Goal: Communication & Community: Answer question/provide support

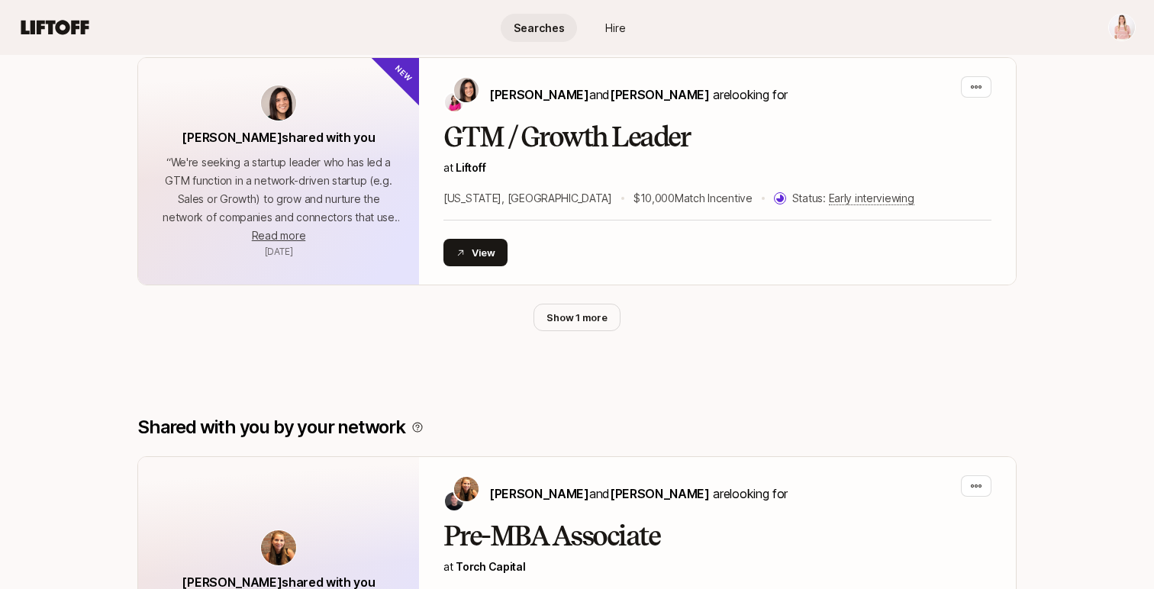
scroll to position [1337, 0]
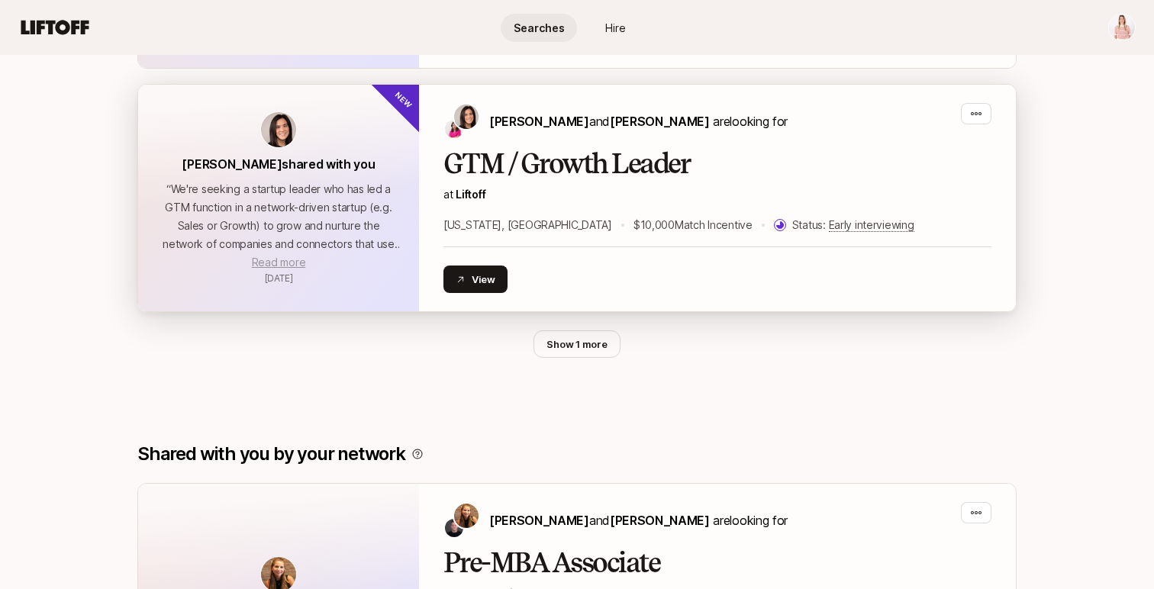
click at [273, 263] on span "Read more" at bounding box center [278, 262] width 53 height 13
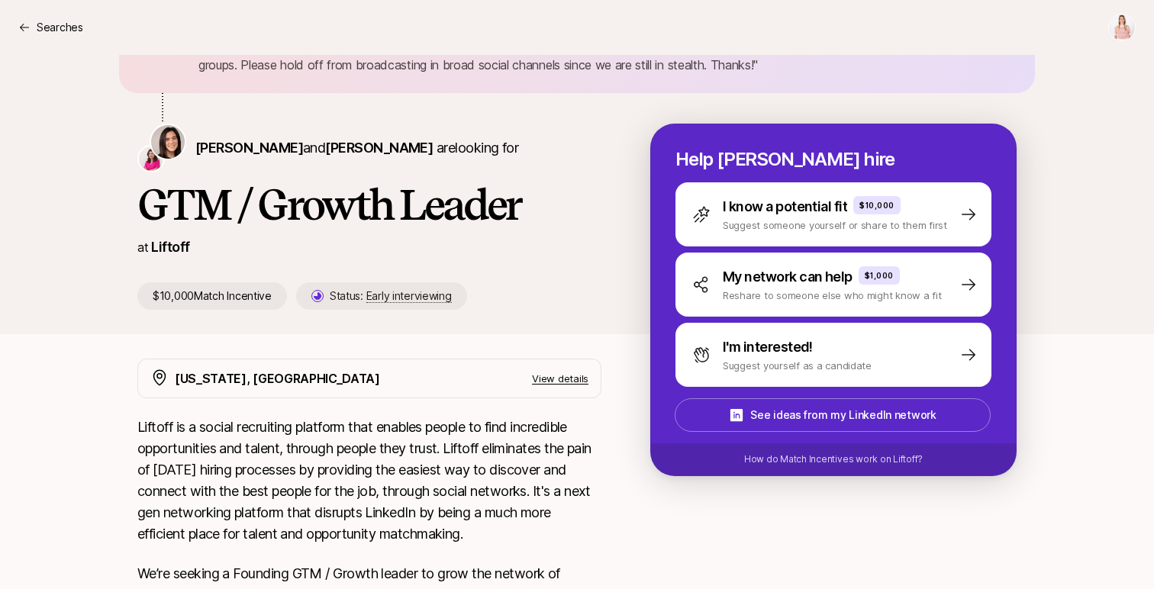
scroll to position [162, 0]
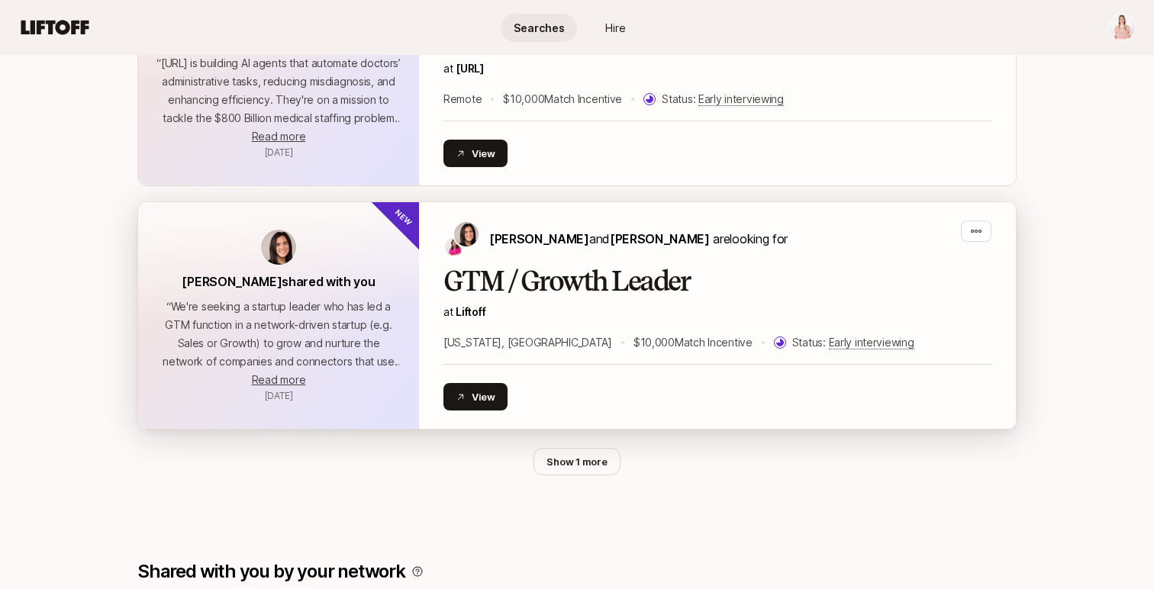
scroll to position [1216, 0]
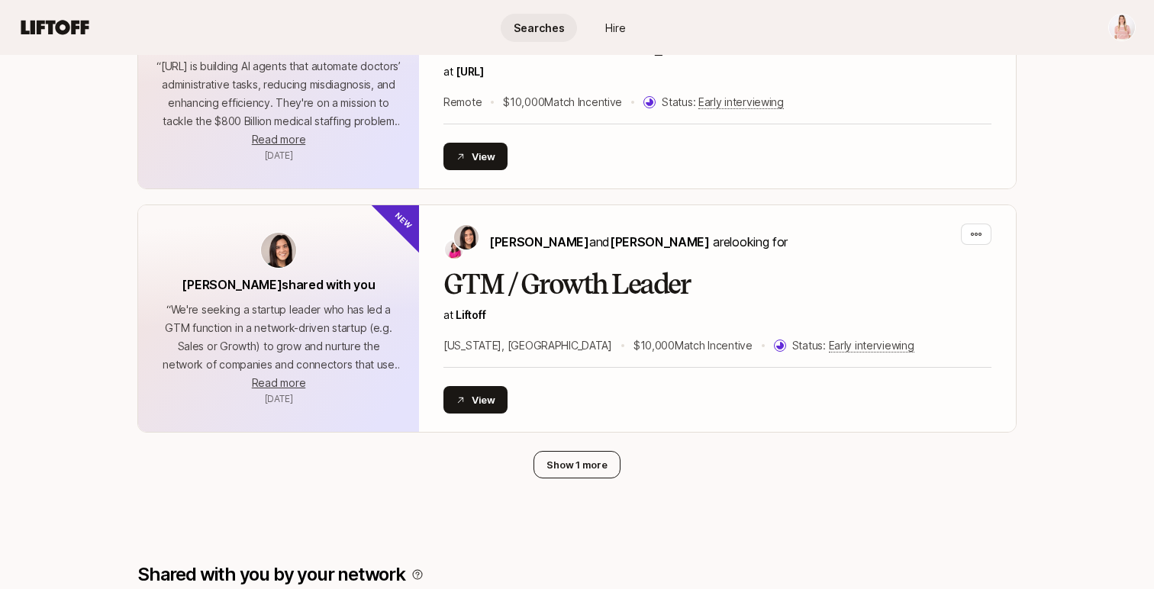
click at [591, 475] on button "Show 1 more" at bounding box center [576, 464] width 86 height 27
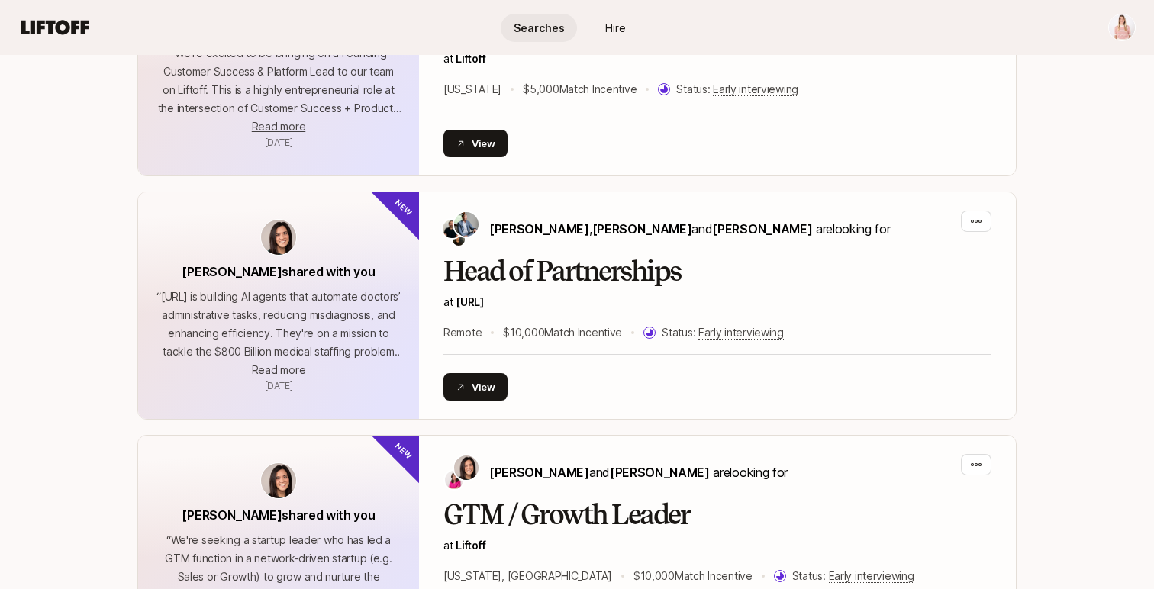
scroll to position [983, 0]
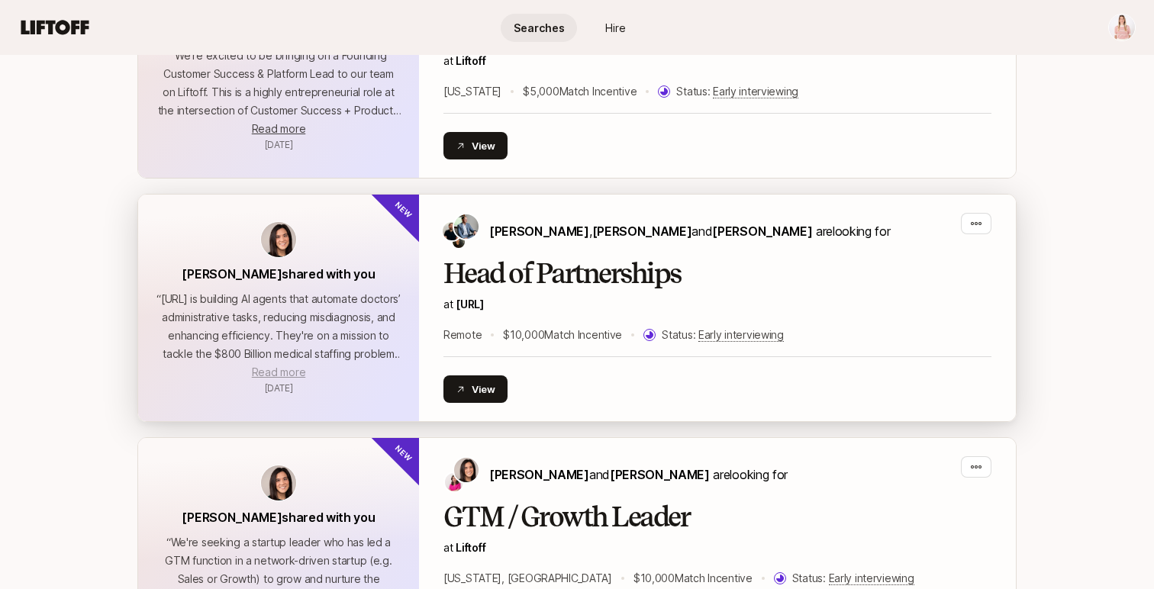
click at [270, 376] on span "Read more" at bounding box center [278, 371] width 53 height 13
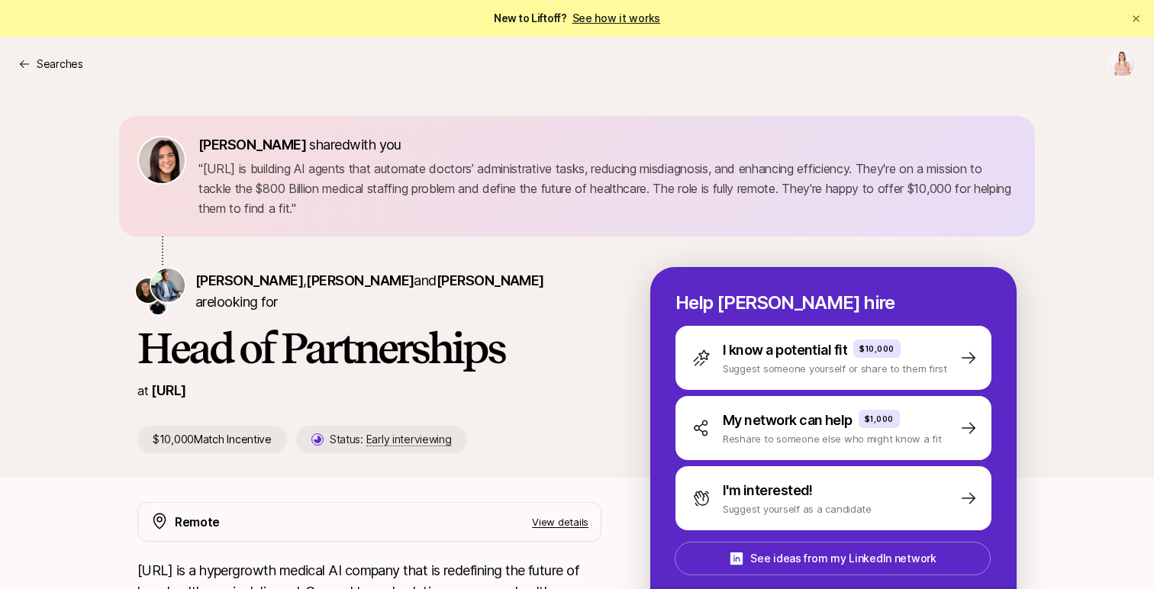
scroll to position [938, 0]
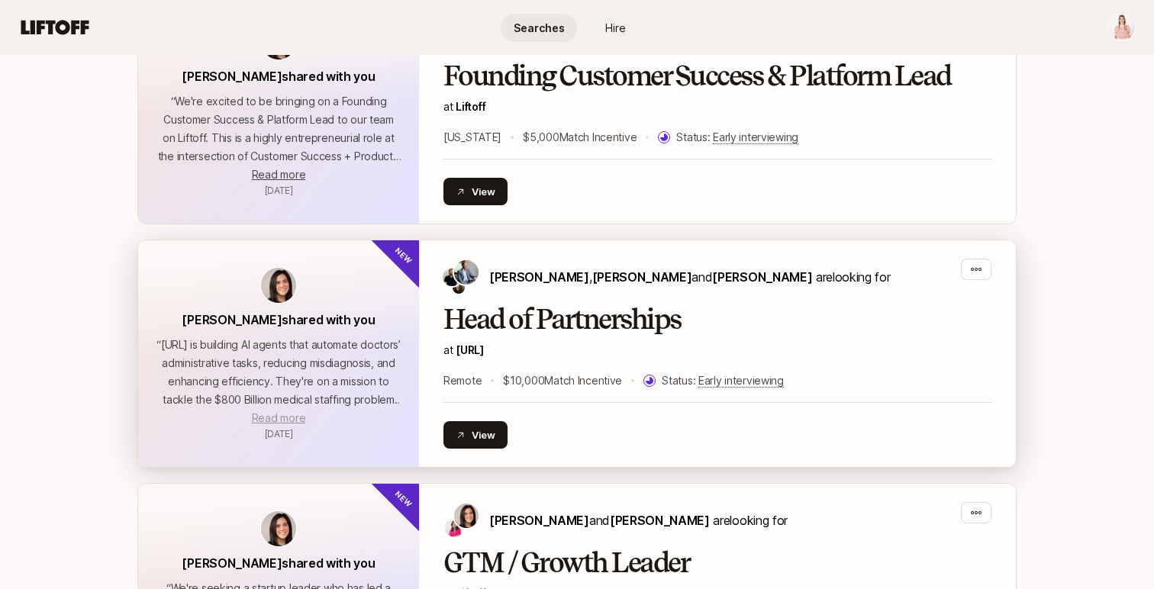
click at [285, 417] on span "Read more" at bounding box center [278, 417] width 53 height 13
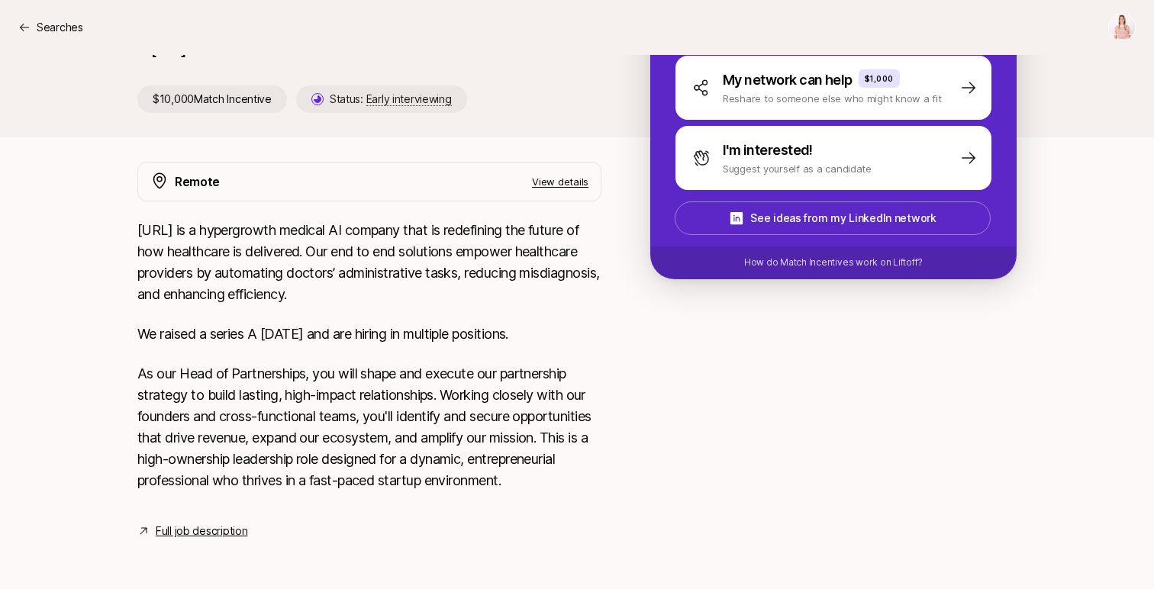
scroll to position [362, 0]
click at [166, 532] on link "Full job description" at bounding box center [202, 531] width 92 height 18
click at [571, 174] on p "View details" at bounding box center [560, 181] width 56 height 15
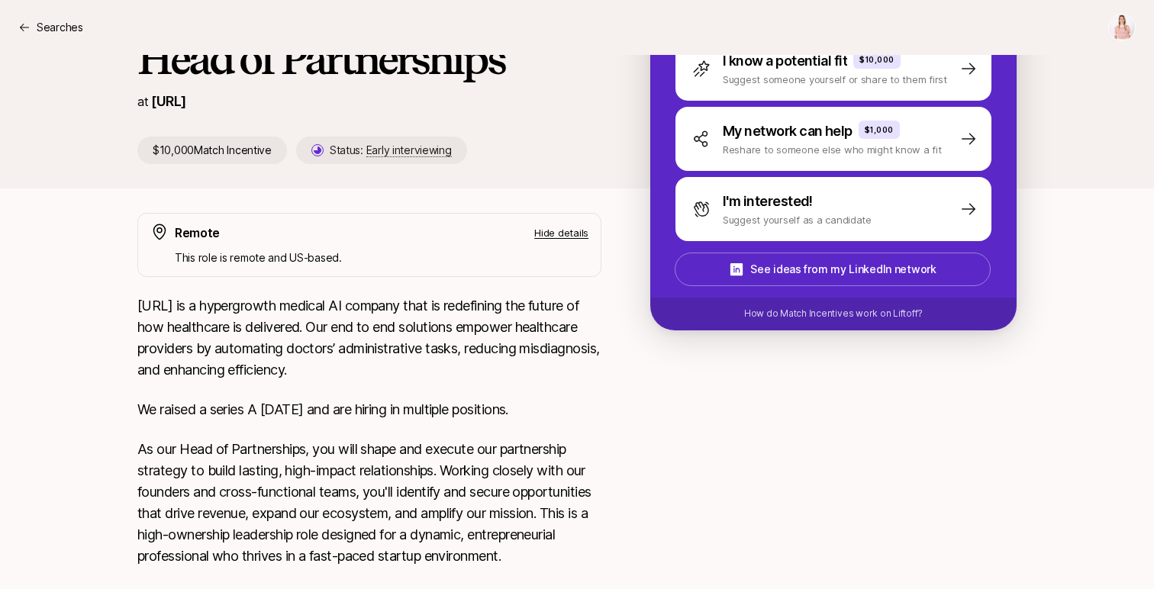
scroll to position [257, 0]
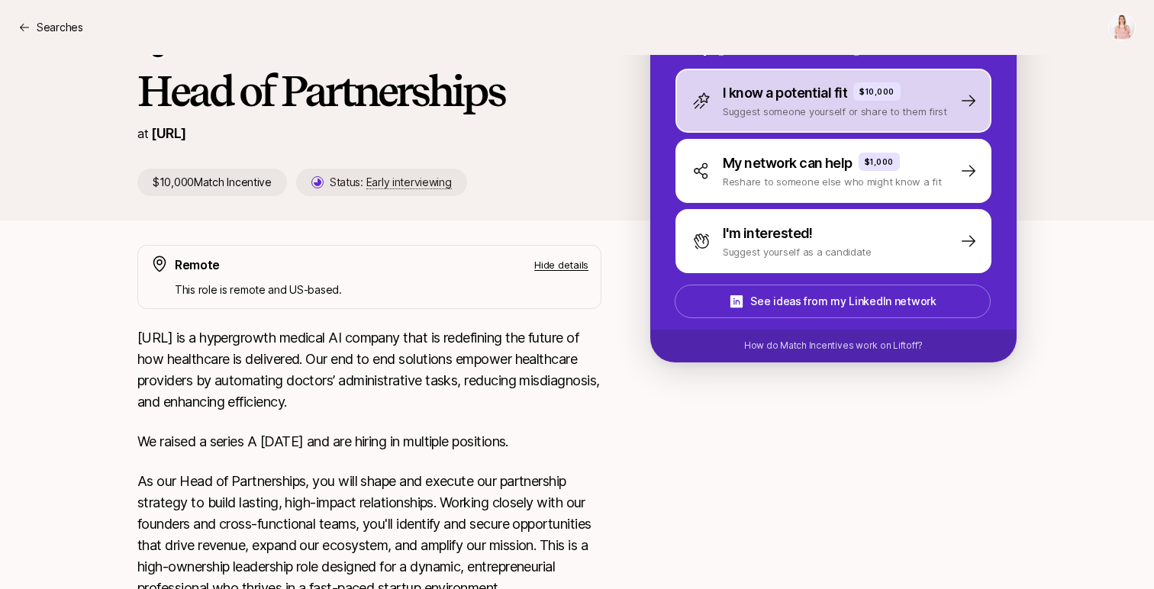
click at [777, 99] on p "I know a potential fit" at bounding box center [784, 92] width 124 height 21
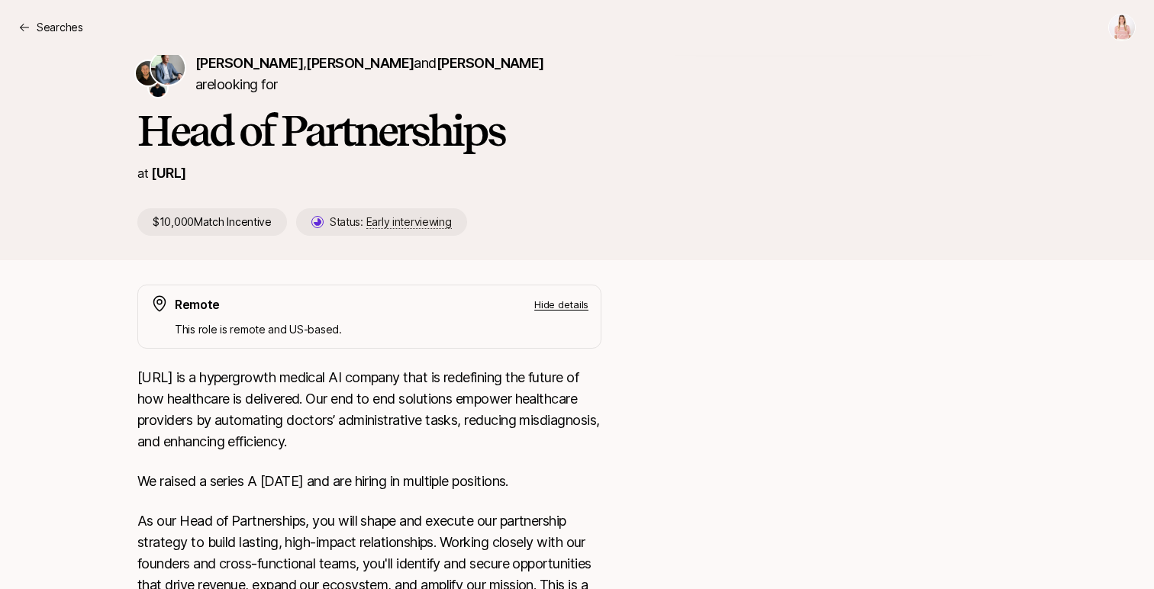
scroll to position [106, 0]
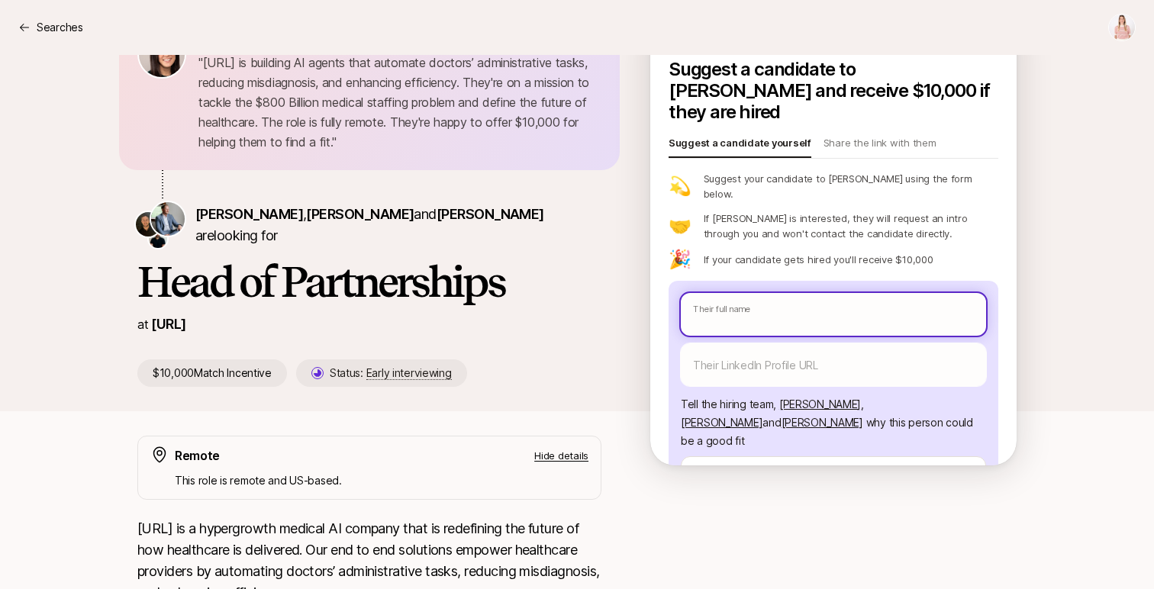
click at [747, 293] on input "text" at bounding box center [833, 314] width 305 height 43
type textarea "x"
type input "e"
type textarea "x"
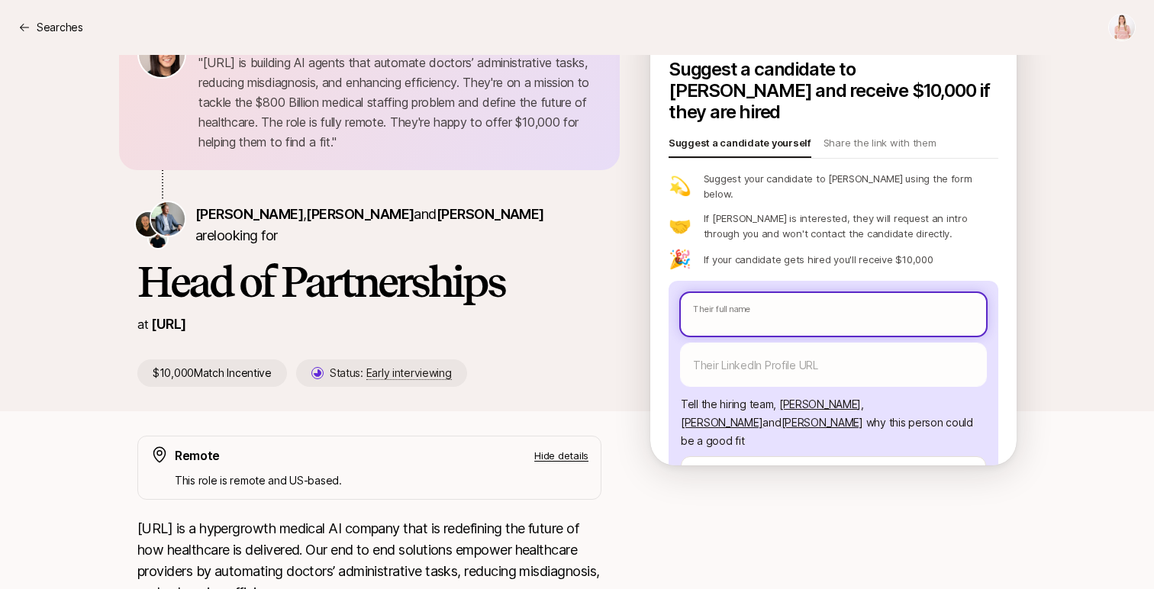
type input "E"
type textarea "x"
type input "Er"
type textarea "x"
type input "[PERSON_NAME]"
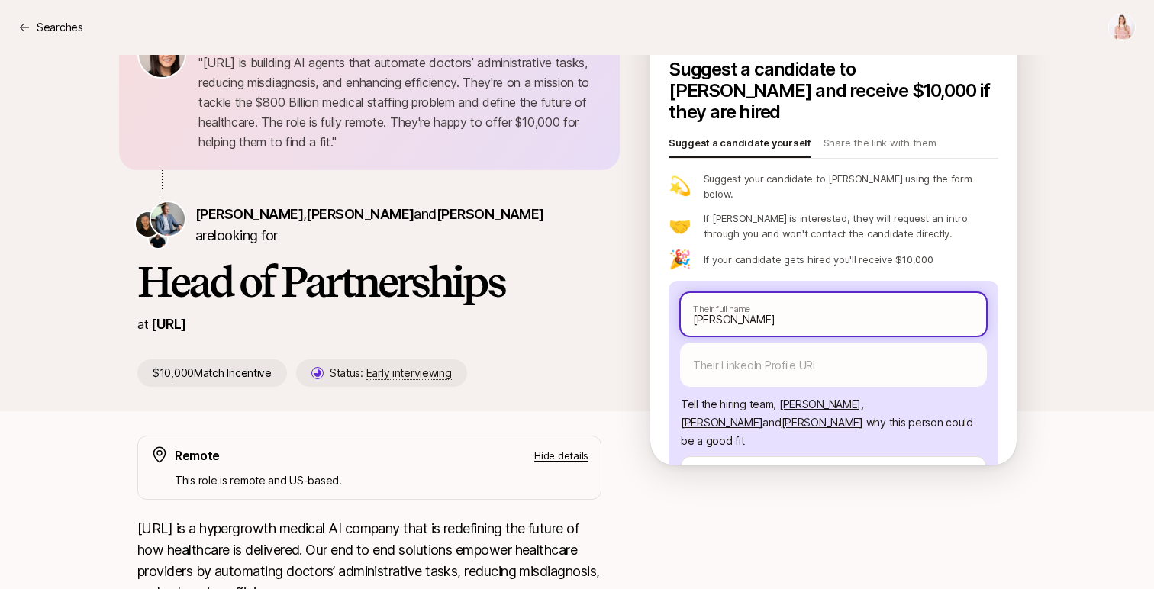
type textarea "x"
type input "[PERSON_NAME]"
type textarea "x"
type input "[PERSON_NAME]"
type textarea "x"
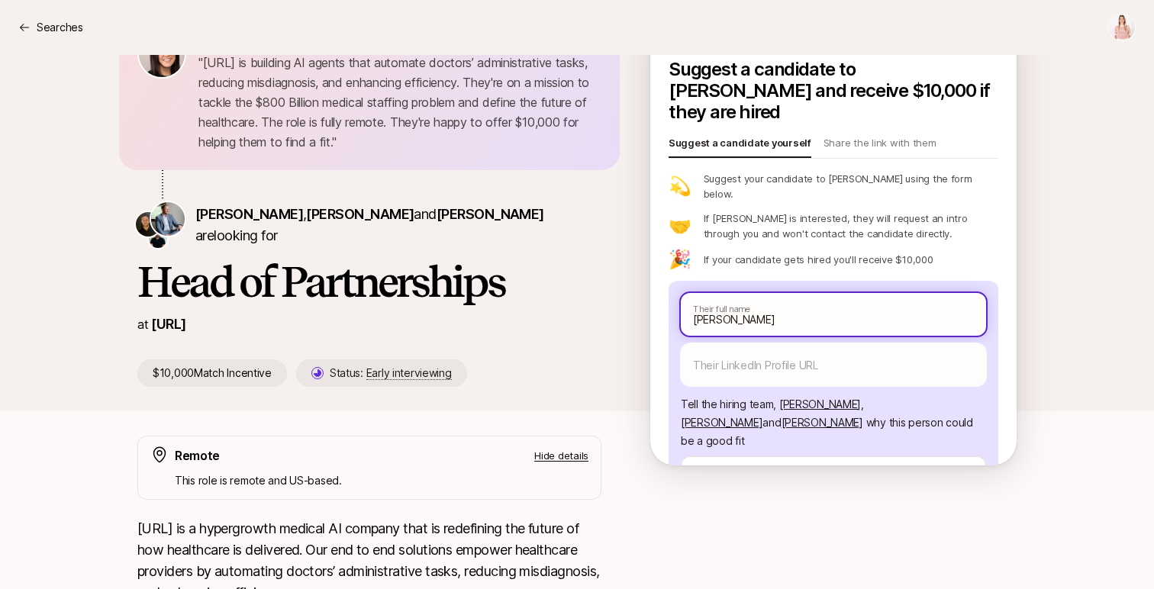
type input "[PERSON_NAME]"
type textarea "x"
type input "[PERSON_NAME]"
type textarea "x"
type input "[PERSON_NAME]"
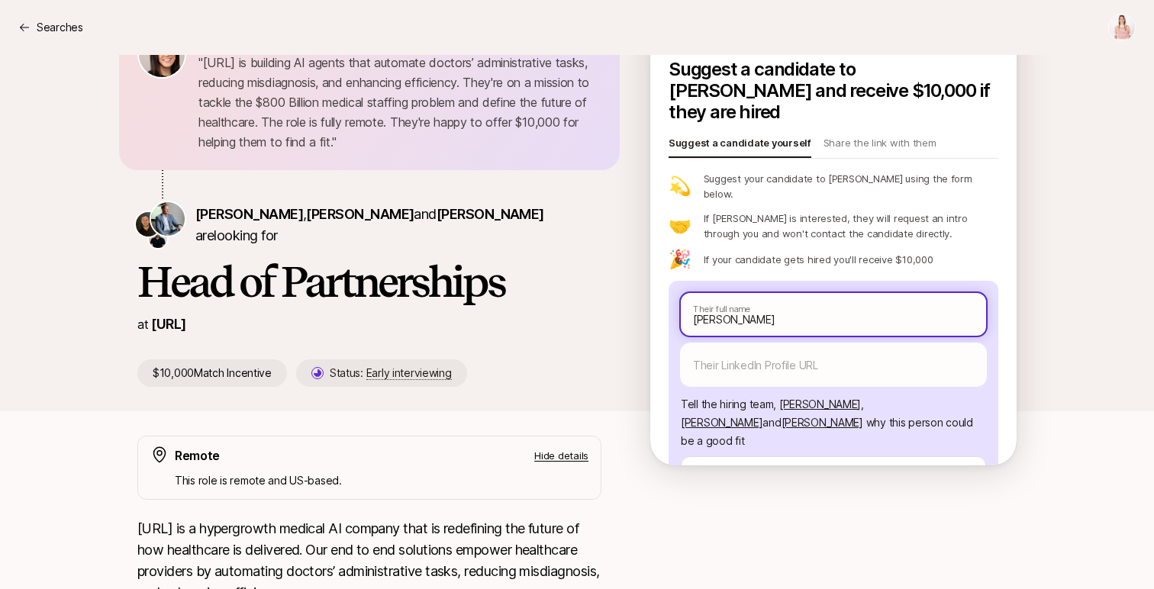
type textarea "x"
type input "[PERSON_NAME]"
type textarea "x"
type input "[PERSON_NAME]"
type textarea "x"
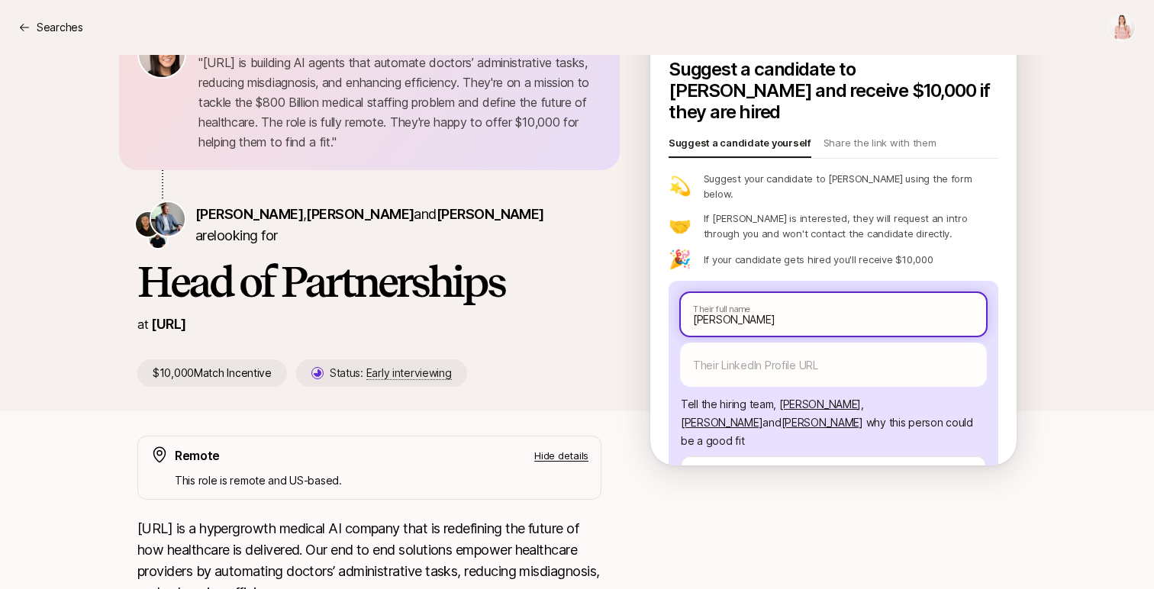
type input "[PERSON_NAME]"
type textarea "x"
type input "[PERSON_NAME]"
type textarea "x"
type input "[PERSON_NAME]"
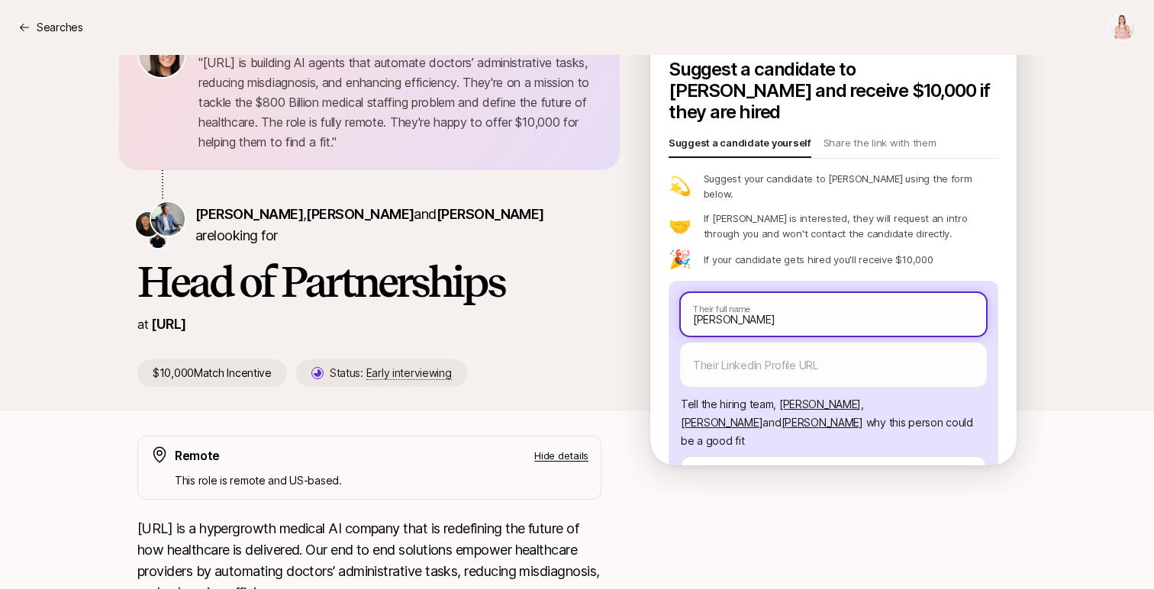
type textarea "x"
type input "[PERSON_NAME]"
type textarea "x"
type input "[PERSON_NAME]"
type textarea "x"
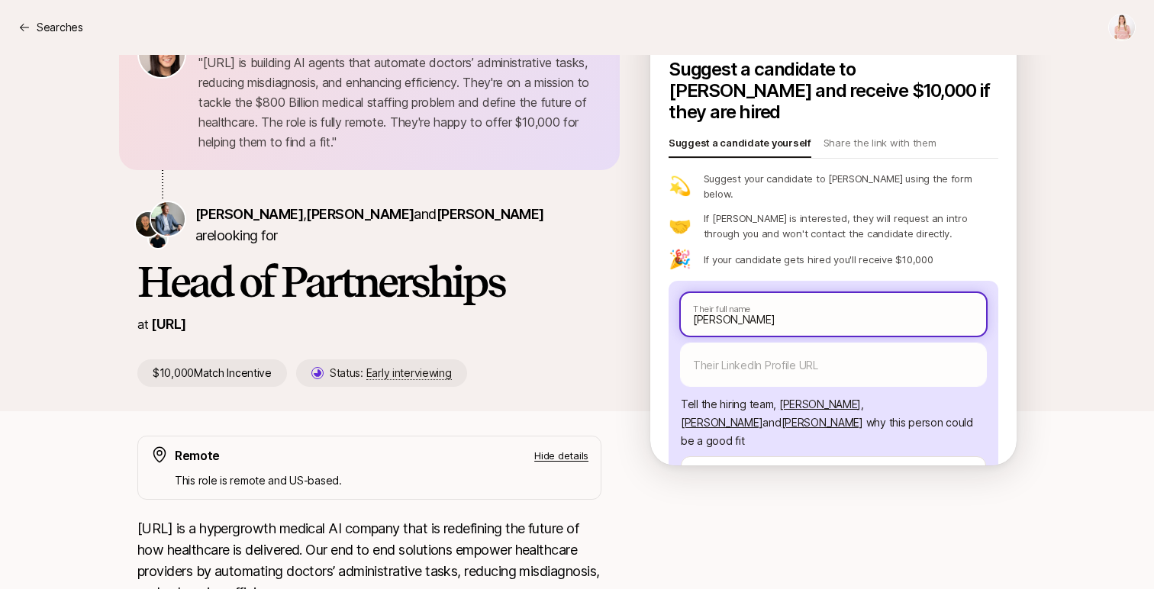
type input "[PERSON_NAME]"
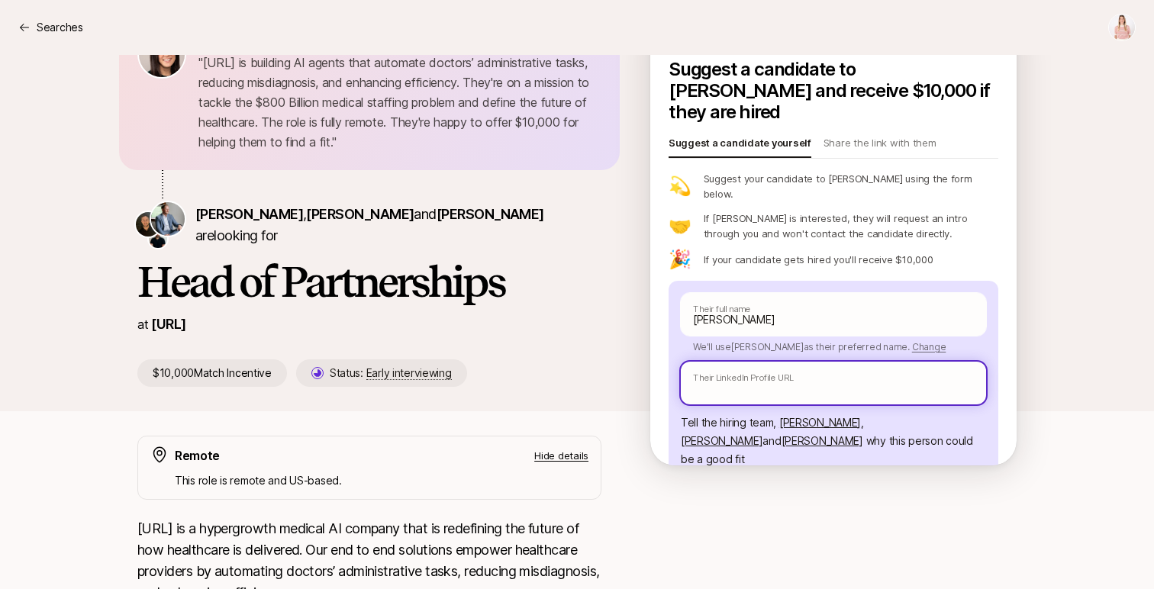
click at [749, 362] on input "text" at bounding box center [833, 383] width 305 height 43
paste input "[URL][DOMAIN_NAME]"
type textarea "x"
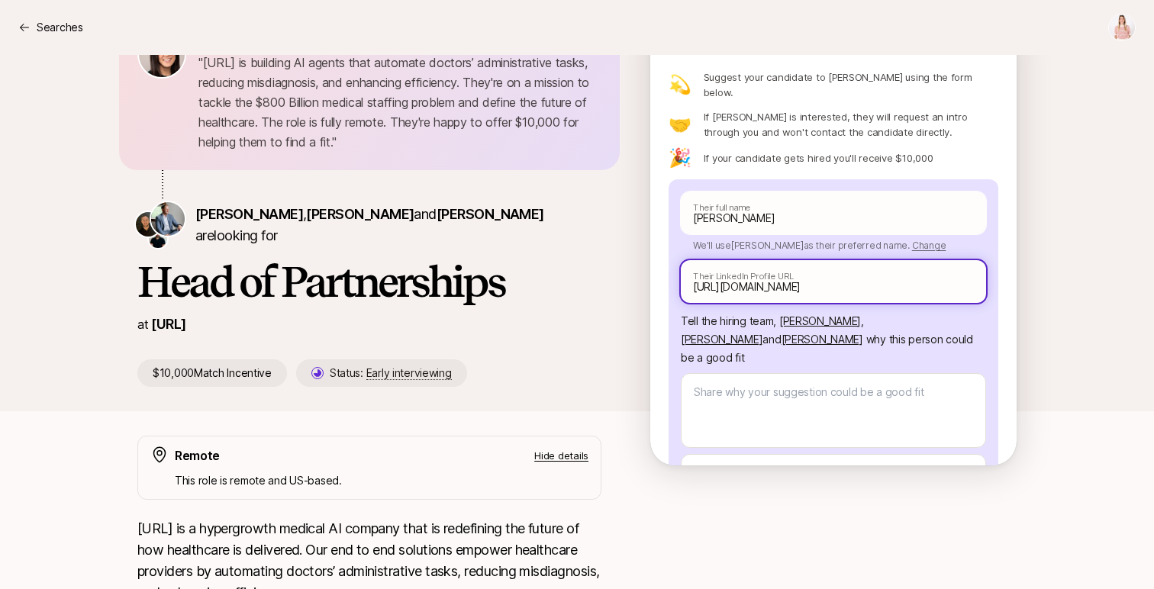
scroll to position [103, 0]
type input "[URL][DOMAIN_NAME]"
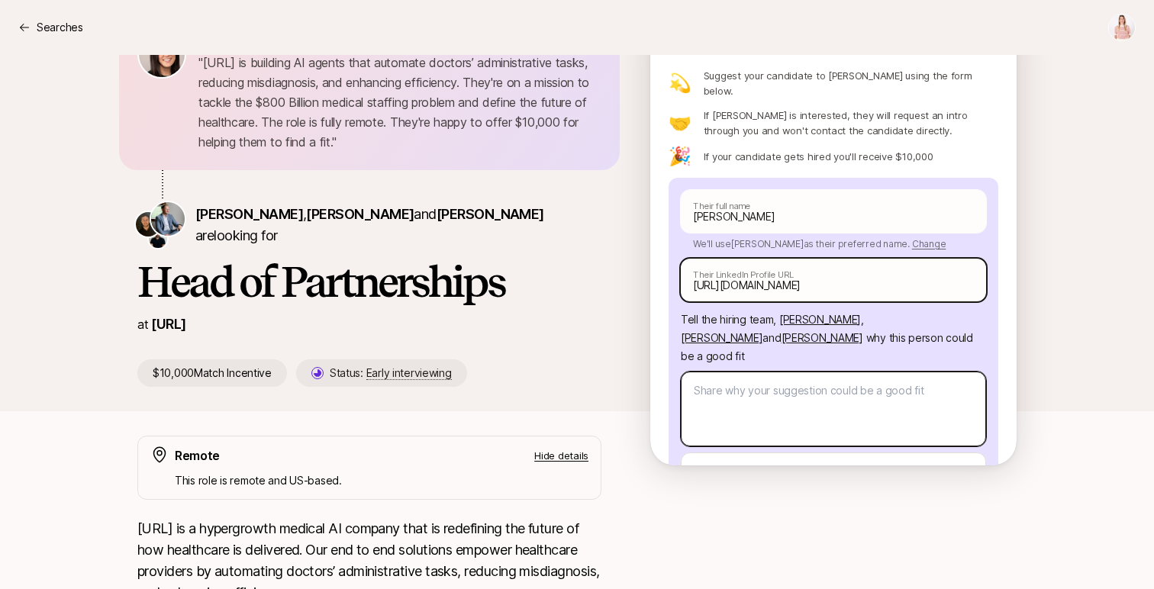
click at [749, 372] on textarea at bounding box center [833, 409] width 305 height 75
type textarea "x"
type textarea "E"
type textarea "x"
type textarea "Er"
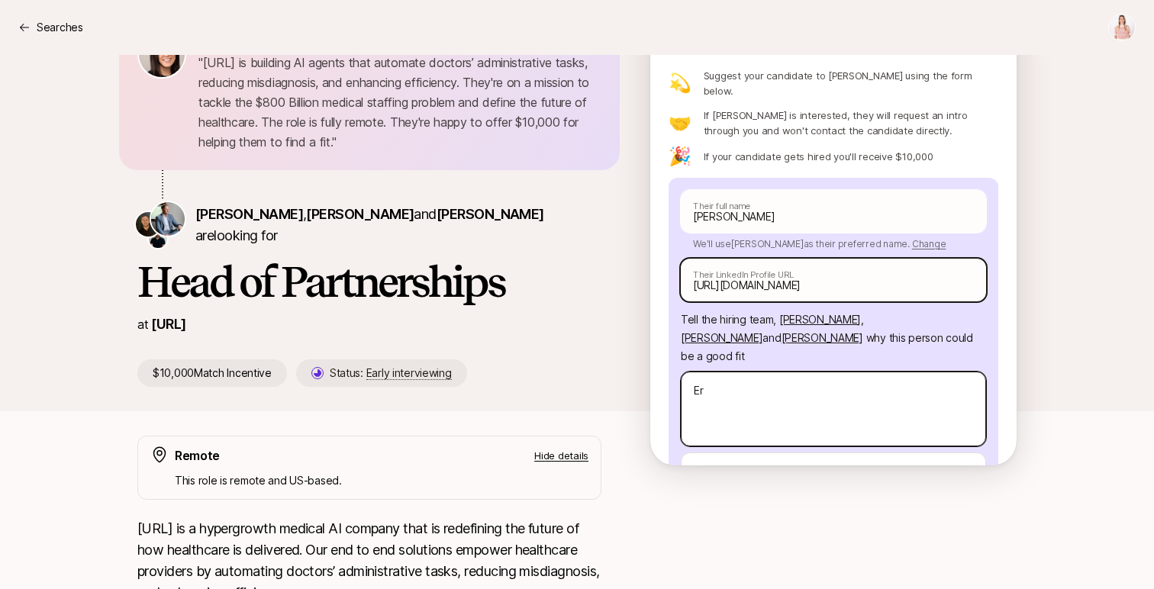
type textarea "x"
type textarea "[PERSON_NAME]"
type textarea "x"
type textarea "[PERSON_NAME]"
type textarea "x"
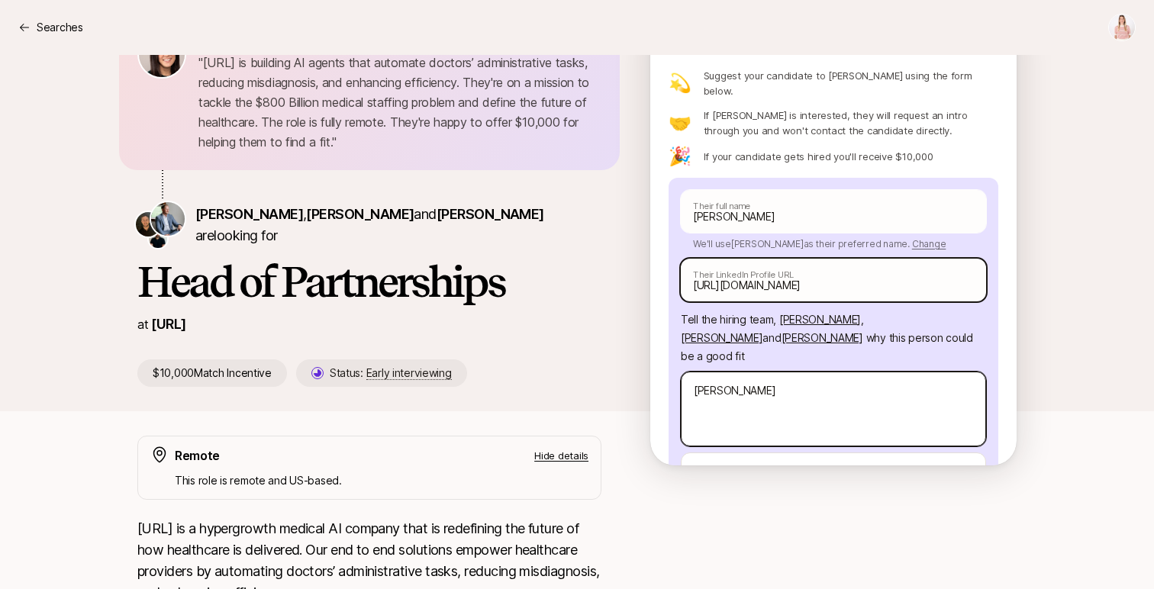
type textarea "[PERSON_NAME]"
type textarea "x"
type textarea "[PERSON_NAME]"
type textarea "x"
type textarea "[PERSON_NAME] is"
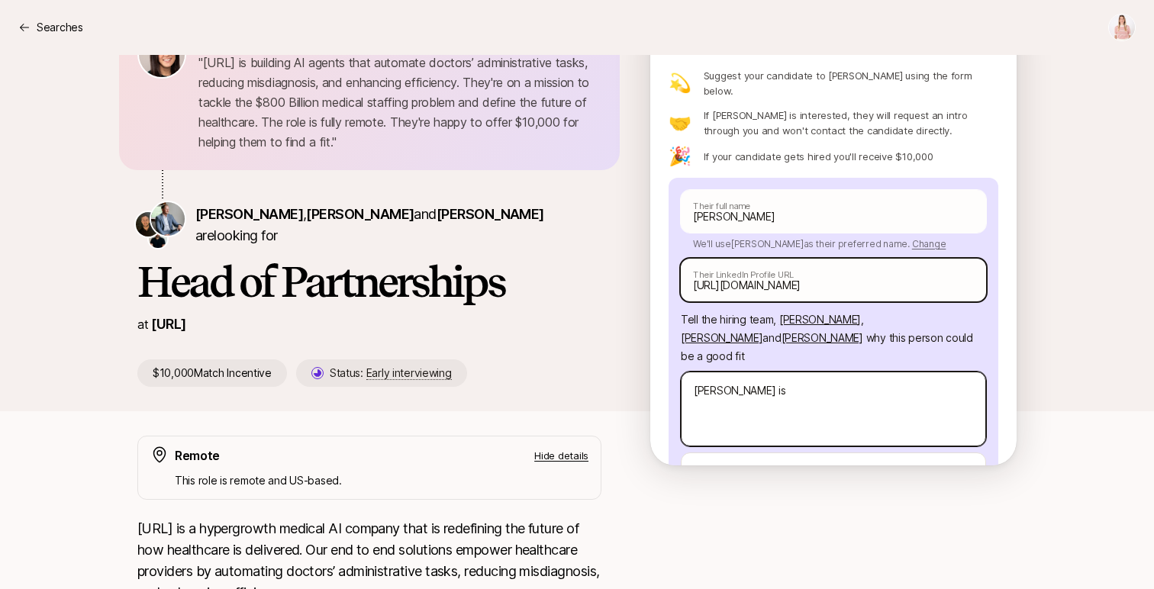
type textarea "x"
type textarea "[PERSON_NAME] is"
type textarea "x"
type textarea "[PERSON_NAME] is a"
type textarea "x"
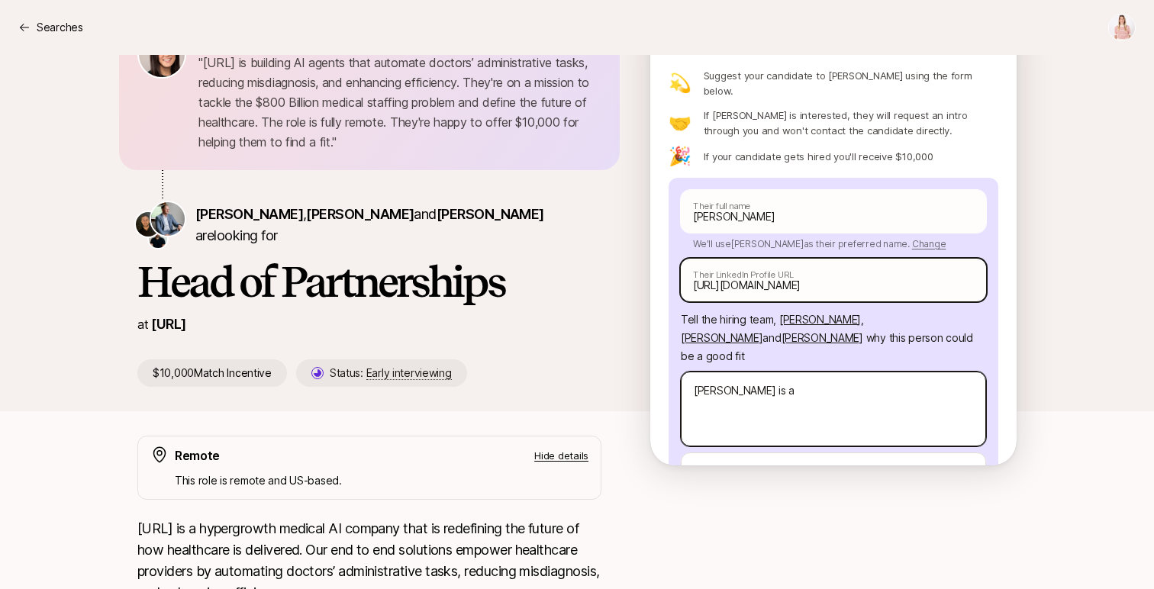
type textarea "[PERSON_NAME] is a"
type textarea "x"
type textarea "[PERSON_NAME] is a d"
type textarea "x"
type textarea "[PERSON_NAME] is a dy"
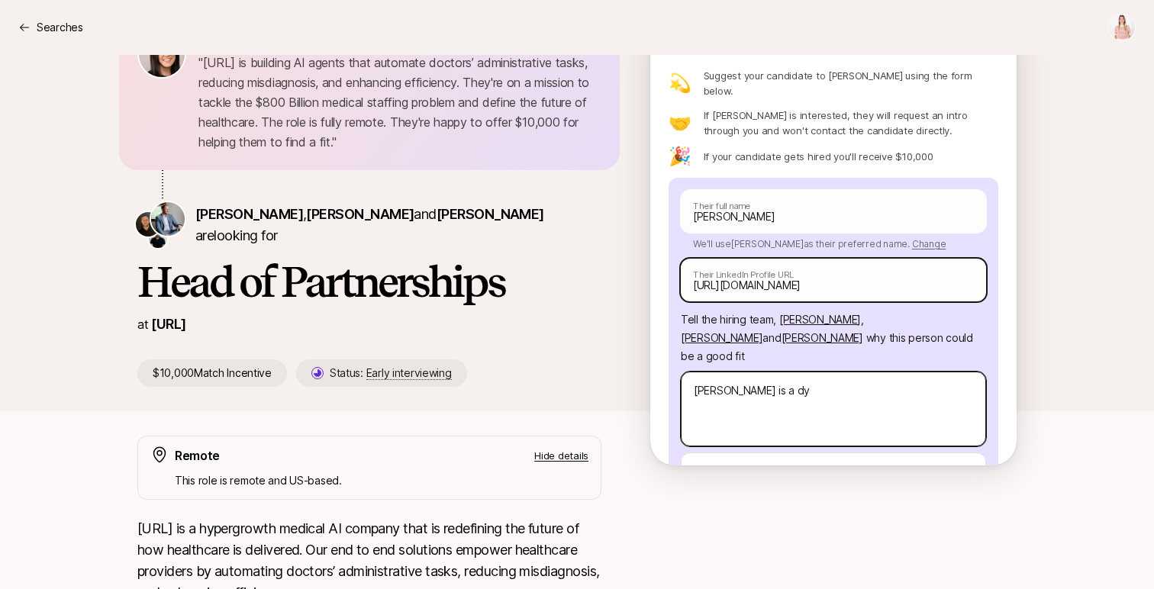
type textarea "x"
type textarea "[PERSON_NAME] is a dyn"
type textarea "x"
type textarea "[PERSON_NAME] is a dynam"
type textarea "x"
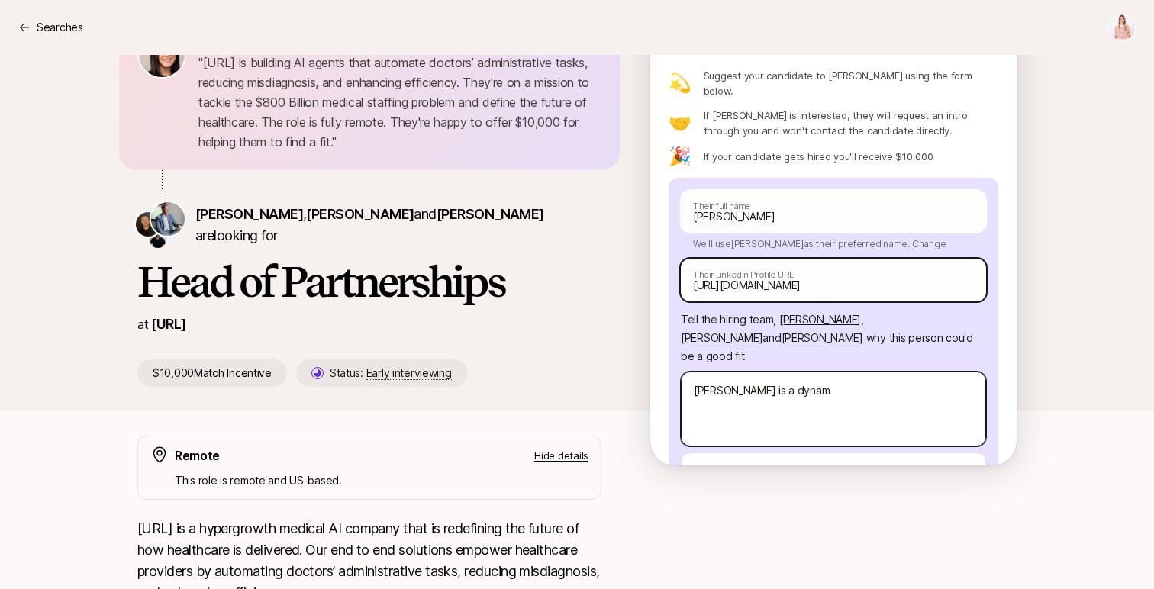
type textarea "[PERSON_NAME] is a dynami"
type textarea "x"
type textarea "[PERSON_NAME] is a dynamix"
type textarea "x"
type textarea "[PERSON_NAME] is a dynamix"
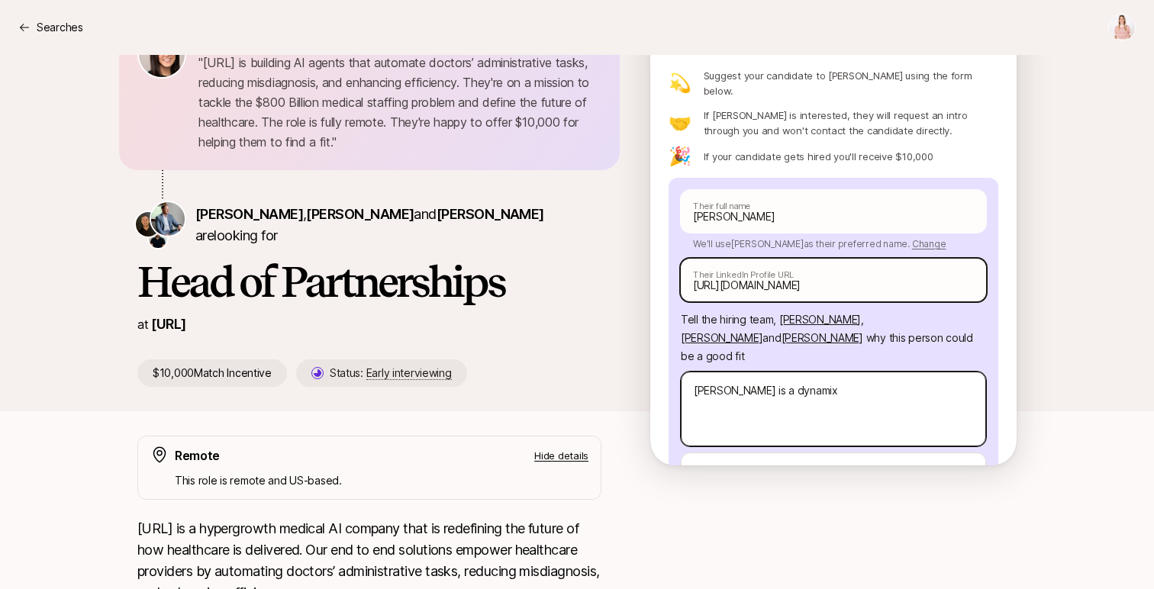
type textarea "x"
type textarea "[PERSON_NAME] is a dynamix"
type textarea "x"
type textarea "[PERSON_NAME] is a dynami"
type textarea "x"
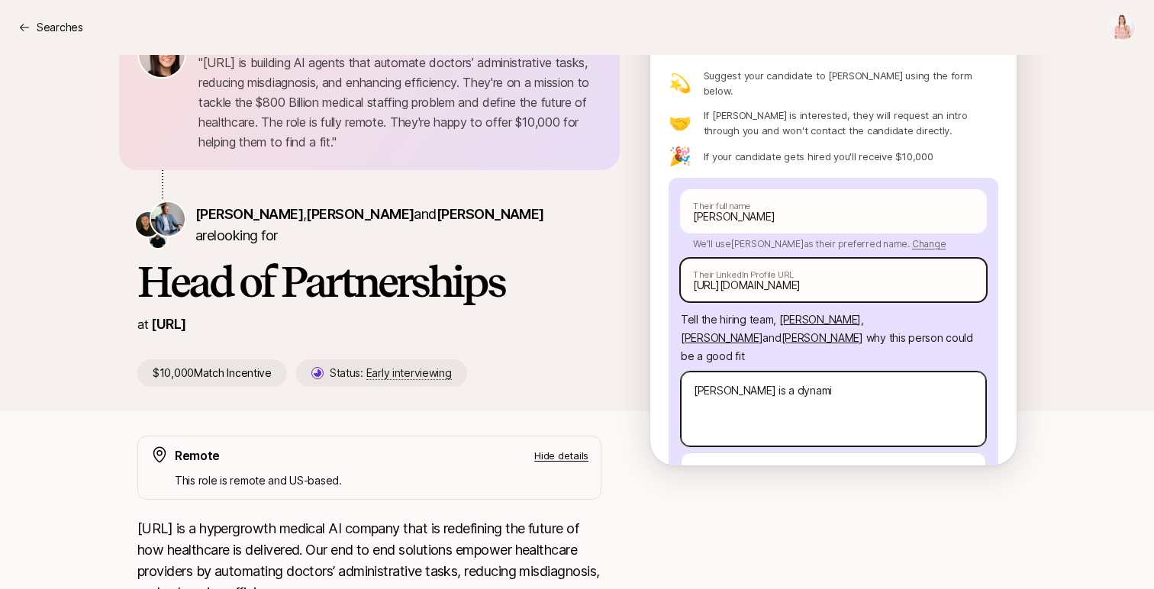
type textarea "[PERSON_NAME] is a dynamix"
type textarea "x"
type textarea "[PERSON_NAME] is a dynami"
type textarea "x"
type textarea "[PERSON_NAME] is a dynamic"
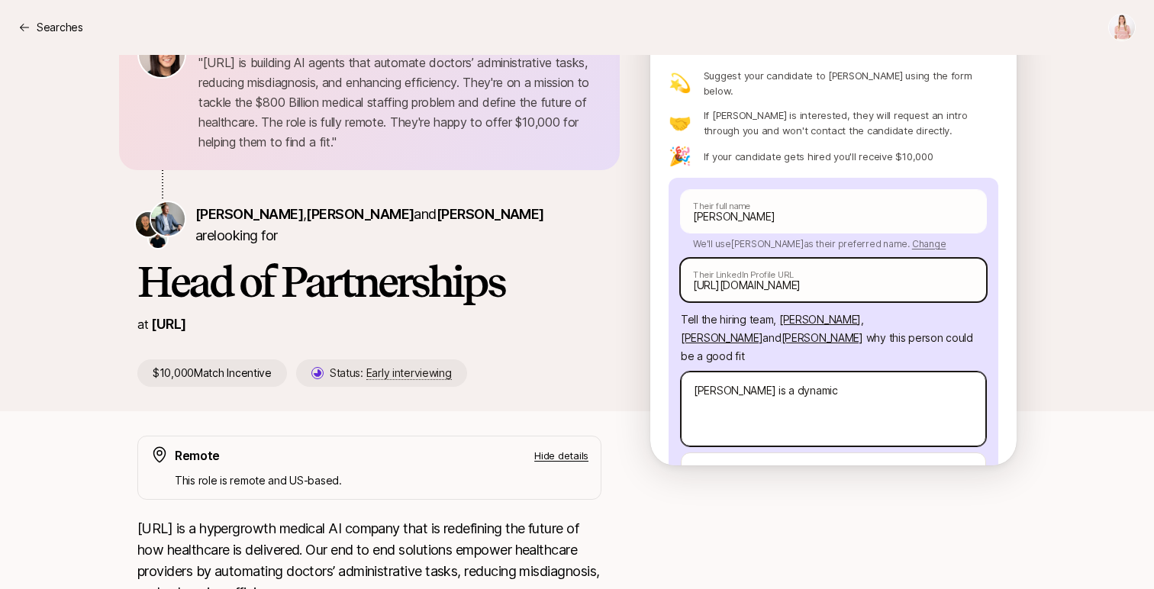
type textarea "x"
type textarea "[PERSON_NAME] is a dynamic"
type textarea "x"
type textarea "[PERSON_NAME] is a dynamic l"
type textarea "x"
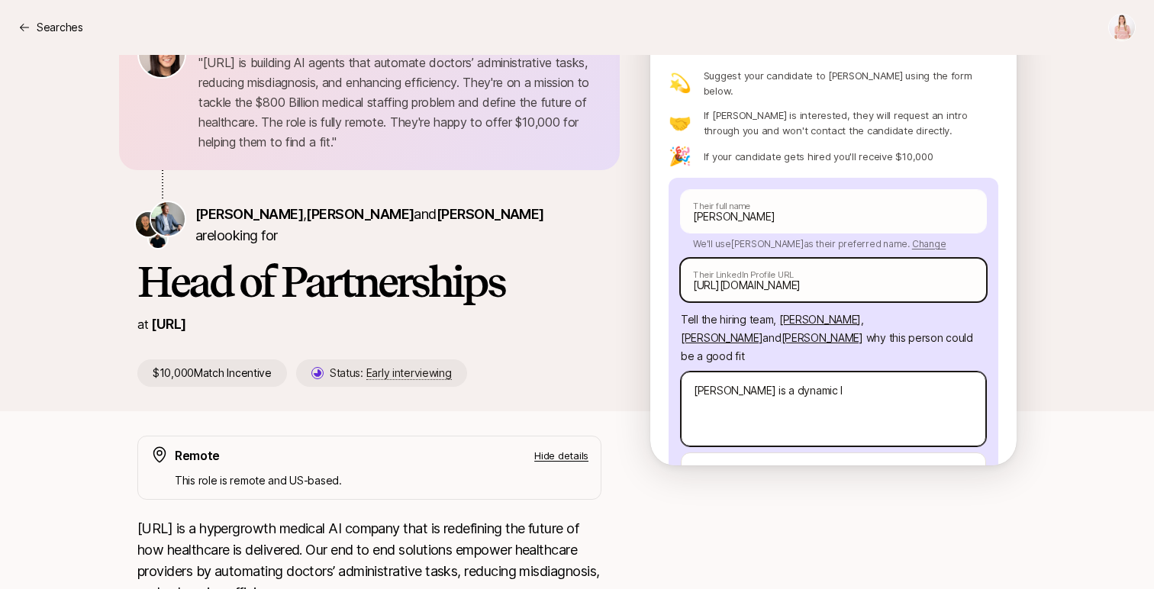
type textarea "[PERSON_NAME] is a dynamic le"
type textarea "x"
type textarea "[PERSON_NAME] is a dynamic lea"
type textarea "x"
type textarea "[PERSON_NAME] is a dynamic lead"
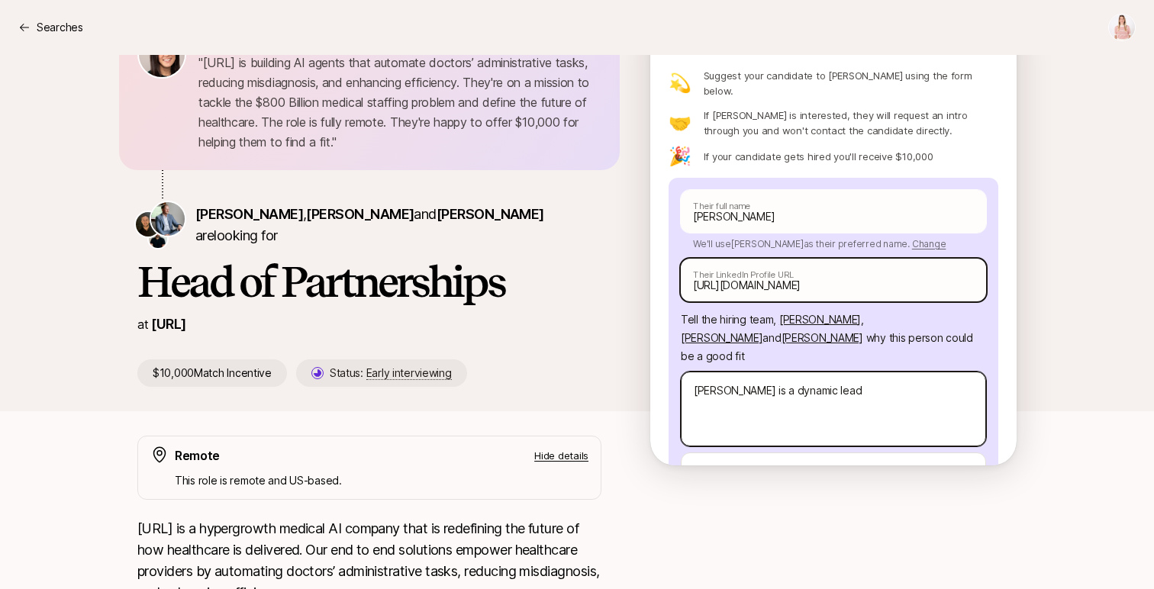
type textarea "x"
type textarea "[PERSON_NAME] is a dynamic leade"
type textarea "x"
type textarea "[PERSON_NAME] is a dynamic leader"
type textarea "x"
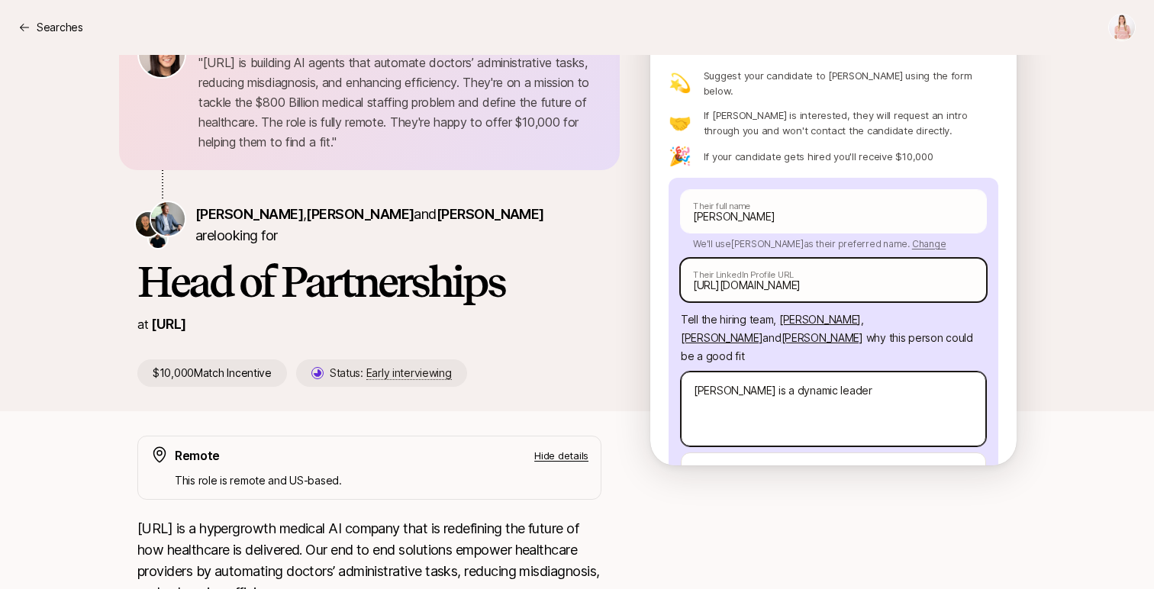
type textarea "[PERSON_NAME] is a dynamic leader"
type textarea "x"
type textarea "[PERSON_NAME] is a dynamic leader w"
type textarea "x"
type textarea "[PERSON_NAME] is a dynamic leader wt"
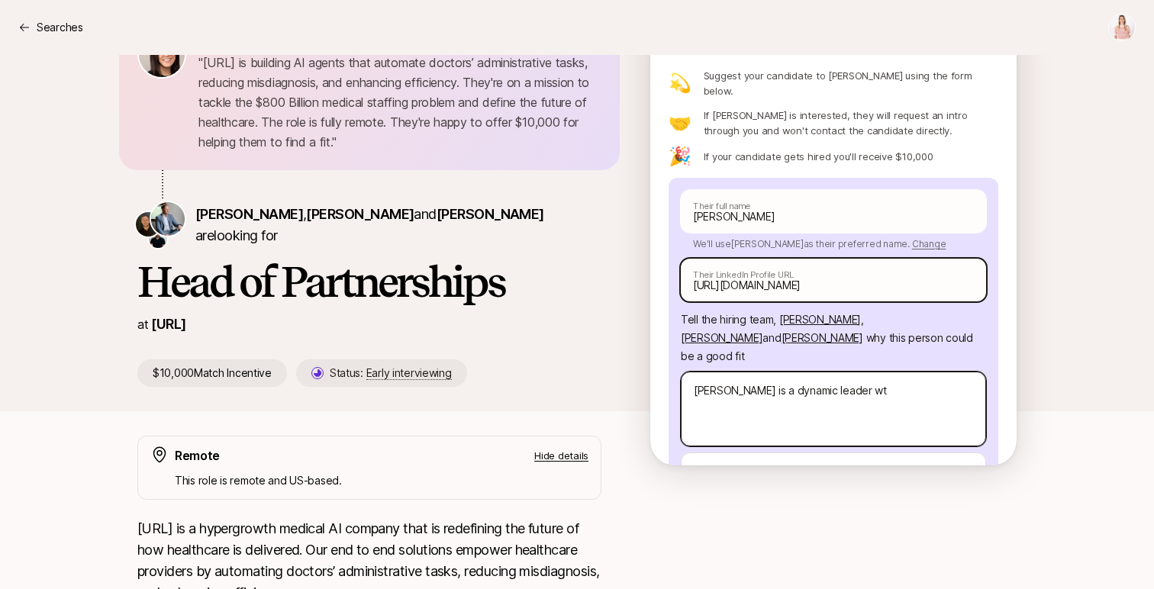
type textarea "x"
type textarea "[PERSON_NAME] is a dynamic leader w"
type textarea "x"
type textarea "[PERSON_NAME] is a dynamic leader wi"
type textarea "x"
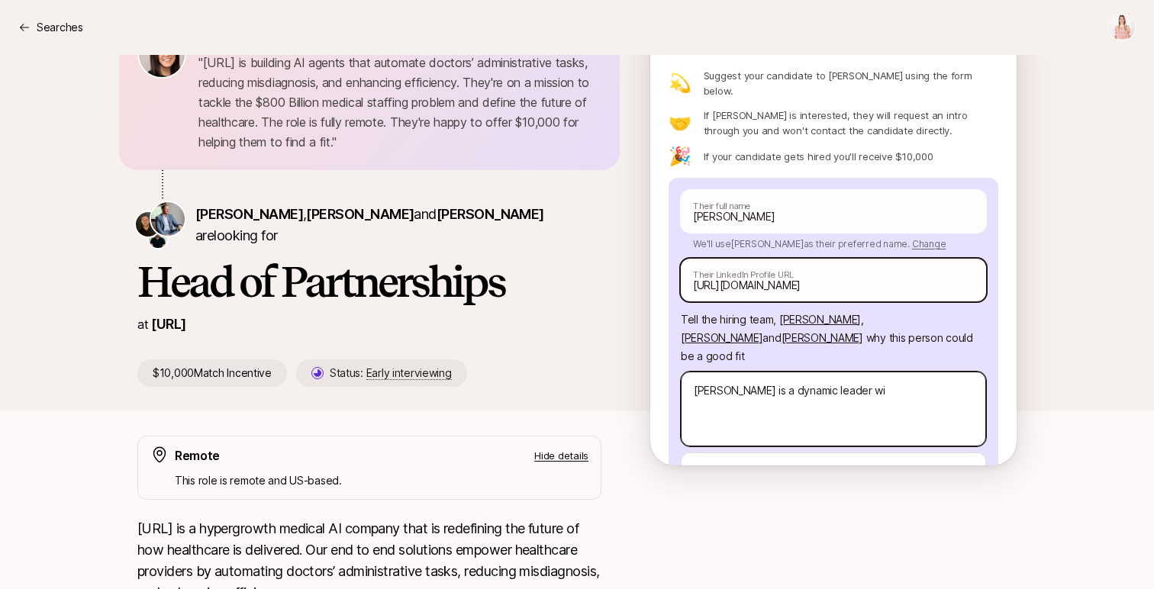
type textarea "[PERSON_NAME] is a dynamic leader [PERSON_NAME]"
type textarea "x"
type textarea "[PERSON_NAME] is a dynamic leader with"
type textarea "x"
type textarea "[PERSON_NAME] is a dynamic leader with"
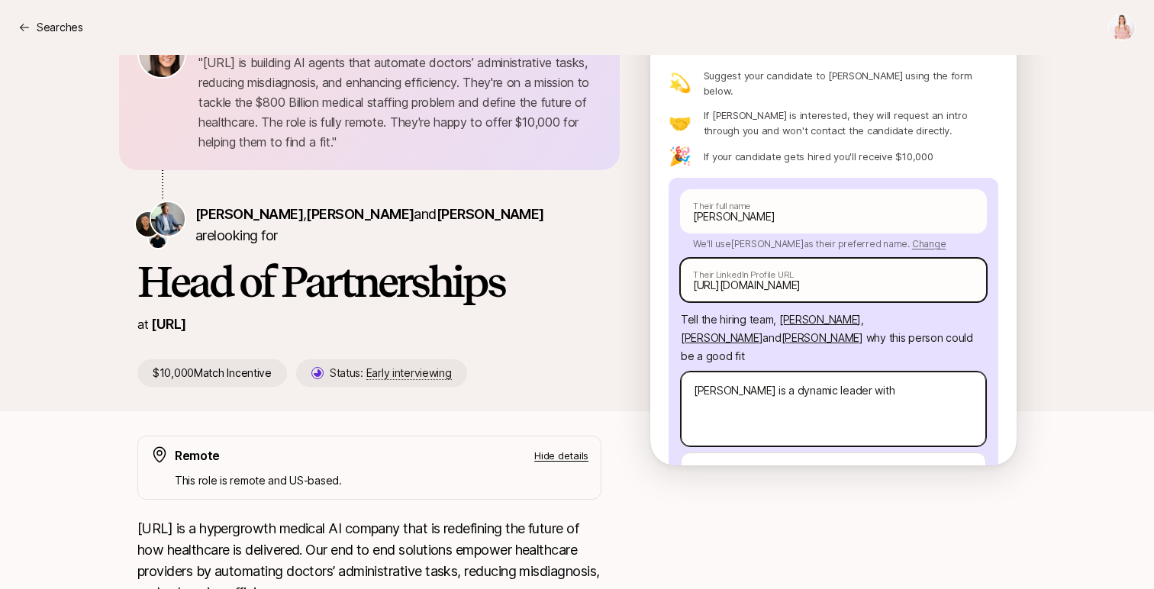
type textarea "x"
type textarea "[PERSON_NAME] is a dynamic leader with d"
type textarea "x"
type textarea "[PERSON_NAME] is a dynamic leader with de"
type textarea "x"
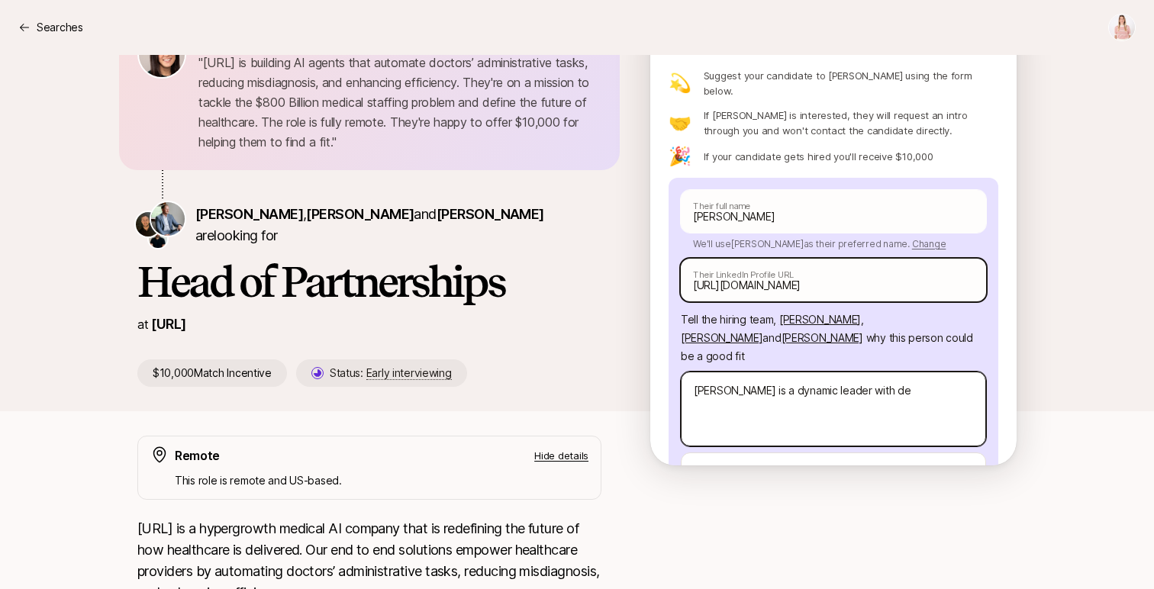
type textarea "[PERSON_NAME] is a dynamic leader with [PERSON_NAME]"
type textarea "x"
type textarea "[PERSON_NAME] is a dynamic leader with deep"
type textarea "x"
type textarea "[PERSON_NAME] is a dynamic leader with deep"
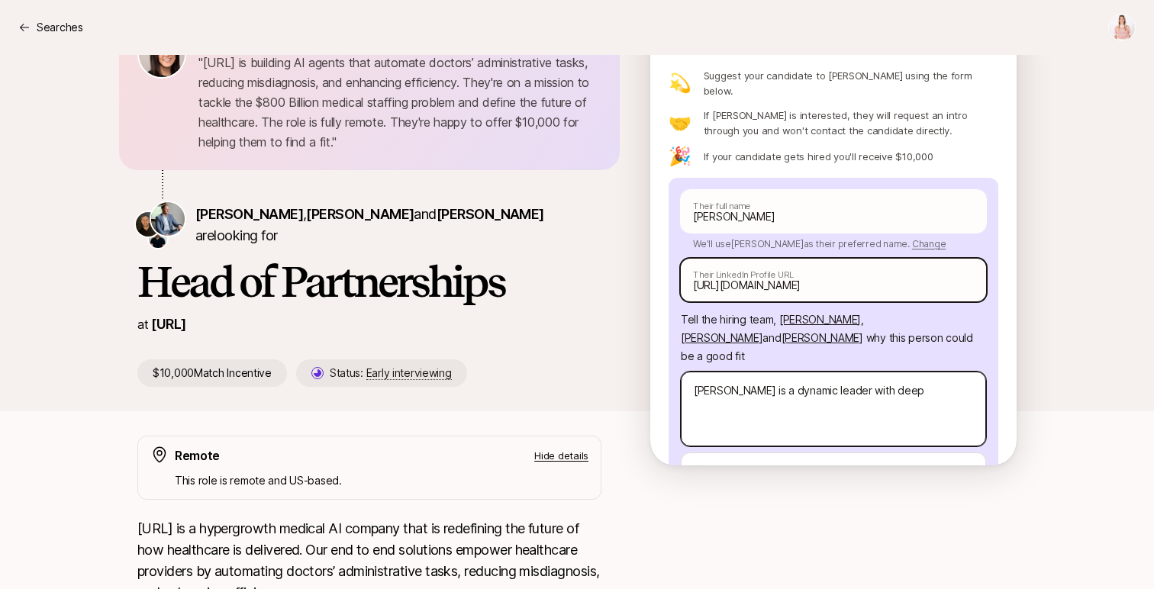
type textarea "x"
type textarea "[PERSON_NAME] is a dynamic leader with deep e"
type textarea "x"
type textarea "[PERSON_NAME] is a dynamic leader with deep ex"
type textarea "x"
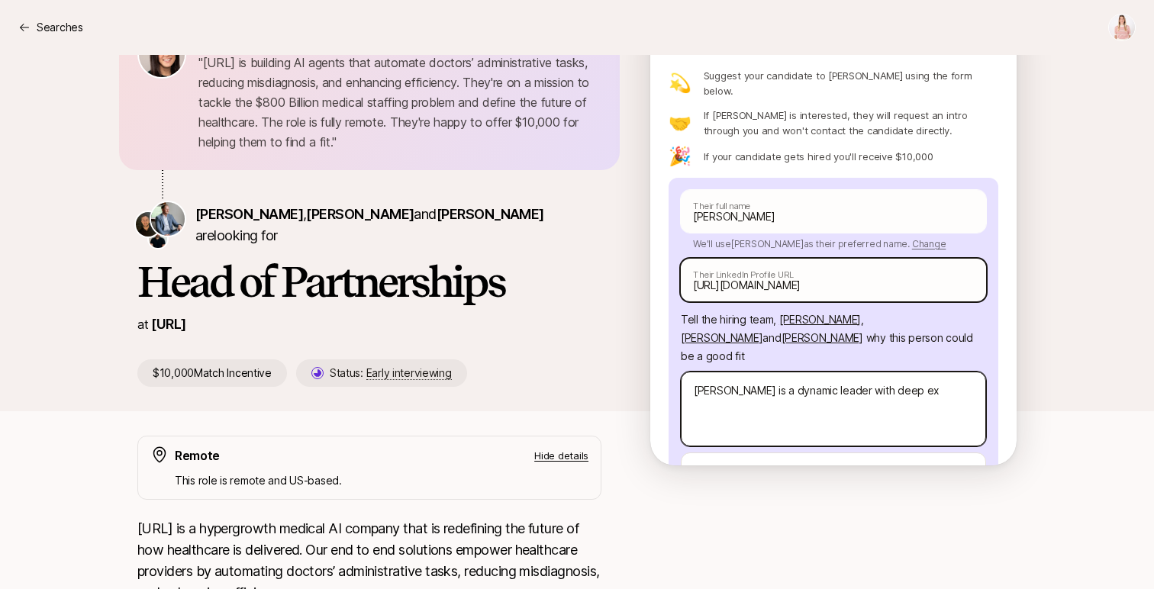
type textarea "[PERSON_NAME] is a dynamic leader with deep exp"
type textarea "x"
type textarea "[PERSON_NAME] is a dynamic leader with deep expe"
type textarea "x"
type textarea "[PERSON_NAME] is a dynamic leader with deep exper"
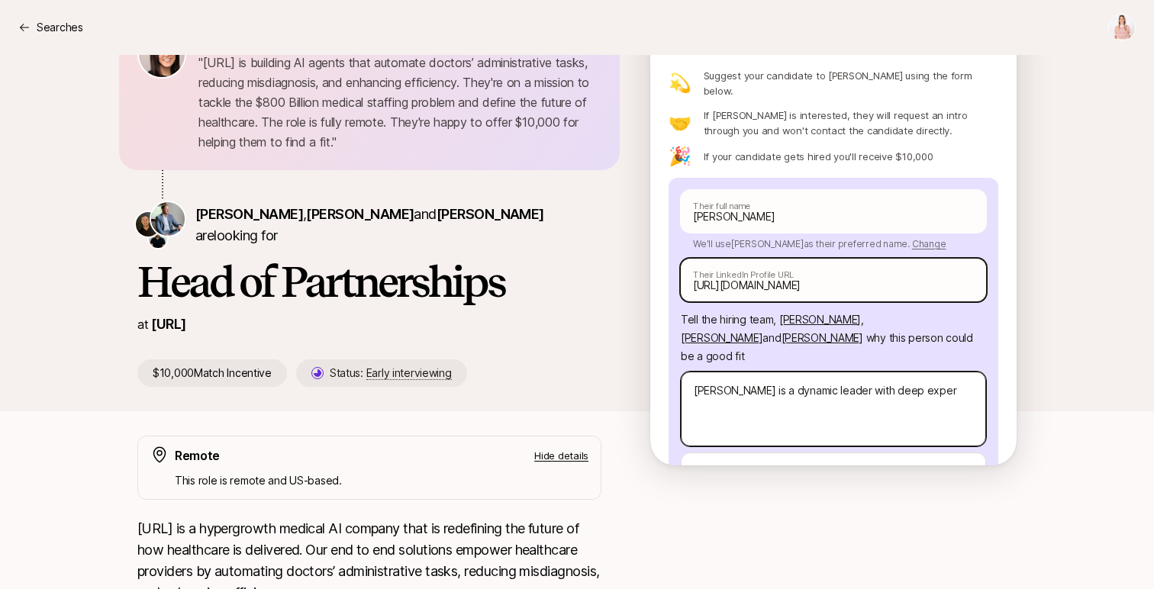
type textarea "x"
type textarea "[PERSON_NAME] is a dynamic leader with deep expere"
type textarea "x"
type textarea "[PERSON_NAME] is a dynamic leader with deep experen"
type textarea "x"
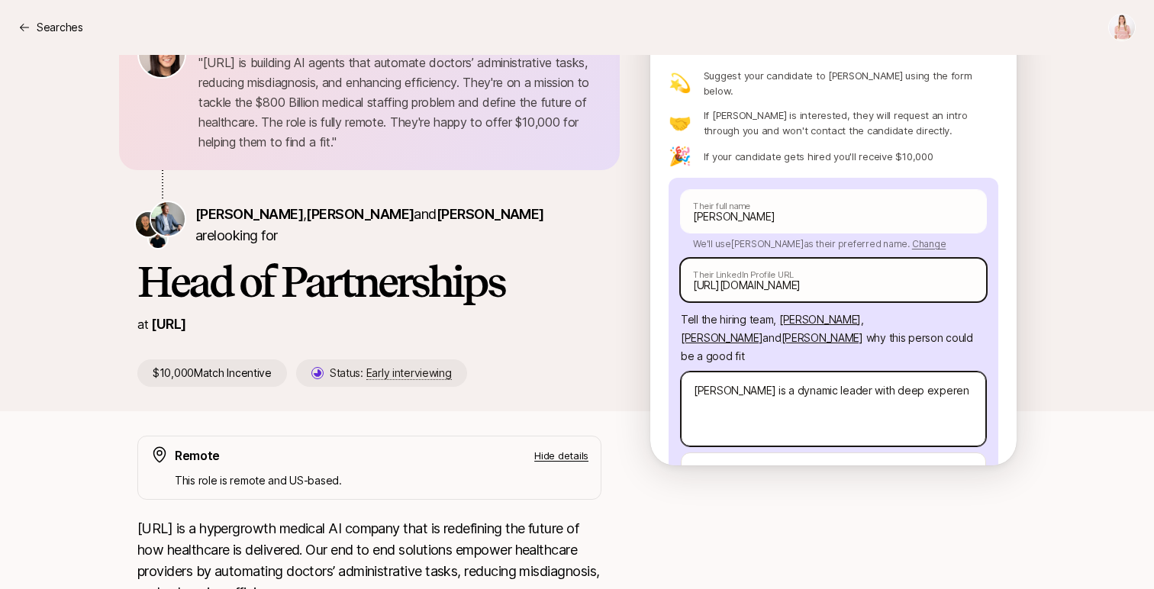
type textarea "[PERSON_NAME] is a dynamic leader with deep expere"
type textarea "x"
type textarea "[PERSON_NAME] is a dynamic leader with deep experei"
type textarea "x"
type textarea "[PERSON_NAME] is a dynamic leader with deep expereie"
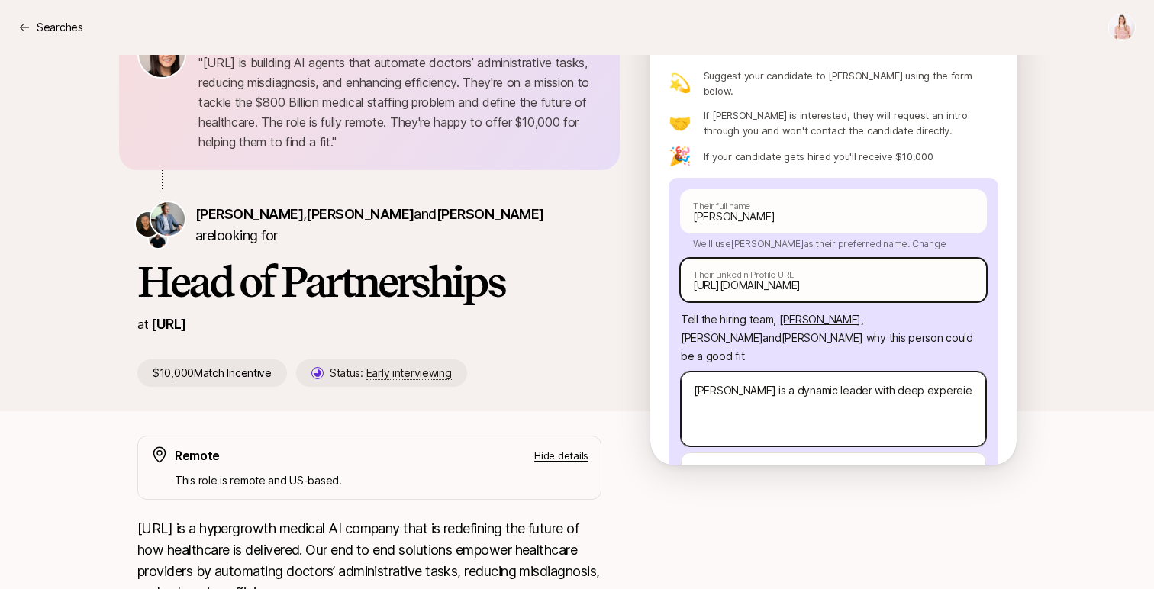
type textarea "x"
type textarea "[PERSON_NAME] is a dynamic leader with deep experei"
type textarea "x"
type textarea "[PERSON_NAME] is a dynamic leader with deep expere"
type textarea "x"
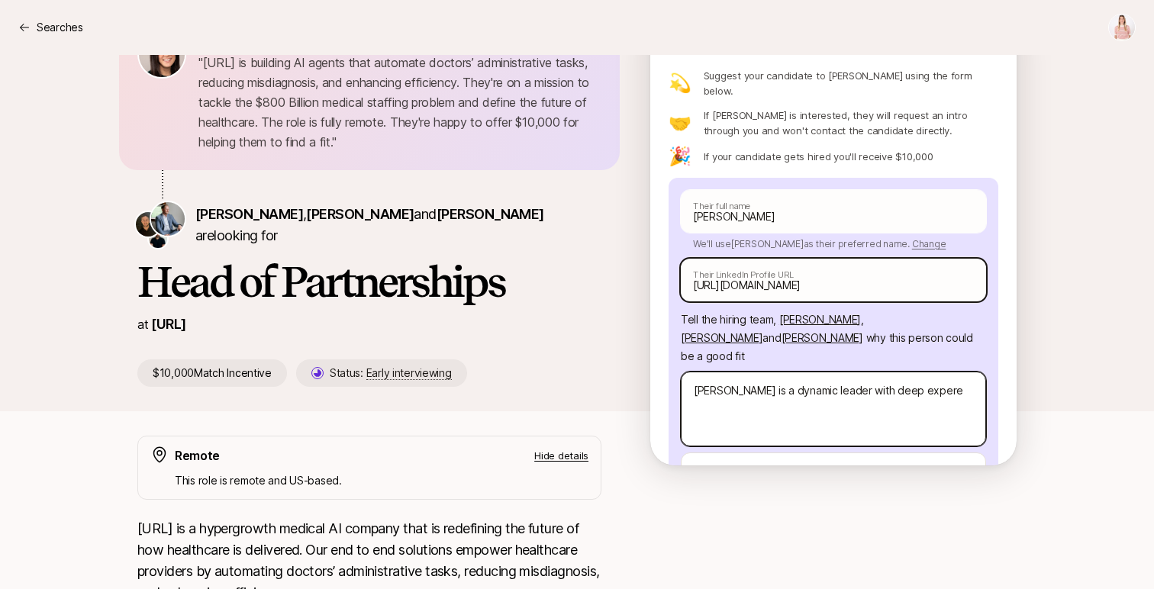
type textarea "[PERSON_NAME] is a dynamic leader with deep exper"
type textarea "x"
type textarea "[PERSON_NAME] is a dynamic leader with deep experi"
type textarea "x"
type textarea "[PERSON_NAME] is a dynamic leader with deep experie"
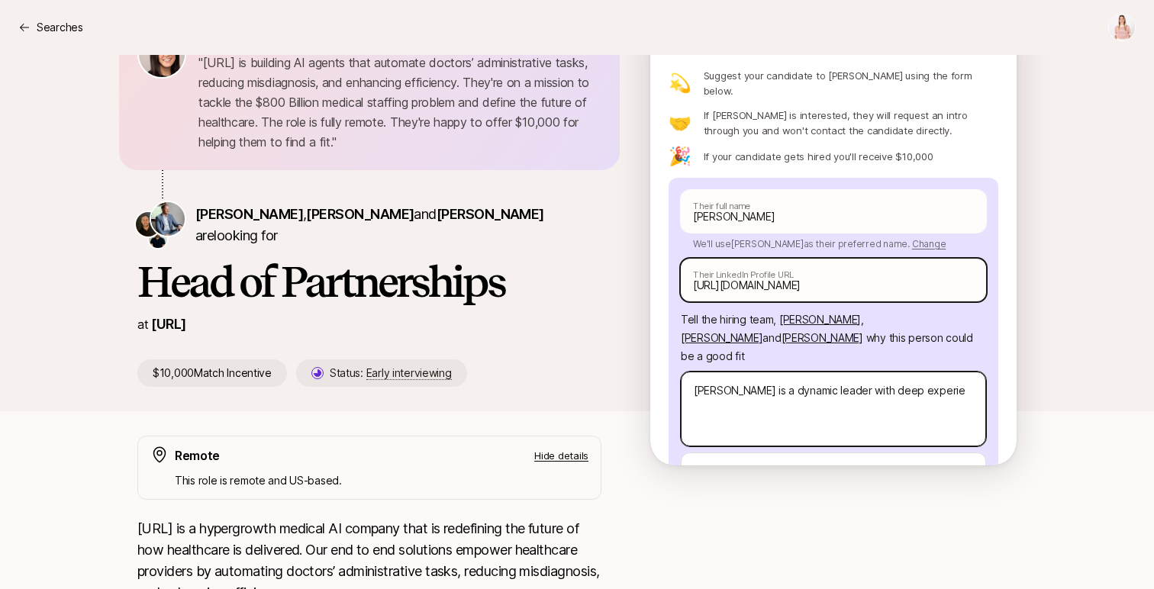
type textarea "x"
type textarea "[PERSON_NAME] is a dynamic leader with deep experien"
type textarea "x"
type textarea "[PERSON_NAME] is a dynamic leader with deep experienc"
type textarea "x"
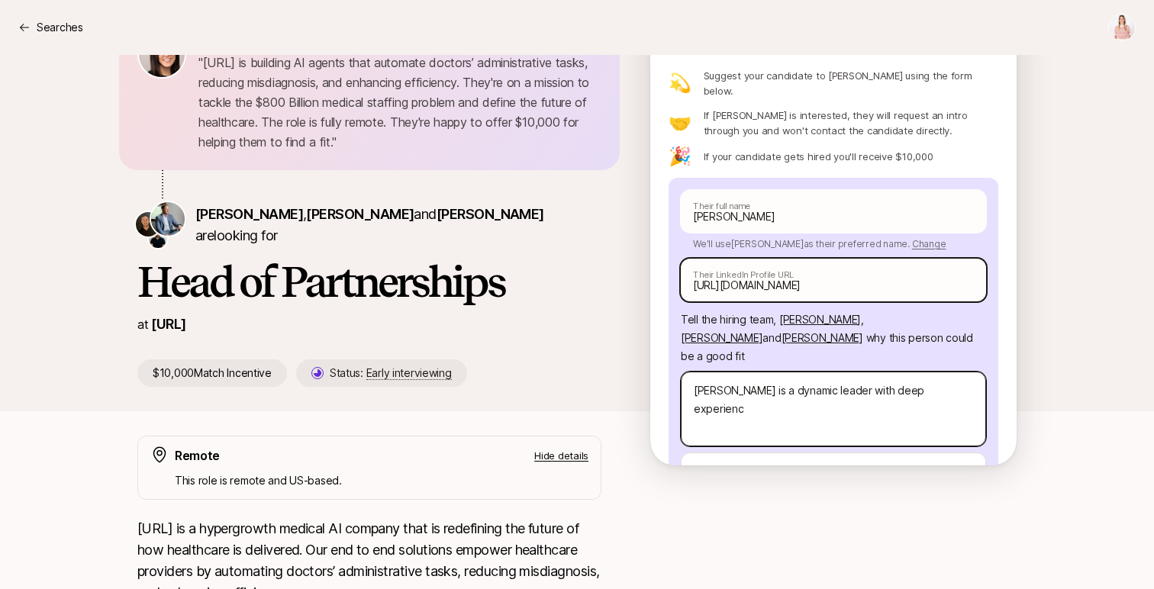
type textarea "[PERSON_NAME] is a dynamic leader with deep experience"
type textarea "x"
type textarea "[PERSON_NAME] is a dynamic leader with deep experience"
type textarea "x"
type textarea "[PERSON_NAME] is a dynamic leader with deep experience a"
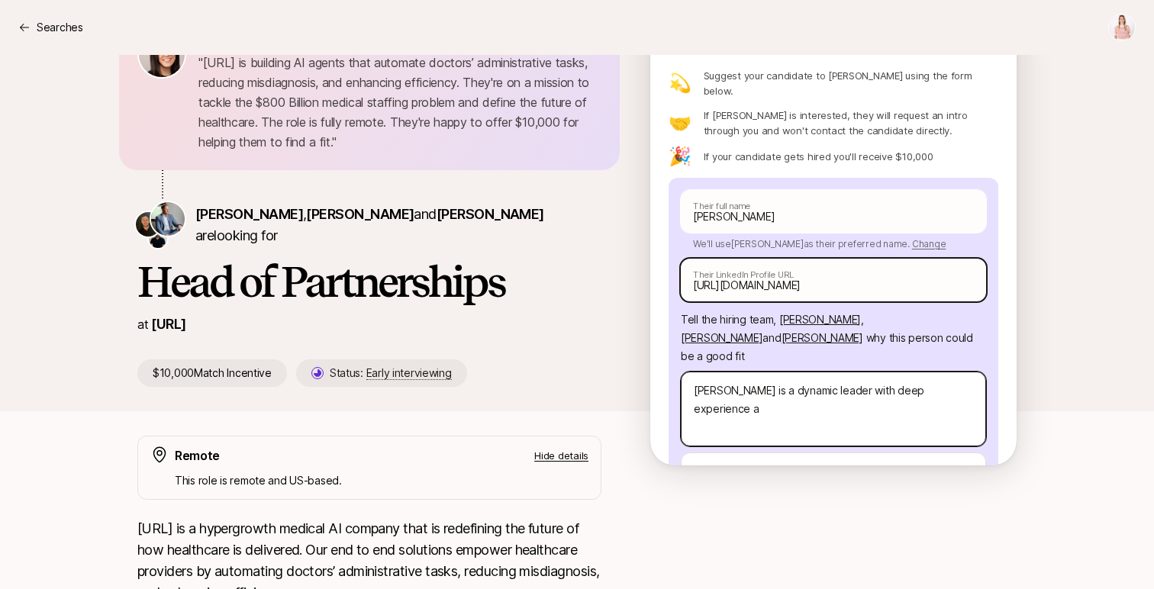
type textarea "x"
type textarea "[PERSON_NAME] is a dynamic leader with deep experience ac"
type textarea "x"
type textarea "[PERSON_NAME] is a dynamic leader with deep experience acr"
type textarea "x"
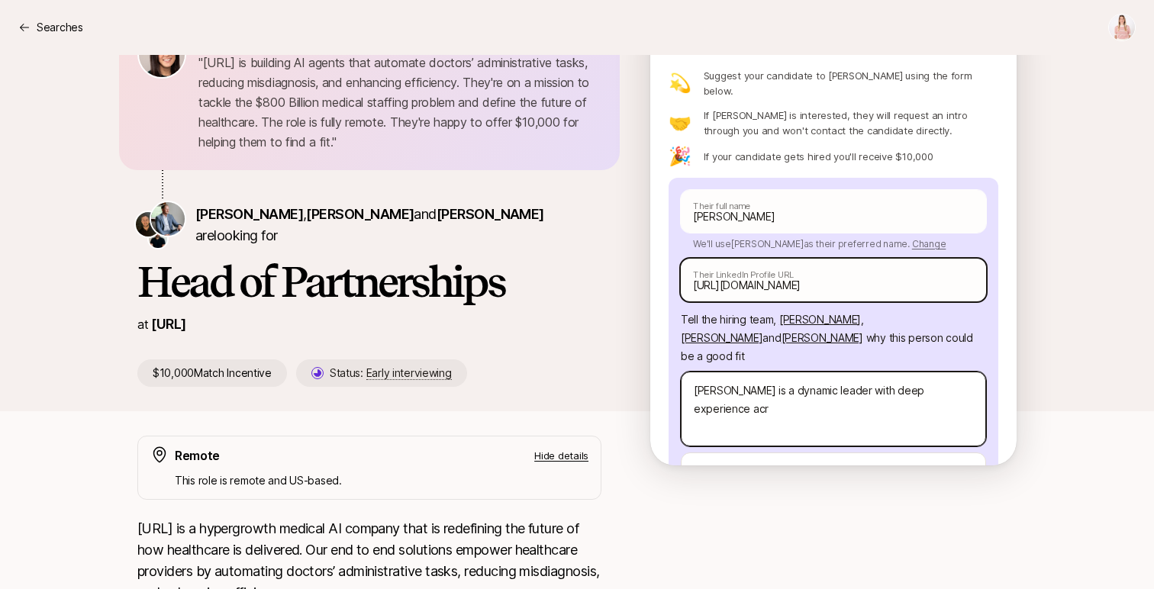
type textarea "[PERSON_NAME] is a dynamic leader with deep experience acro"
type textarea "x"
type textarea "[PERSON_NAME] is a dynamic leader with deep experience acros"
type textarea "x"
type textarea "[PERSON_NAME] is a dynamic leader with deep experience acros"
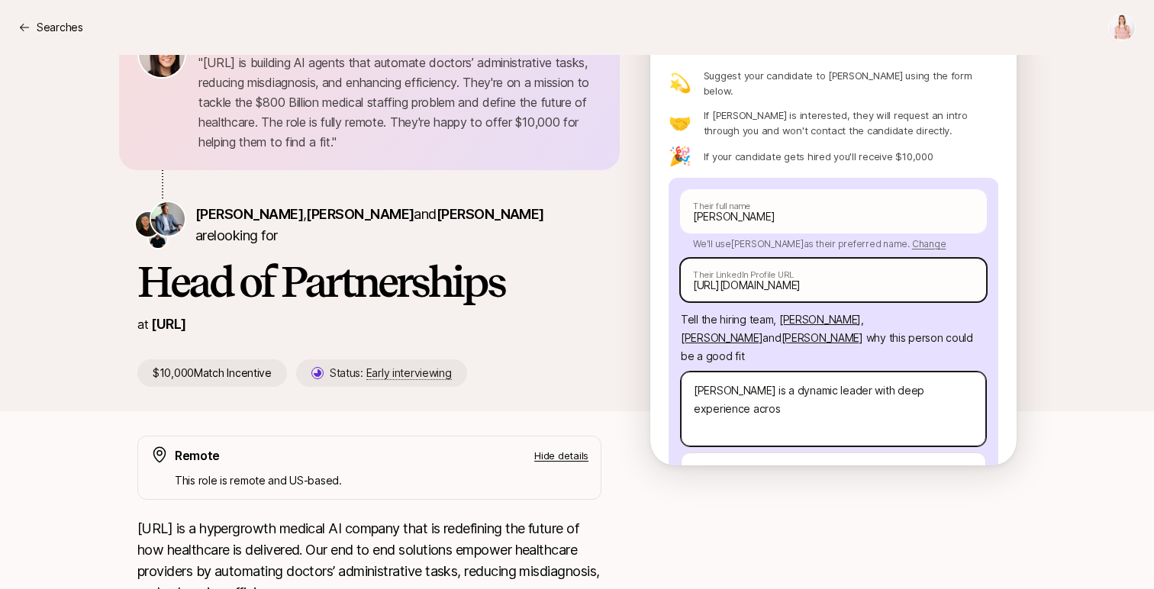
type textarea "x"
type textarea "[PERSON_NAME] is a dynamic leader with deep experience acros"
type textarea "x"
type textarea "[PERSON_NAME] is a dynamic leader with deep experience across"
type textarea "x"
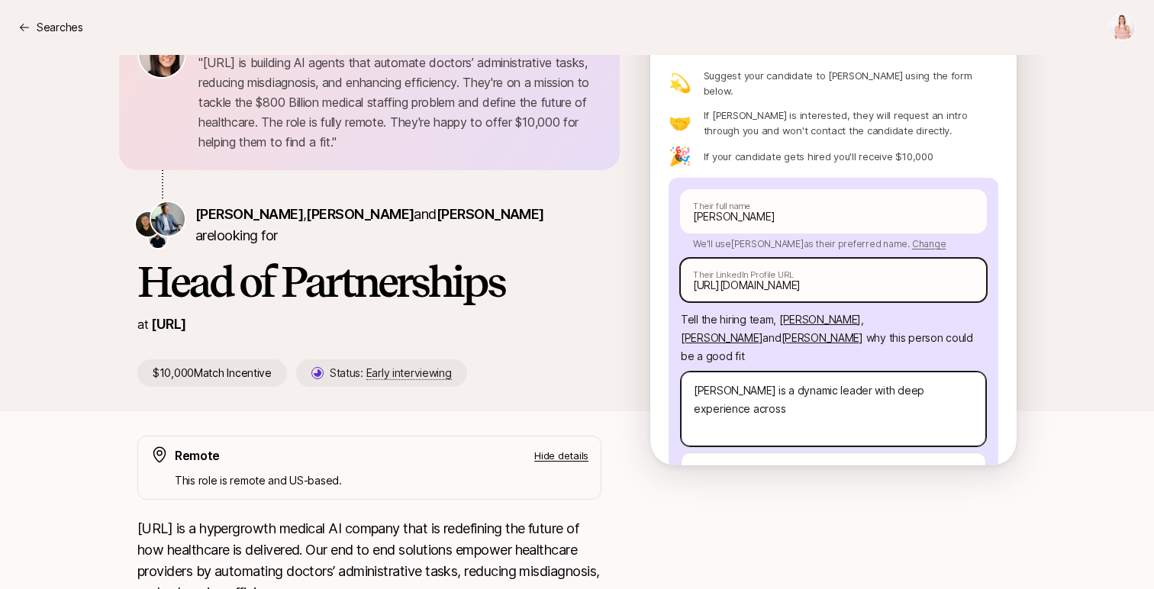
type textarea "[PERSON_NAME] is a dynamic leader with deep experience across"
type textarea "x"
type textarea "[PERSON_NAME] is a dynamic leader with deep experience across m"
type textarea "x"
type textarea "[PERSON_NAME] is a dynamic leader with deep experience across ma"
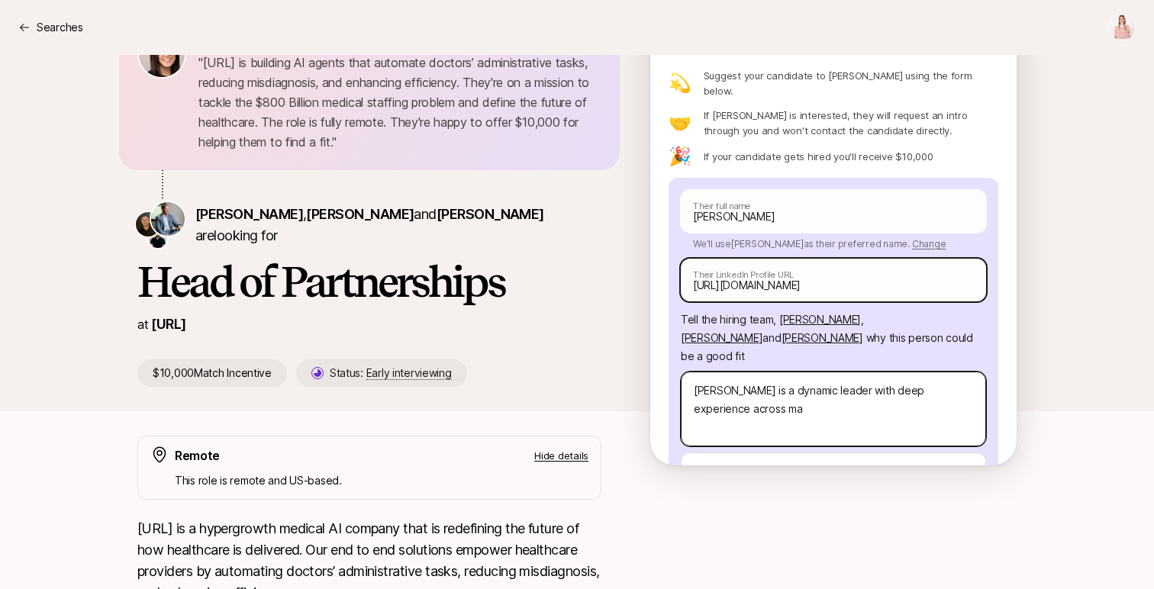
type textarea "x"
type textarea "[PERSON_NAME] is a dynamic leader with deep experience across mar"
type textarea "x"
type textarea "[PERSON_NAME] is a dynamic leader with deep experience across mark"
type textarea "x"
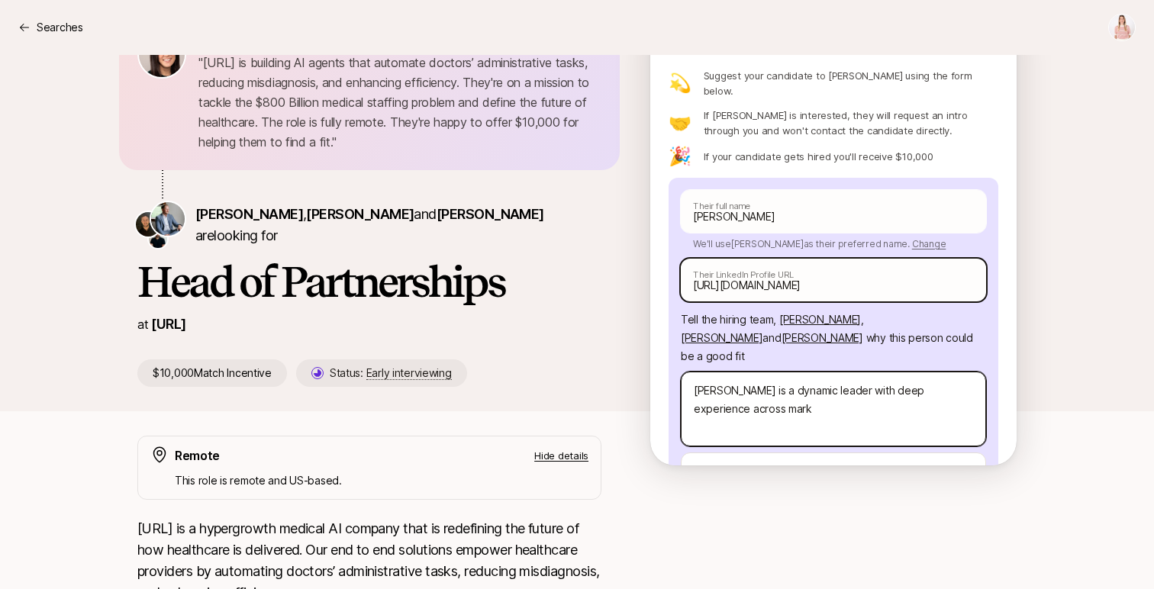
type textarea "[PERSON_NAME] is a dynamic leader with deep experience across marke"
type textarea "x"
type textarea "[PERSON_NAME] is a dynamic leader with deep experience across market"
type textarea "x"
type textarea "[PERSON_NAME] is a dynamic leader with deep experience across marketi"
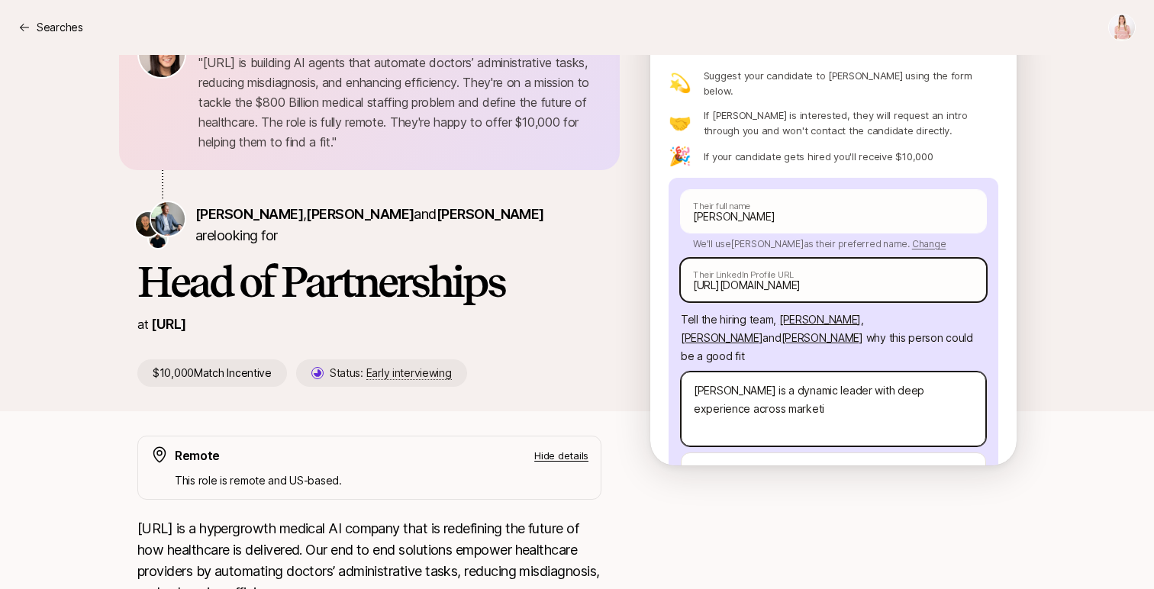
type textarea "x"
type textarea "[PERSON_NAME] is a dynamic leader with deep experience across marketin"
type textarea "x"
type textarea "[PERSON_NAME] is a dynamic leader with deep experience across marketing"
type textarea "x"
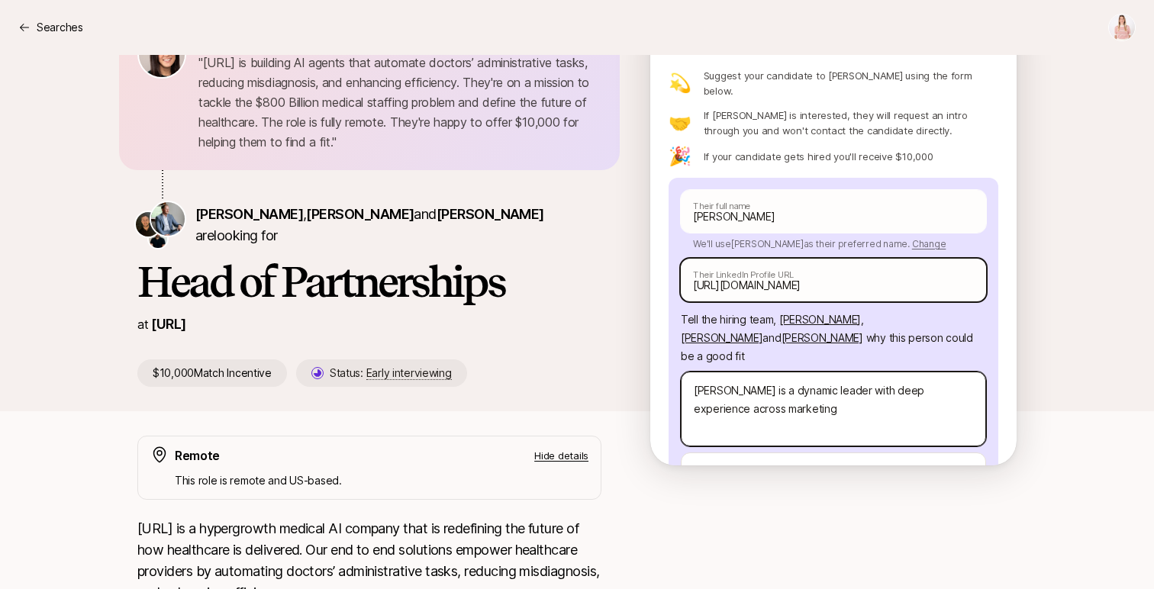
type textarea "[PERSON_NAME] is a dynamic leader with deep experience across marketing a"
type textarea "x"
type textarea "[PERSON_NAME] is a dynamic leader with deep experience across marketing an"
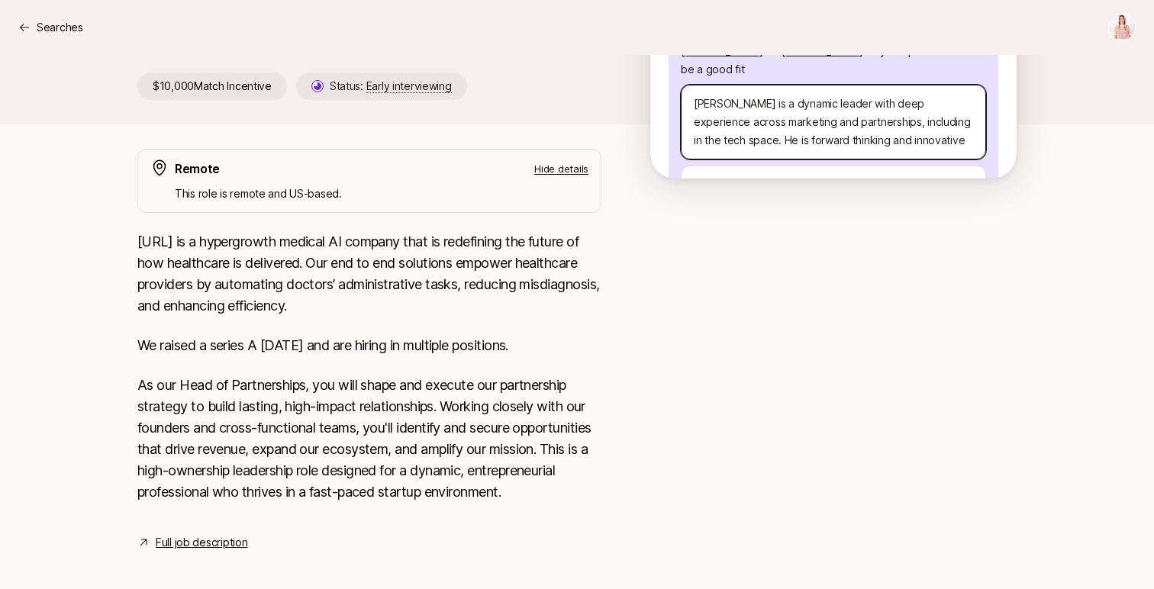
scroll to position [396, 0]
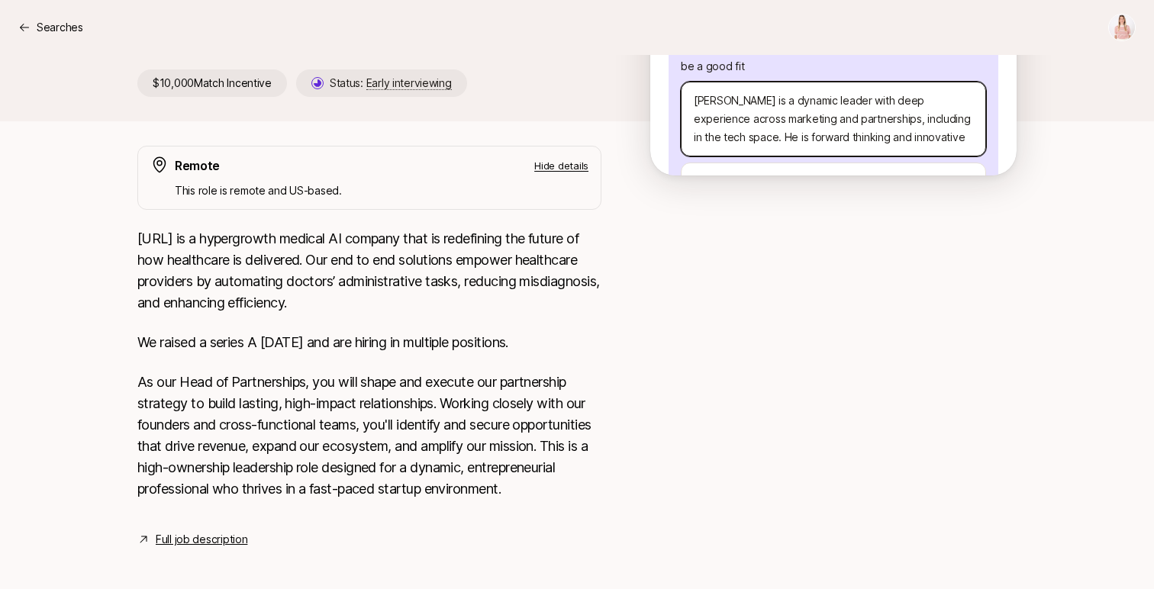
click at [891, 88] on textarea "[PERSON_NAME] is a dynamic leader with deep experience across marketing and par…" at bounding box center [833, 119] width 305 height 75
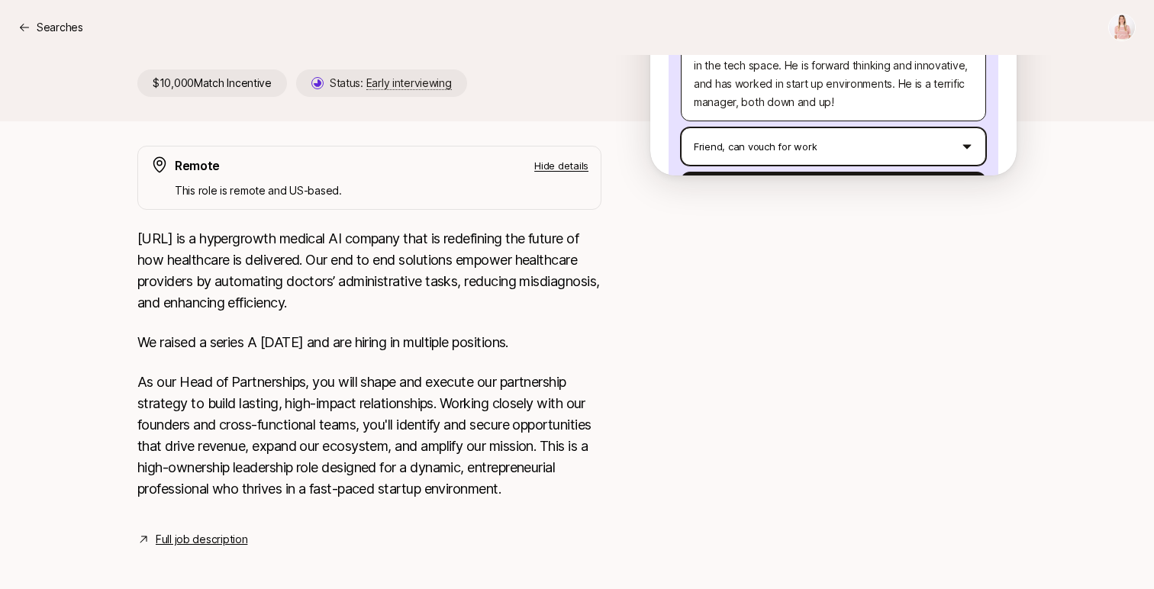
scroll to position [185, 0]
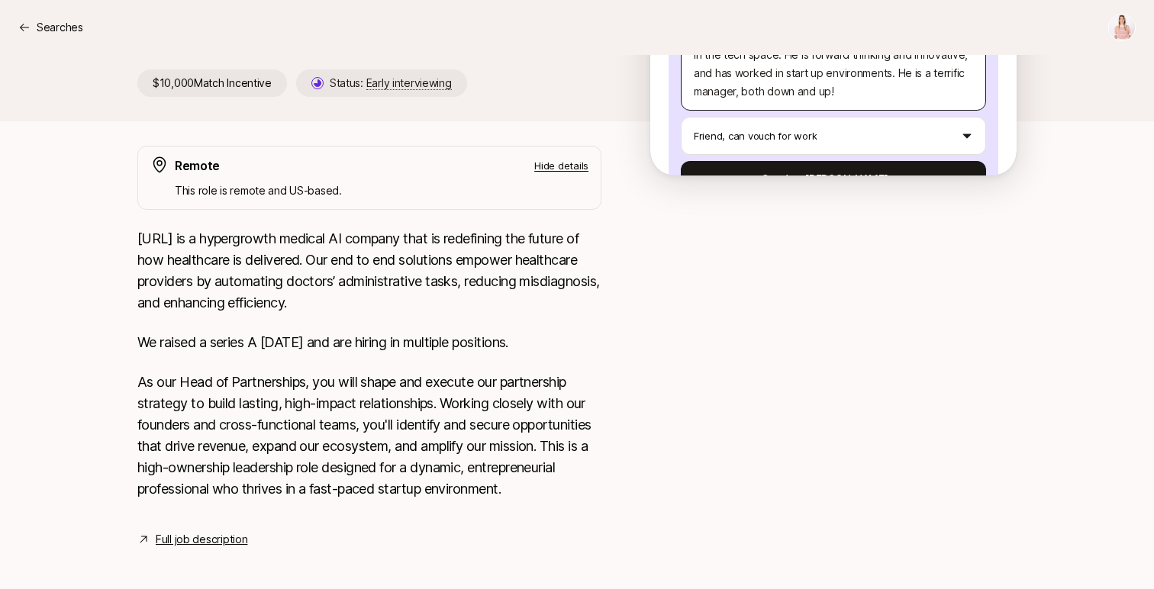
click at [823, 161] on button "Send to [PERSON_NAME]" at bounding box center [833, 179] width 305 height 37
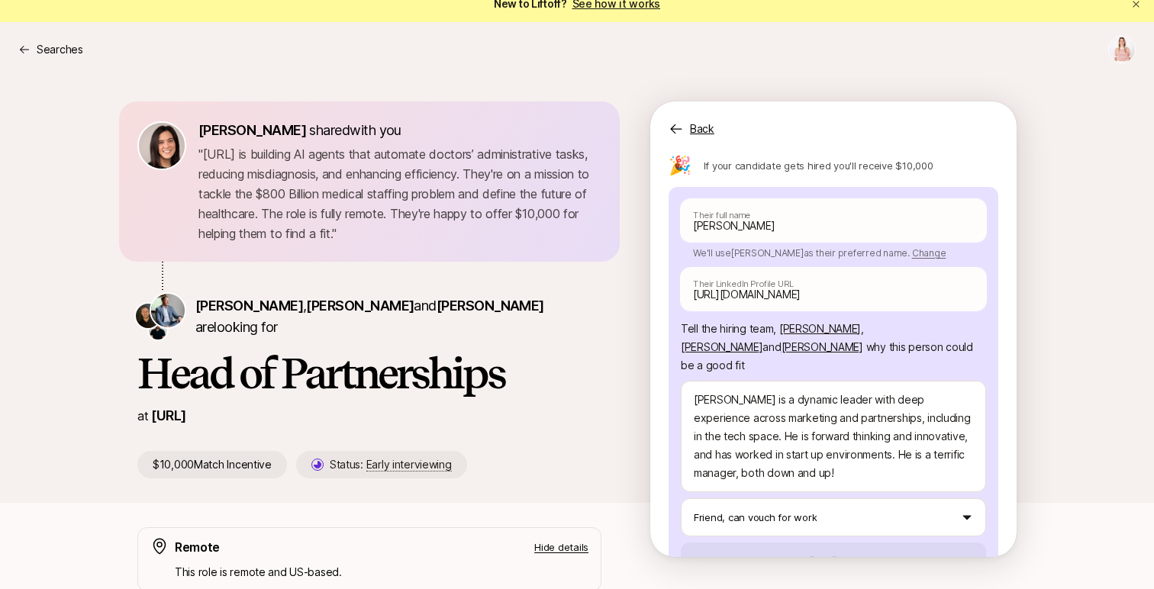
scroll to position [108, 0]
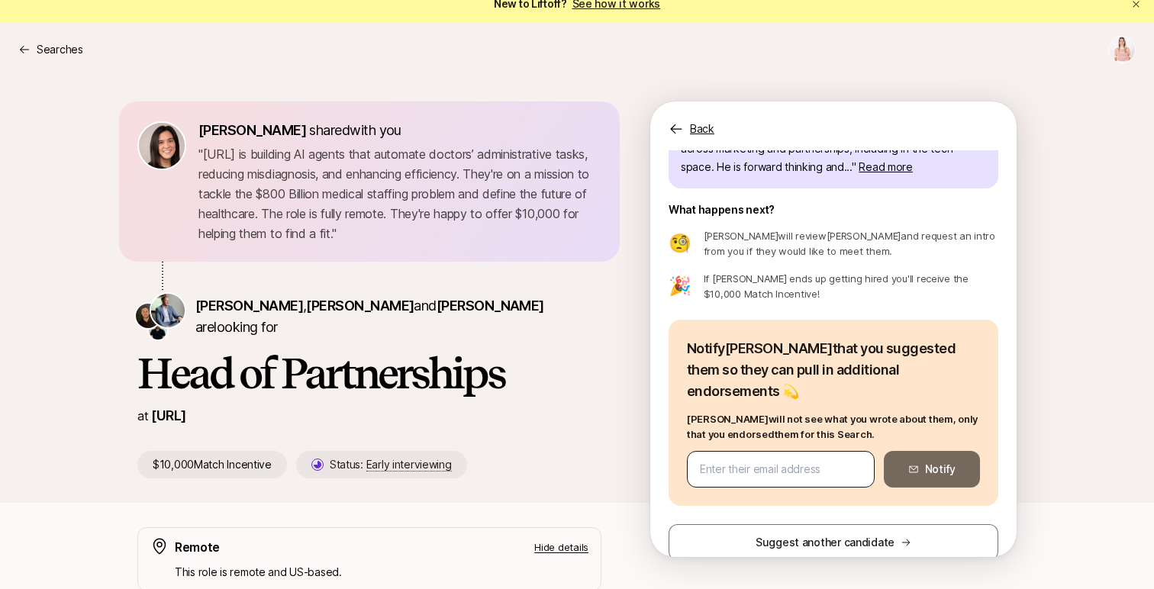
click at [753, 460] on input "email" at bounding box center [781, 469] width 162 height 18
click at [790, 460] on input "email" at bounding box center [781, 469] width 162 height 18
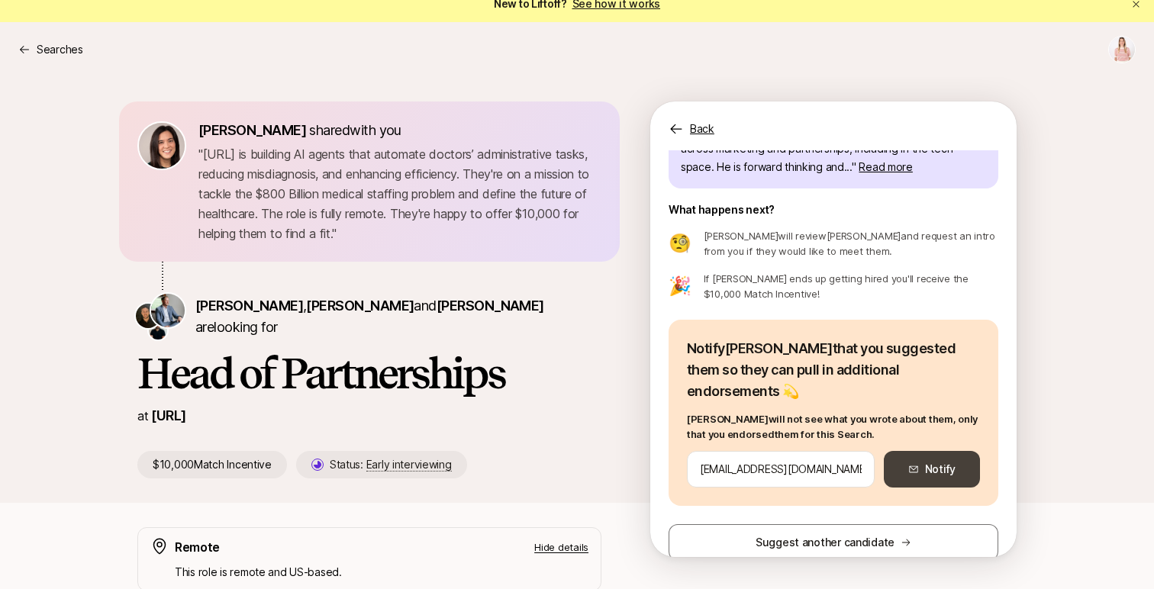
click at [935, 460] on button "Notify" at bounding box center [931, 469] width 96 height 37
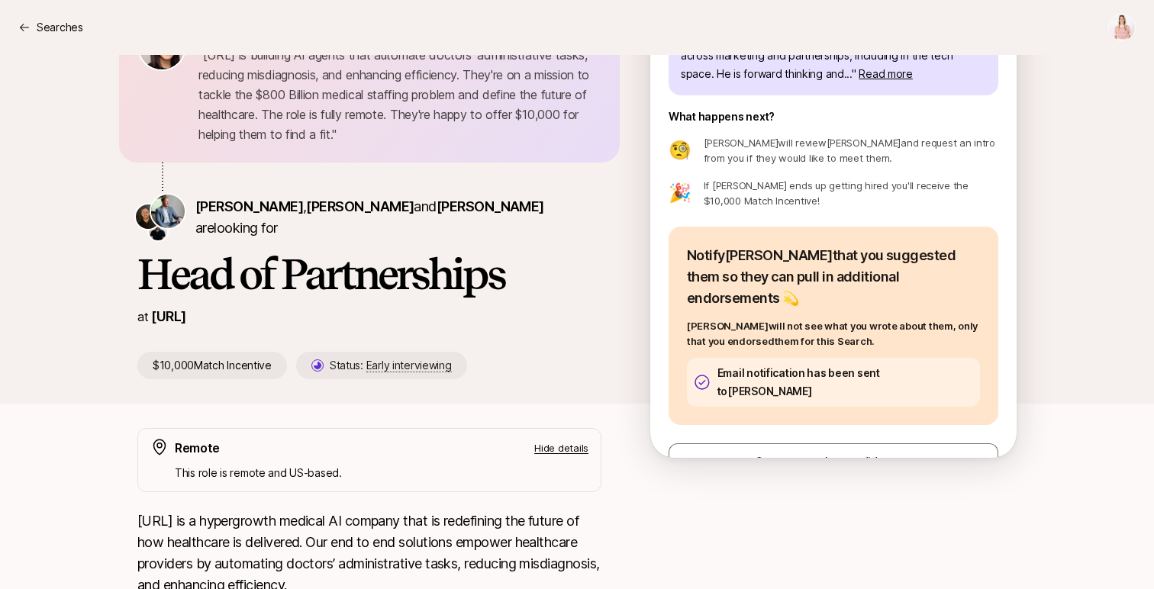
scroll to position [127, 0]
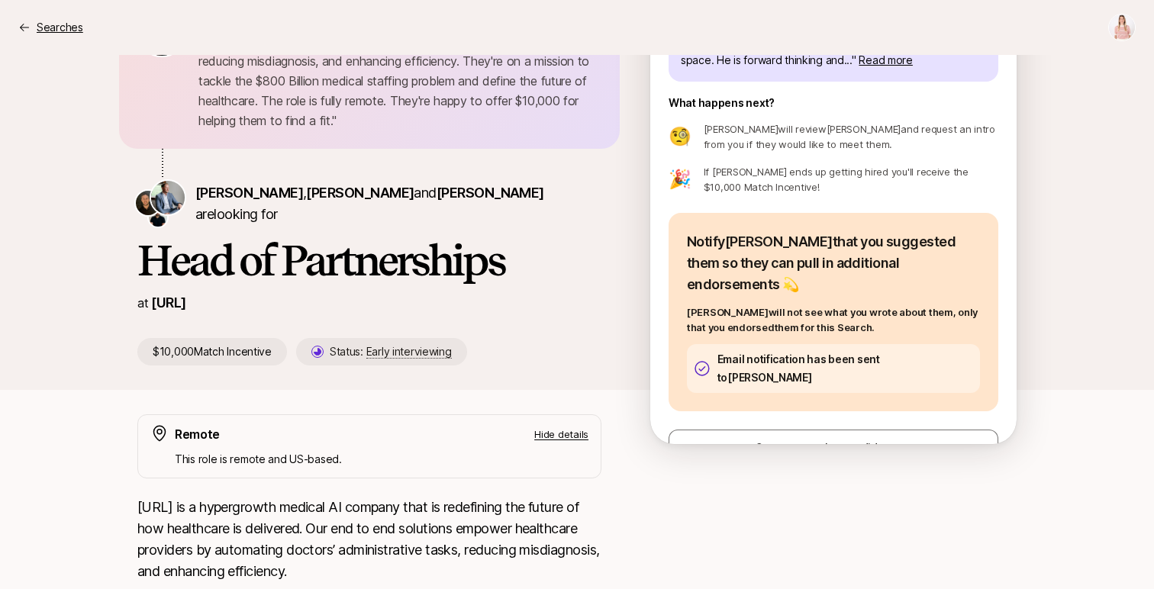
click at [79, 23] on p "Searches" at bounding box center [60, 27] width 47 height 18
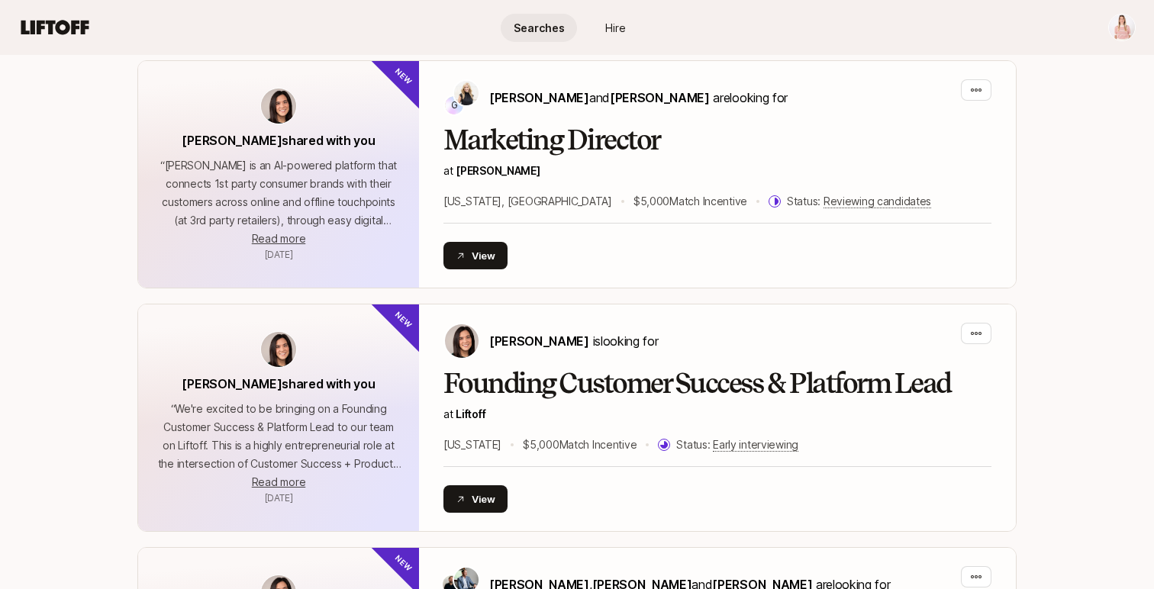
scroll to position [607, 0]
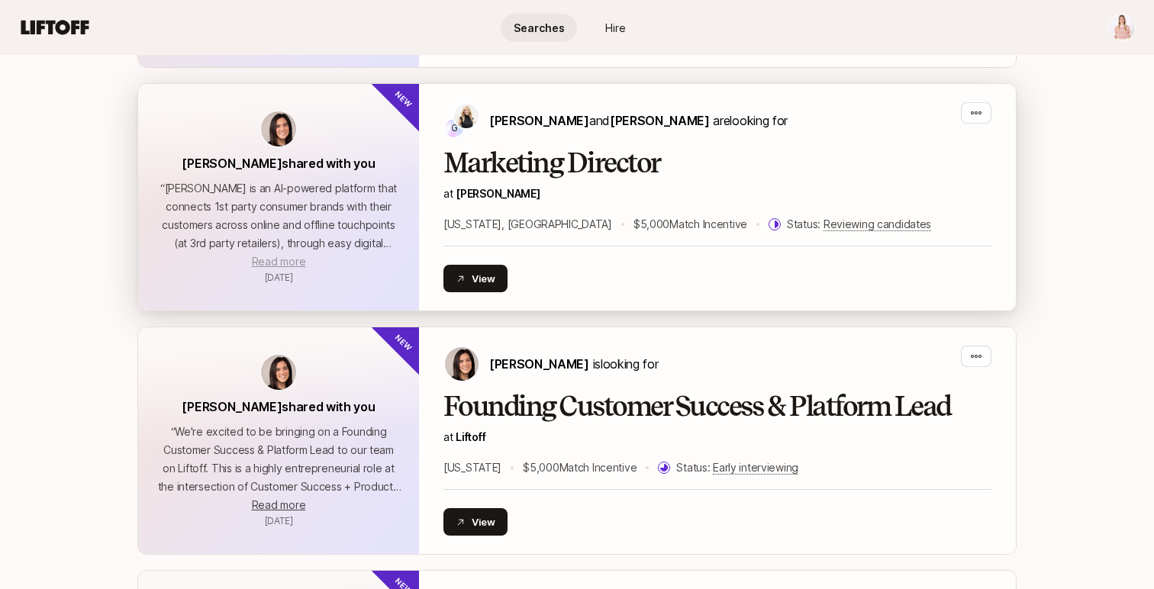
click at [263, 259] on span "Read more" at bounding box center [278, 261] width 53 height 13
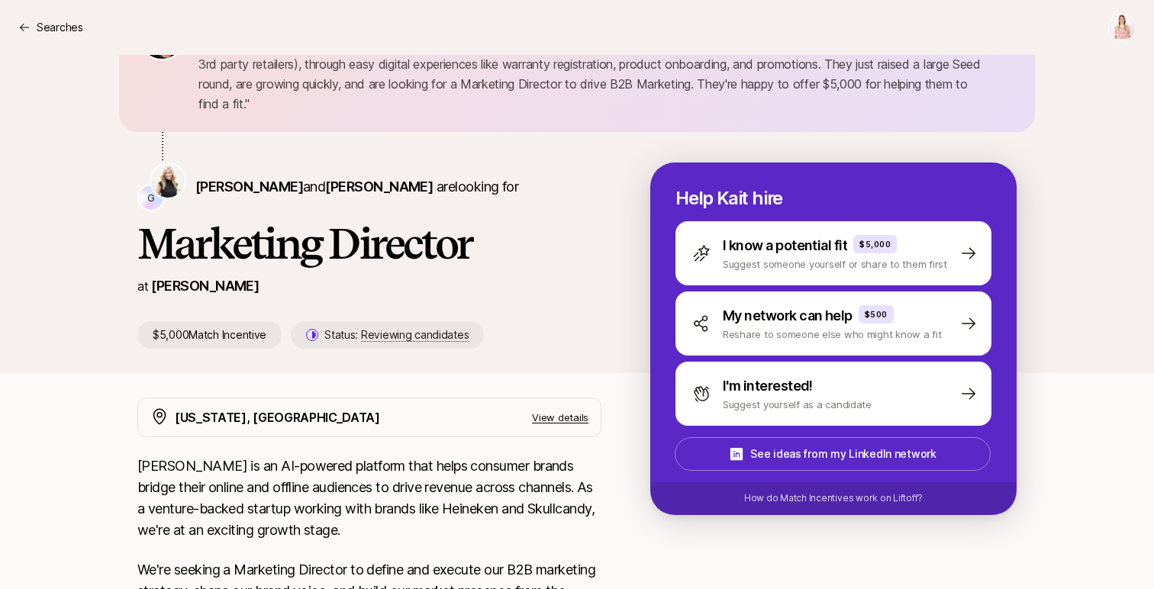
scroll to position [121, 0]
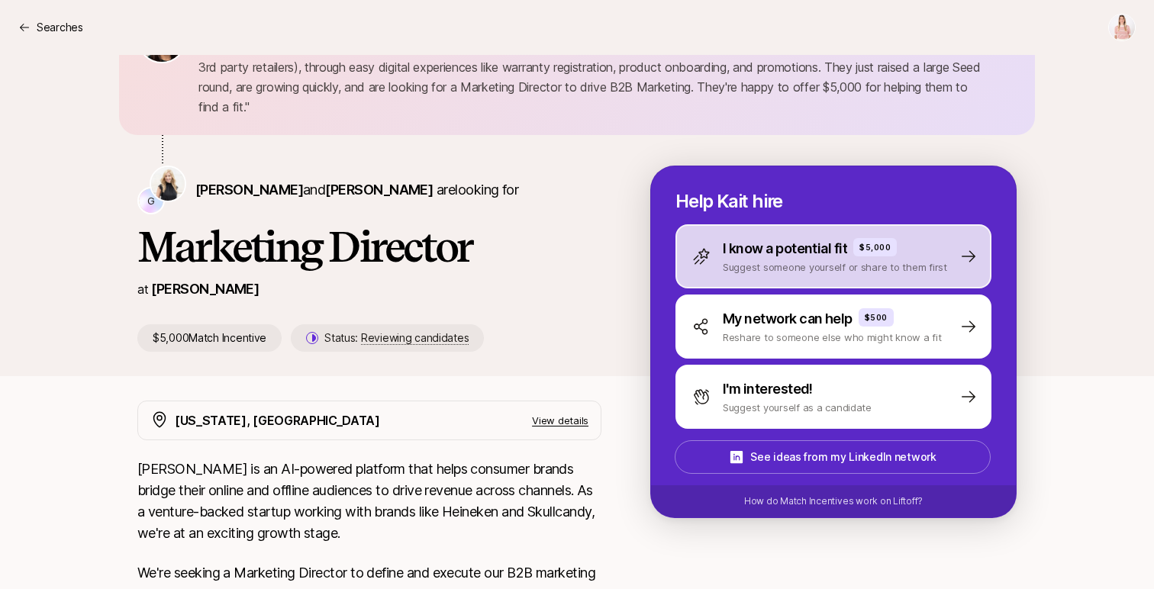
click at [777, 238] on p "I know a potential fit" at bounding box center [784, 248] width 124 height 21
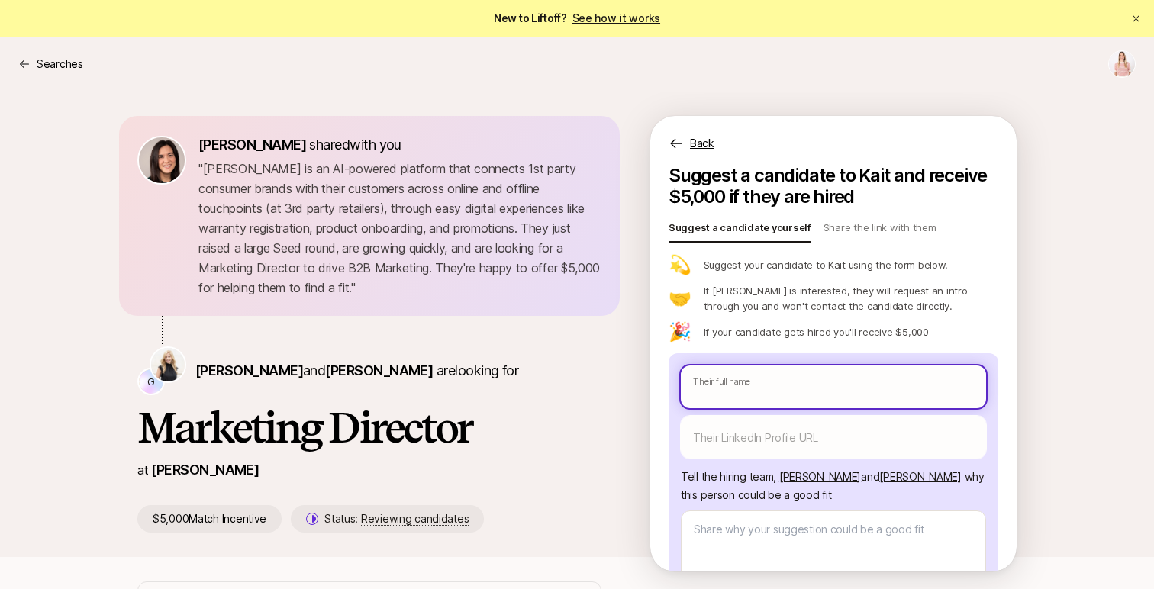
click at [726, 391] on input "text" at bounding box center [833, 386] width 305 height 43
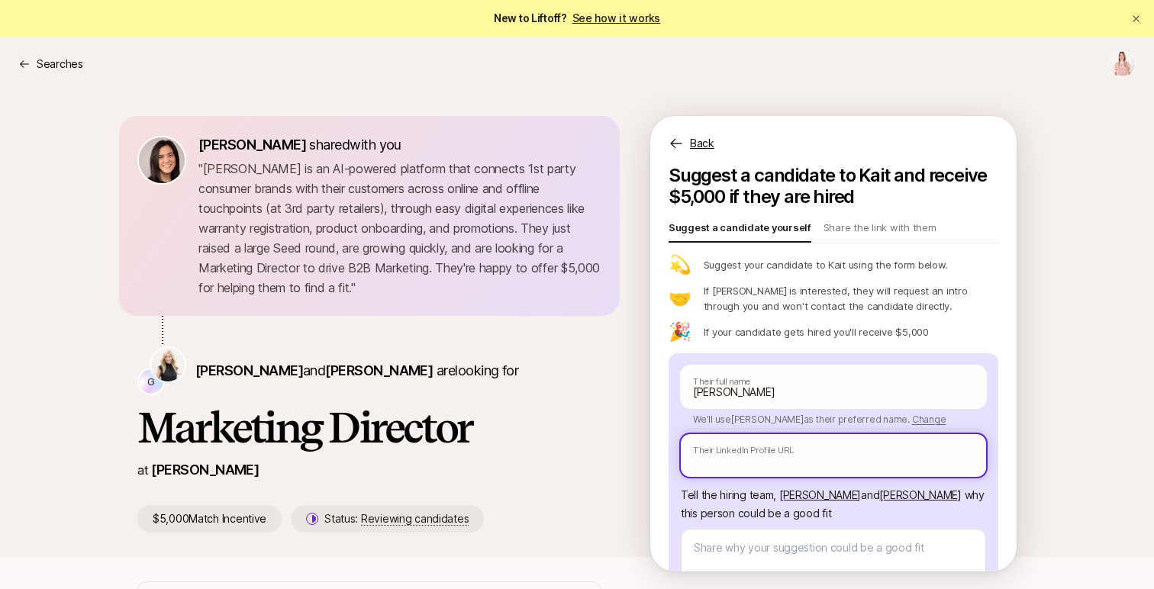
click at [714, 465] on input "text" at bounding box center [833, 455] width 305 height 43
paste input "[URL][DOMAIN_NAME]"
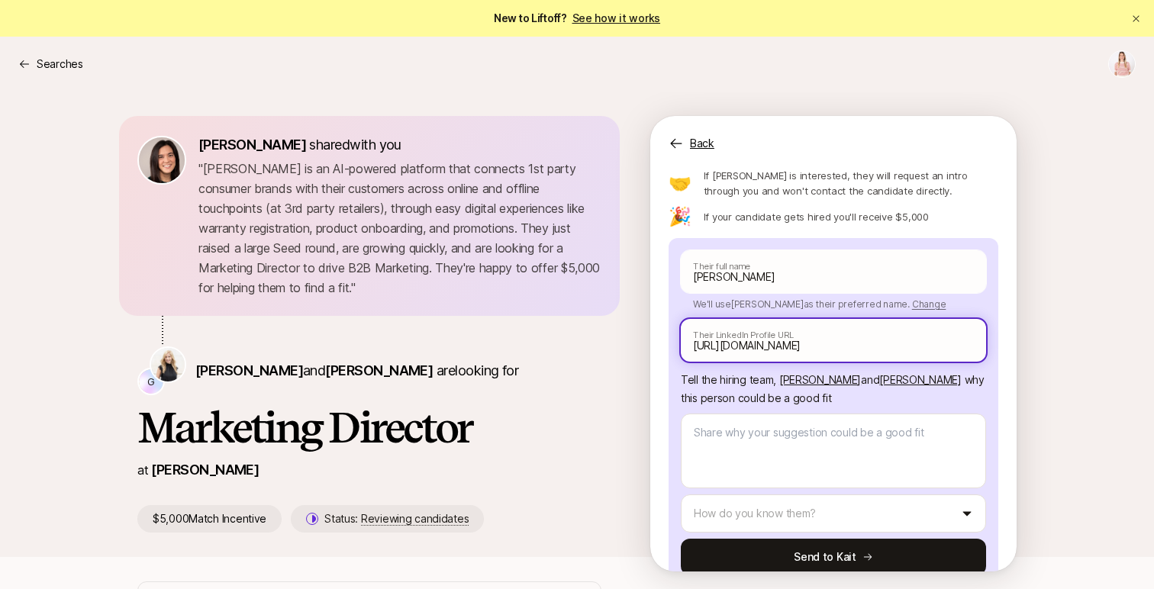
scroll to position [117, 0]
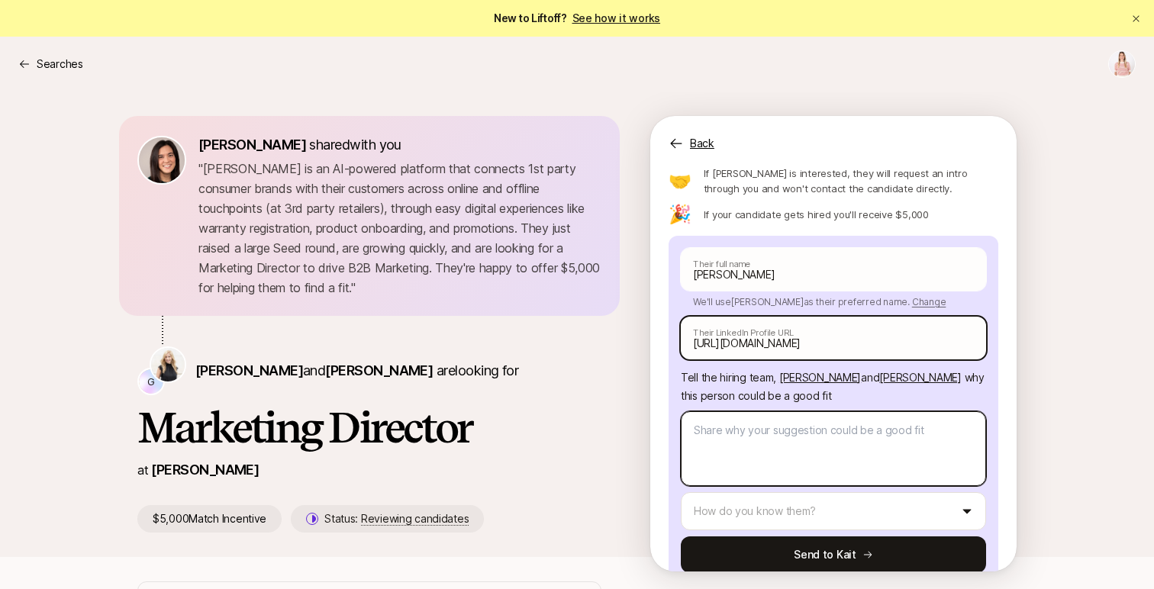
click at [714, 465] on textarea at bounding box center [833, 448] width 305 height 75
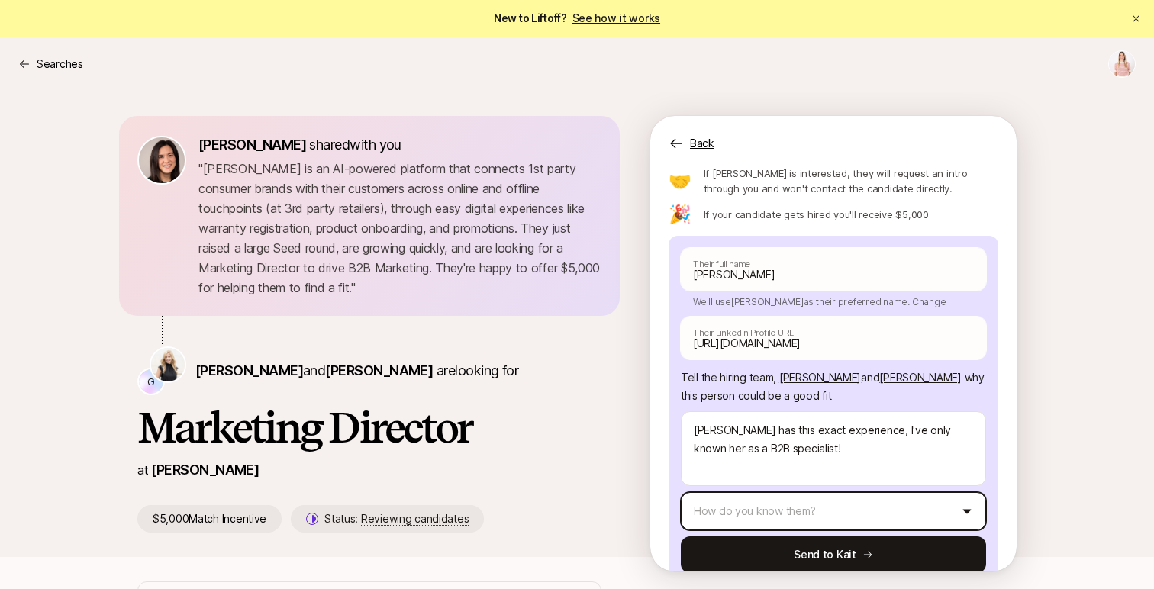
click at [758, 505] on html "New to Liftoff? See how it works Searches Searches [PERSON_NAME] shared with yo…" at bounding box center [577, 294] width 1154 height 589
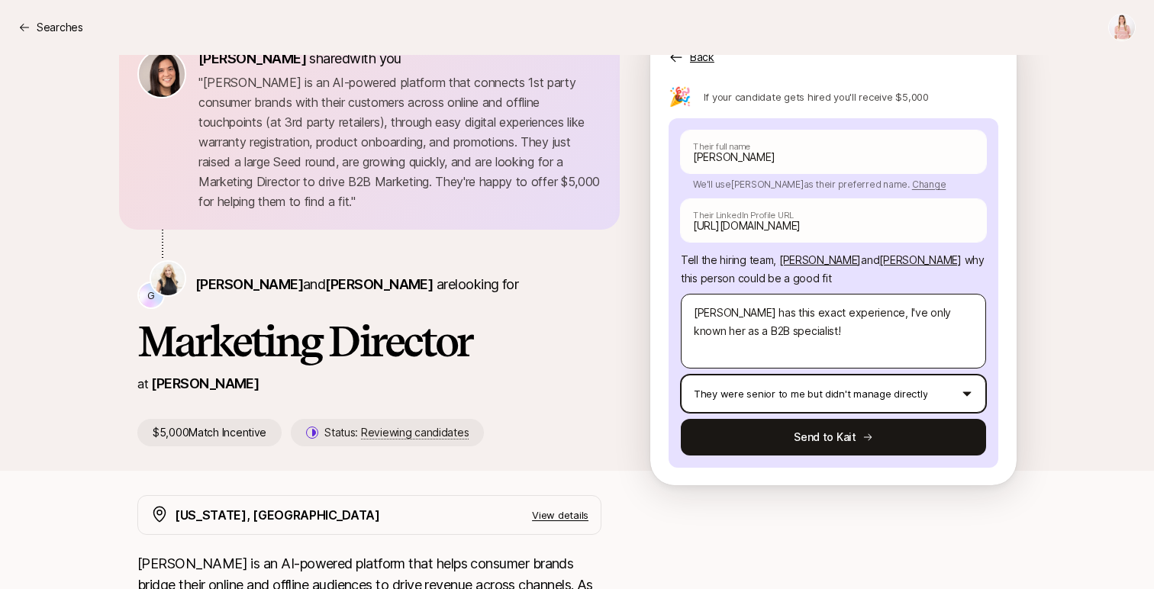
scroll to position [105, 0]
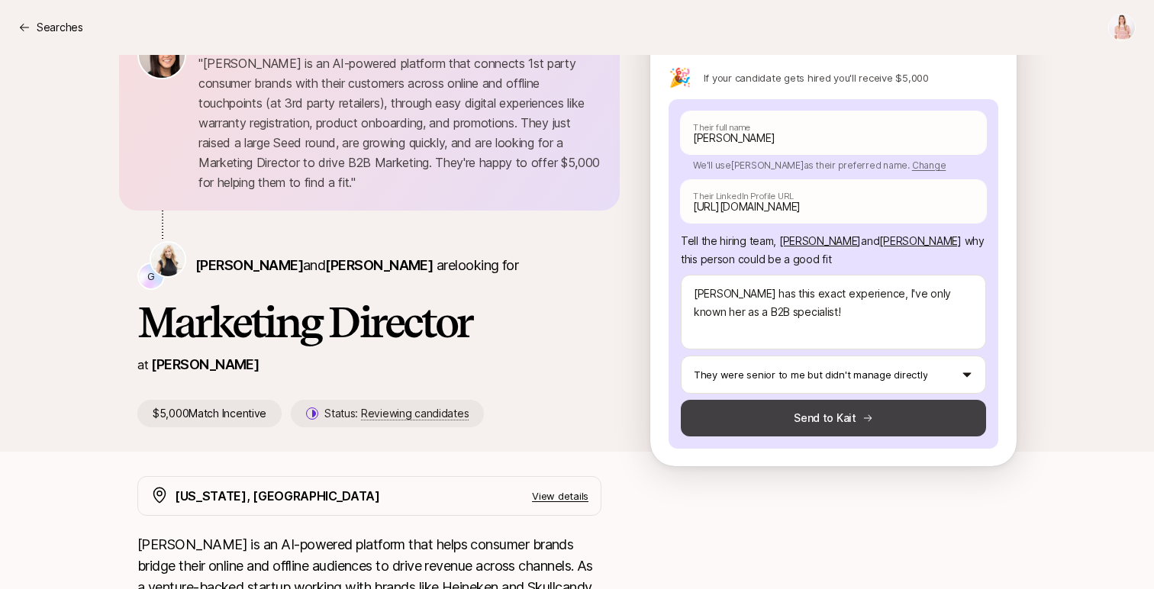
click at [858, 430] on button "Send to Kait" at bounding box center [833, 418] width 305 height 37
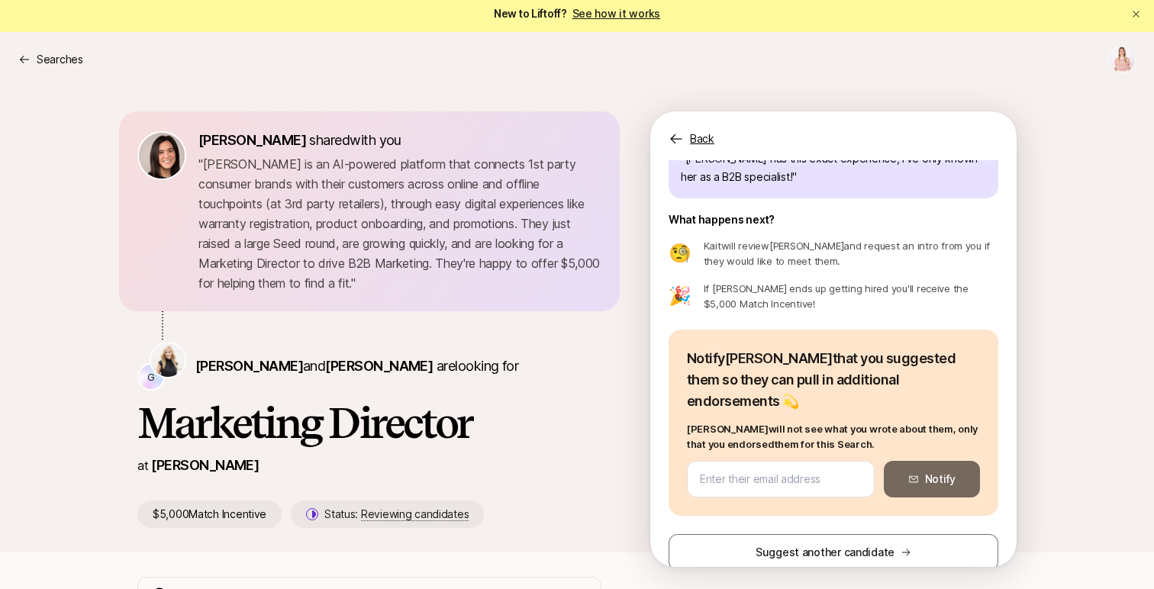
scroll to position [0, 0]
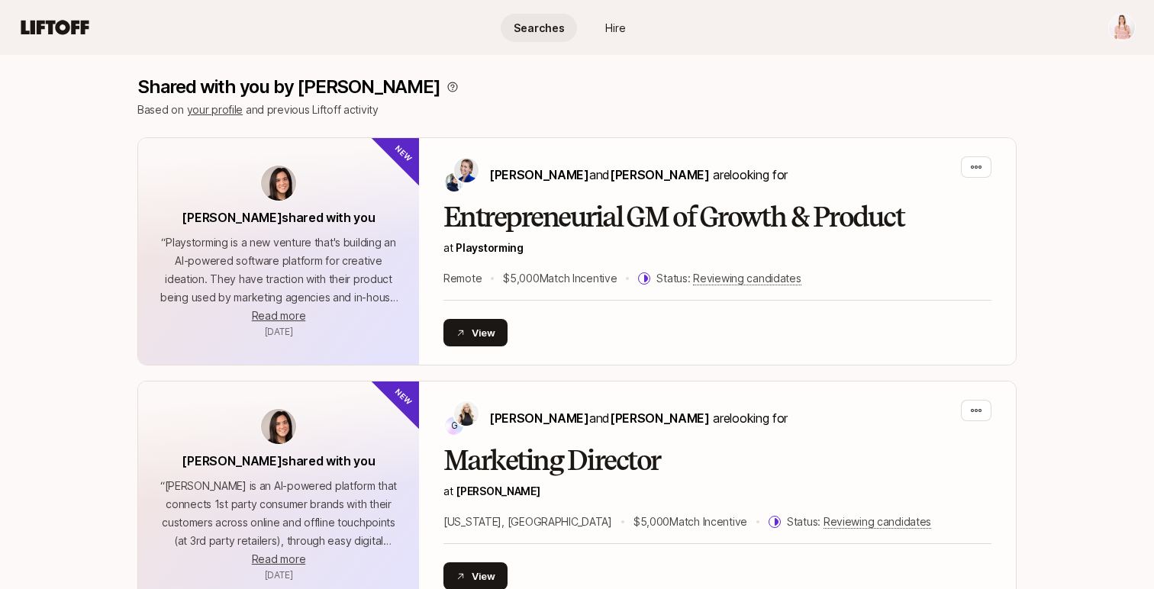
scroll to position [308, 0]
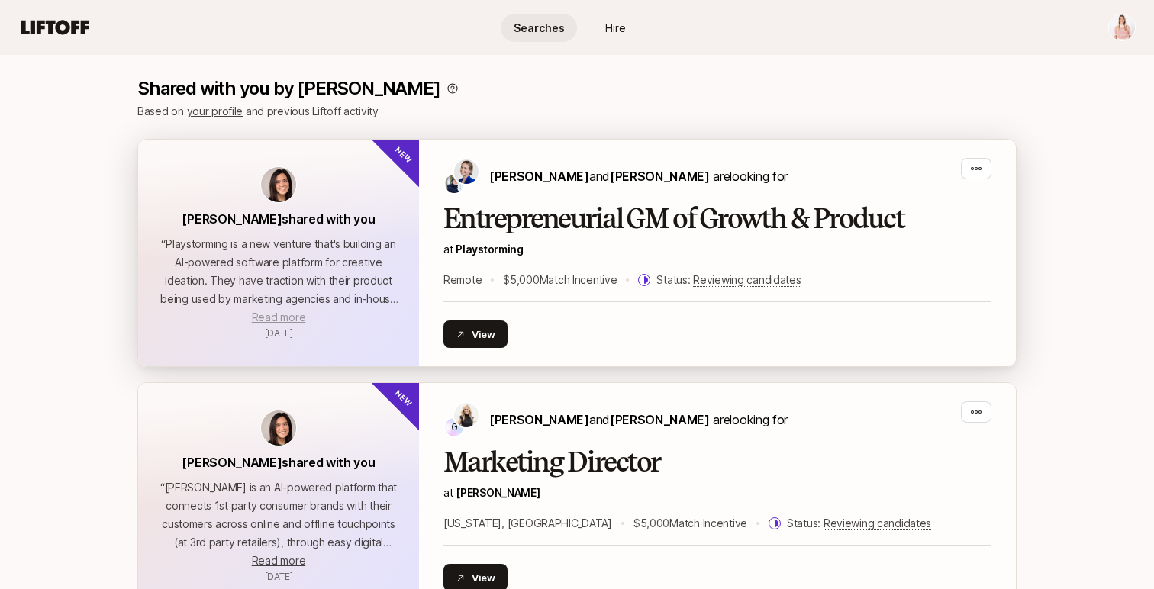
click at [286, 316] on span "Read more" at bounding box center [278, 317] width 53 height 13
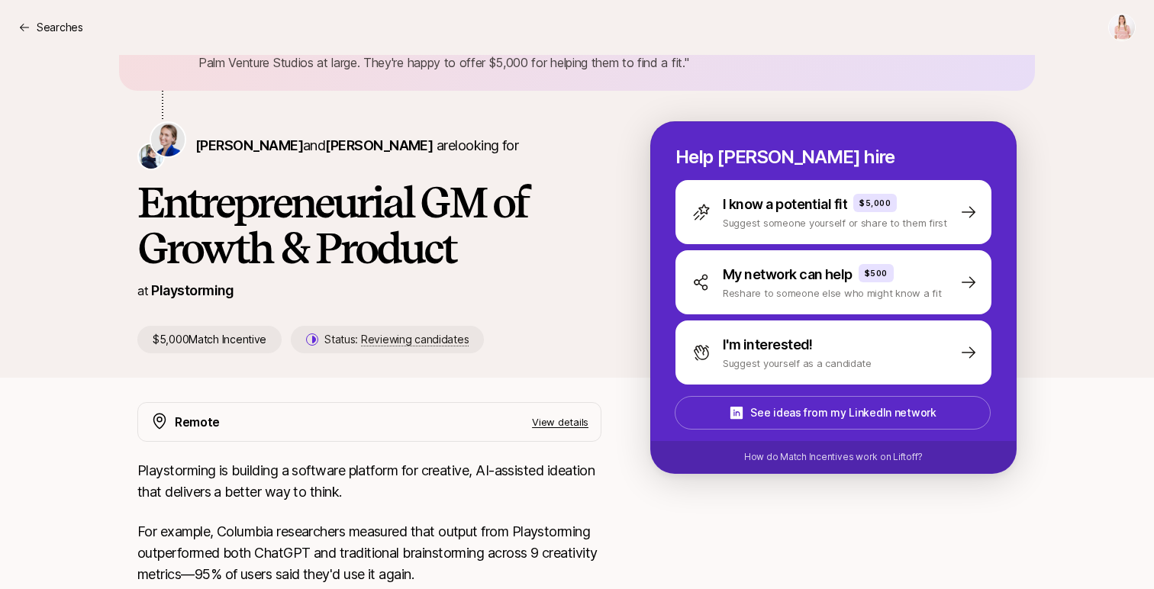
scroll to position [164, 0]
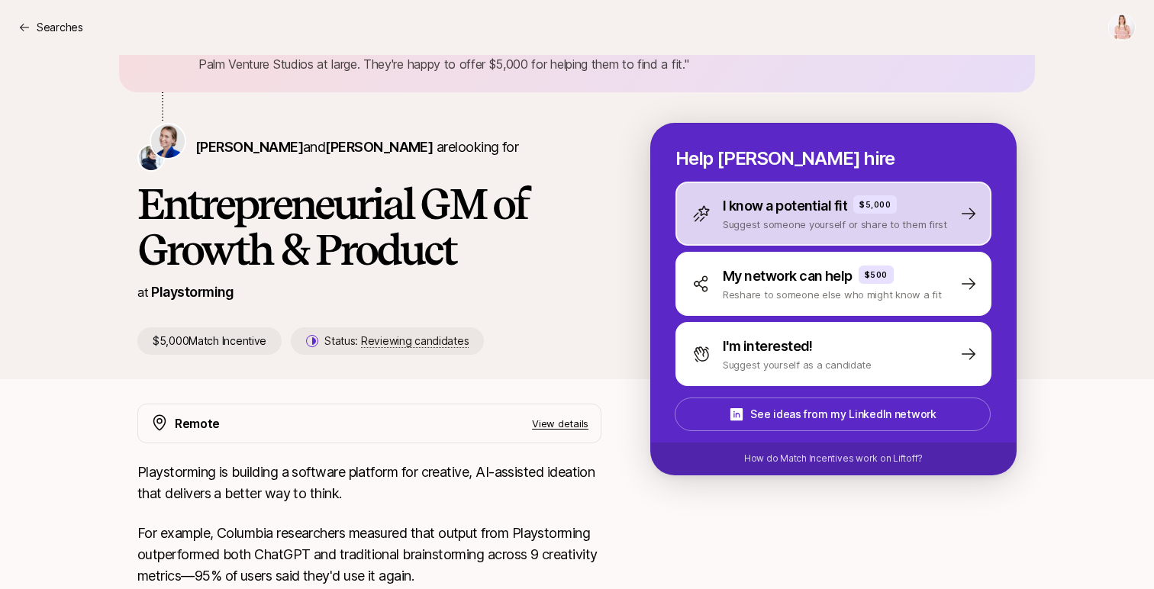
click at [808, 211] on p "I know a potential fit" at bounding box center [784, 205] width 124 height 21
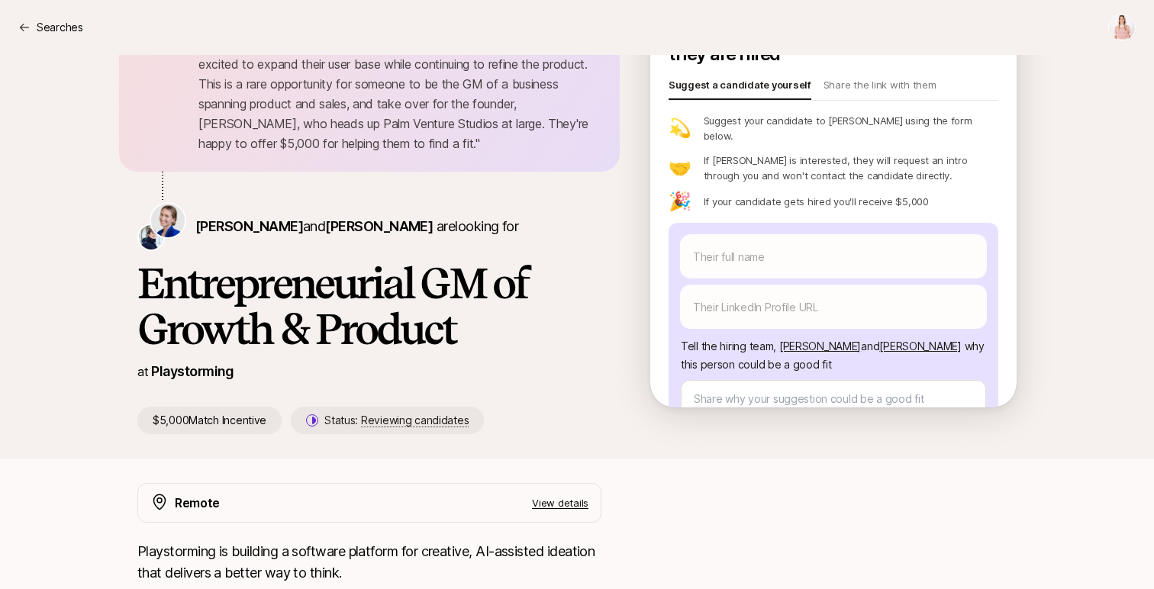
scroll to position [0, 0]
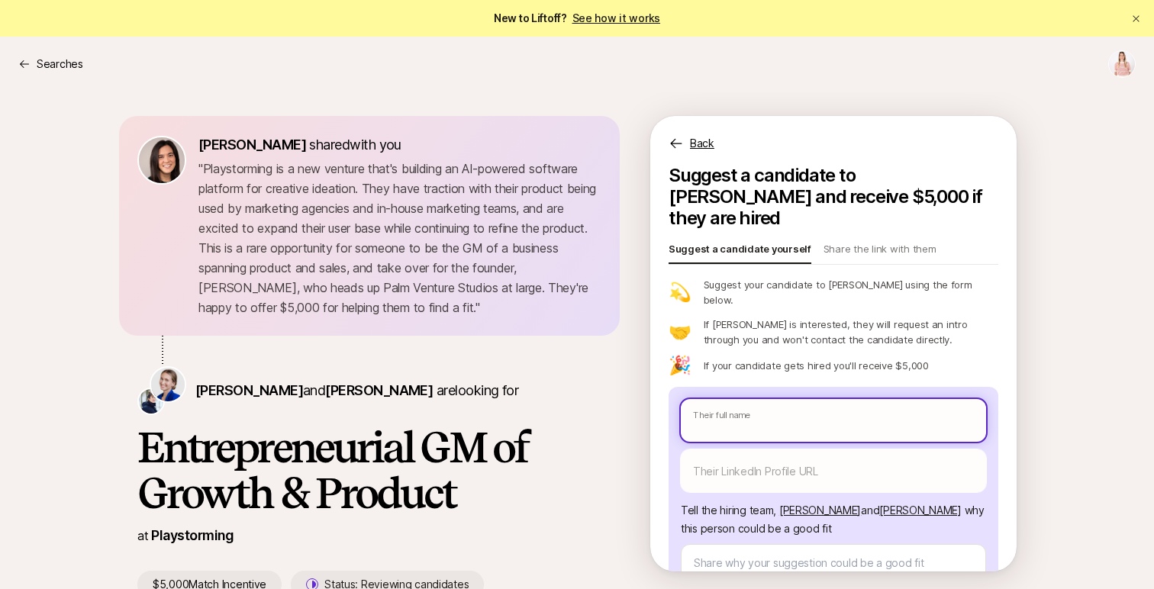
click at [729, 399] on input "text" at bounding box center [833, 420] width 305 height 43
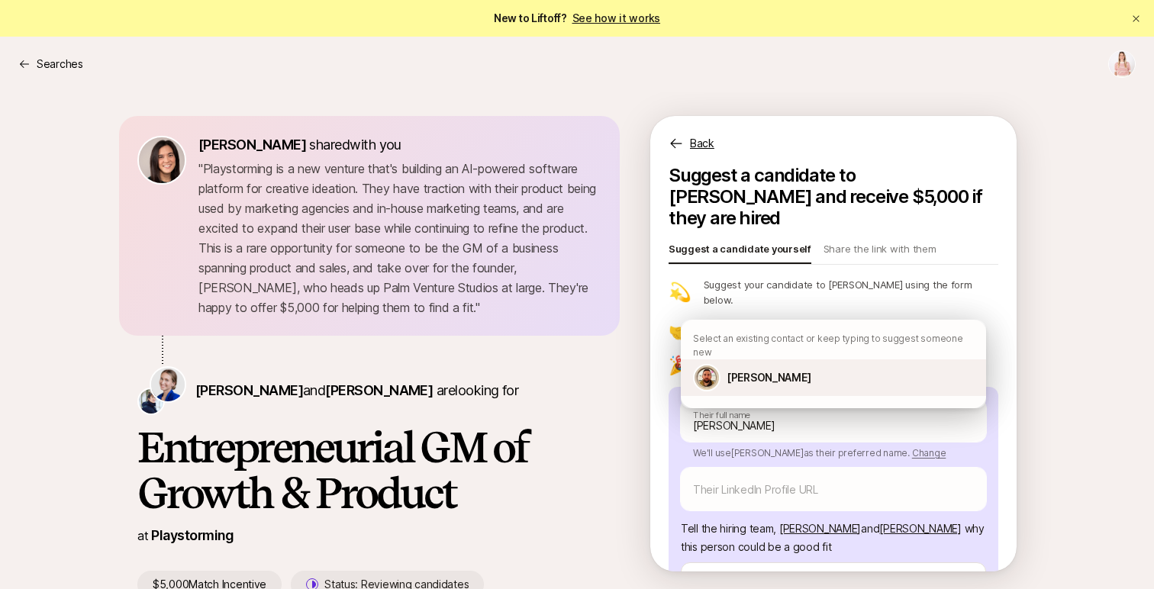
click at [764, 368] on p "[PERSON_NAME]" at bounding box center [768, 377] width 84 height 18
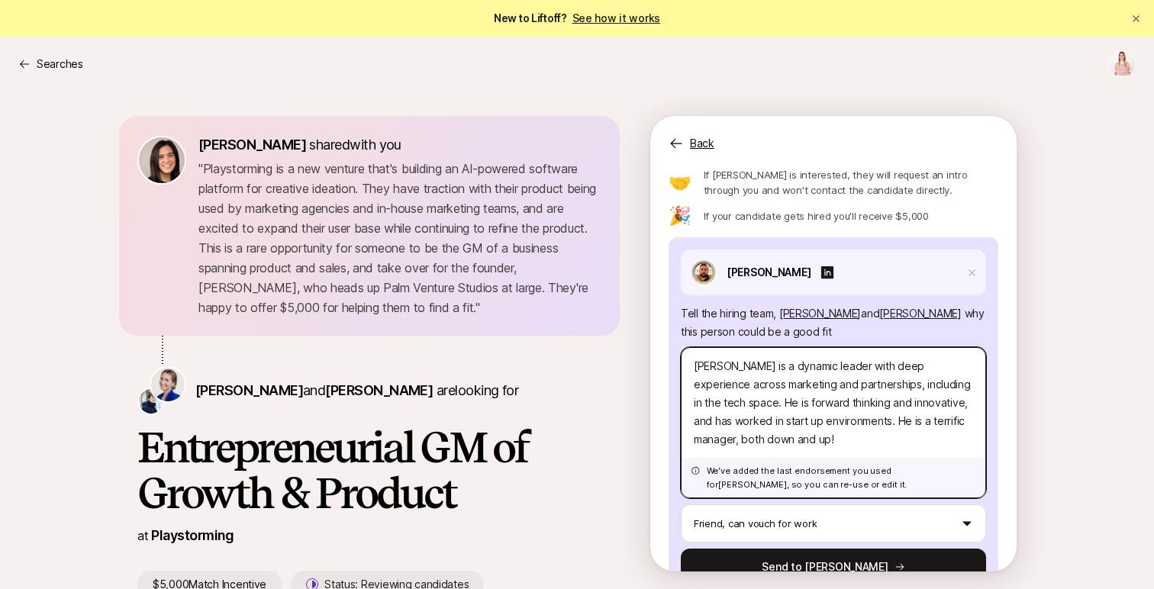
scroll to position [159, 0]
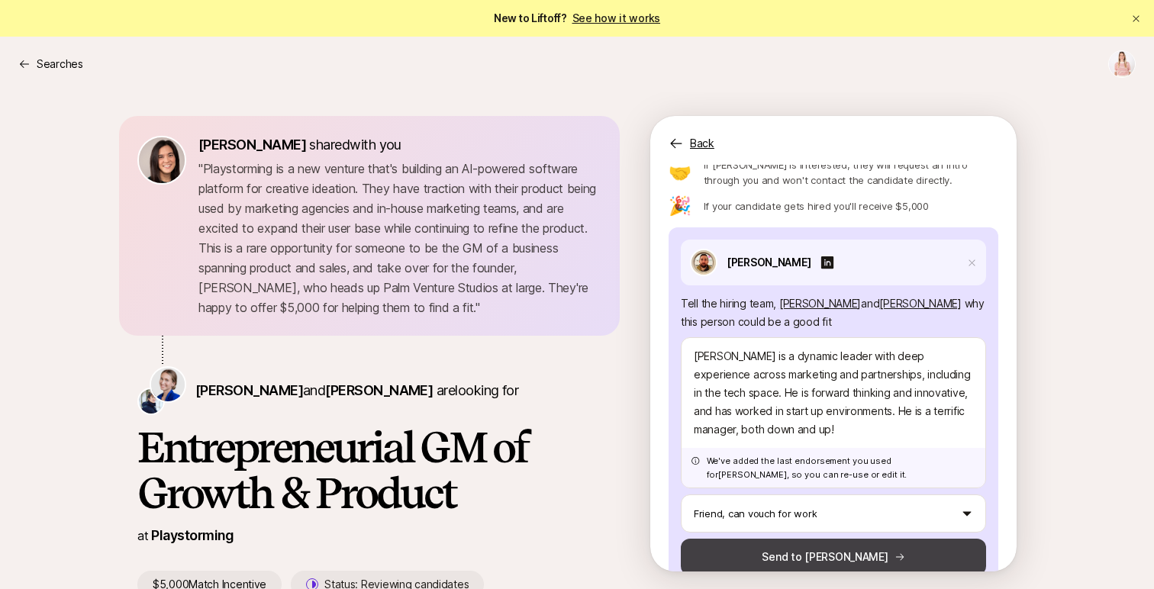
click at [804, 539] on button "Send to [PERSON_NAME]" at bounding box center [833, 557] width 305 height 37
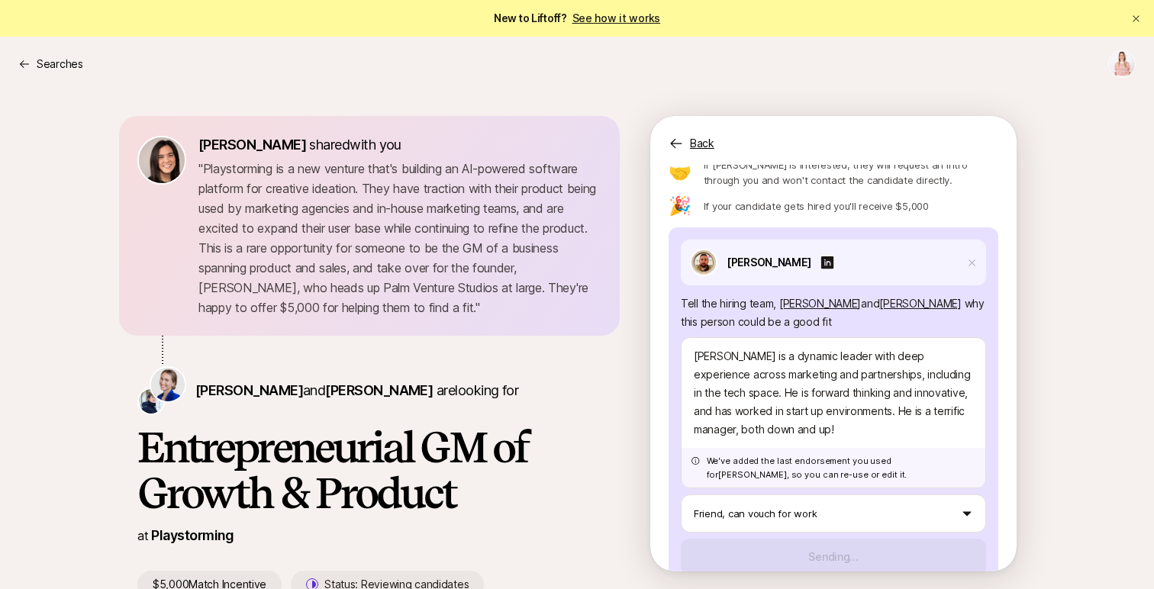
scroll to position [108, 0]
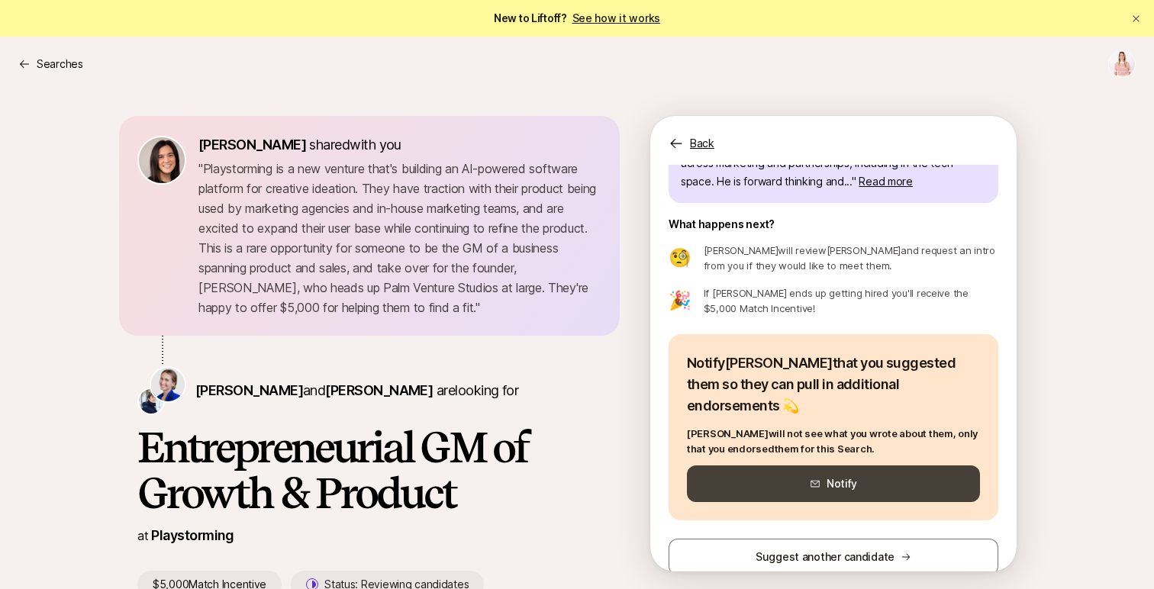
click at [806, 465] on button "Notify" at bounding box center [833, 483] width 293 height 37
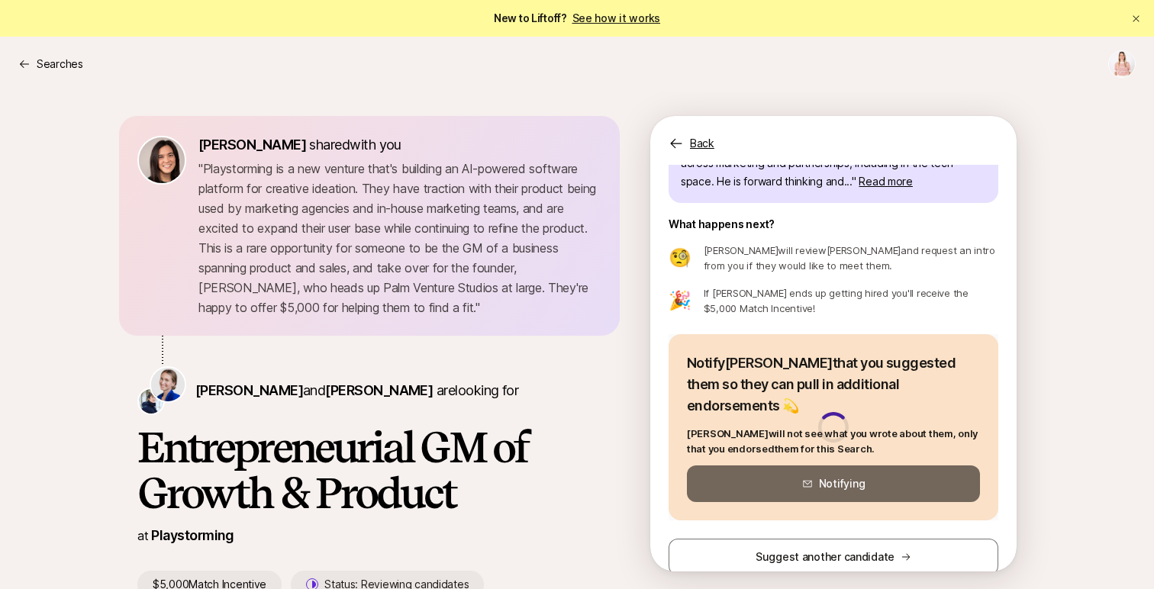
scroll to position [102, 0]
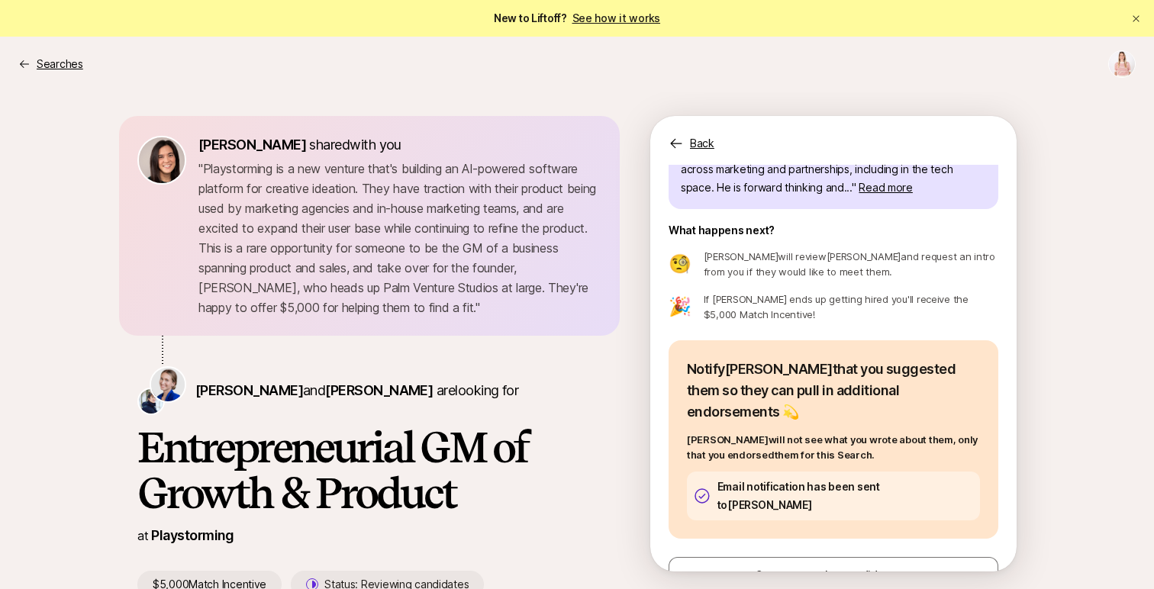
click at [52, 63] on p "Searches" at bounding box center [60, 64] width 47 height 18
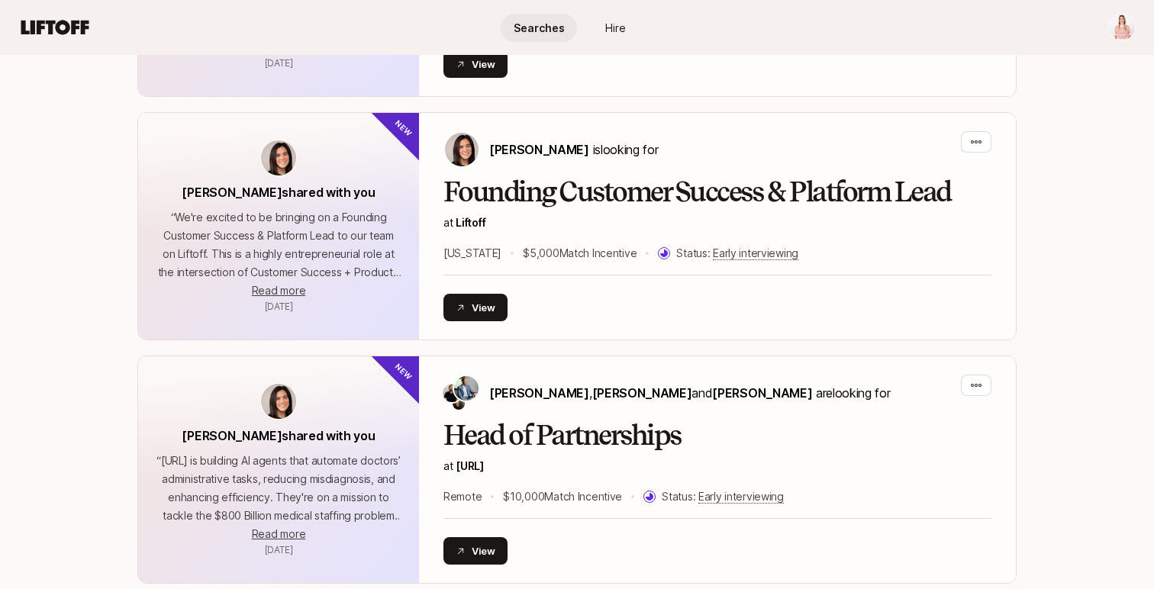
scroll to position [822, 0]
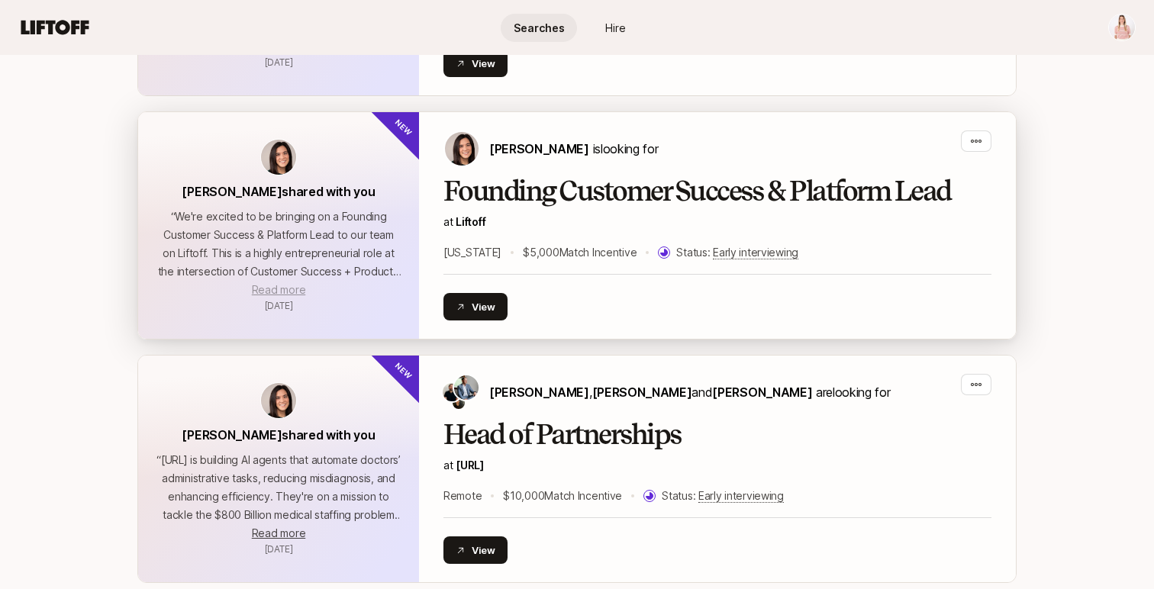
click at [272, 289] on span "Read more" at bounding box center [278, 289] width 53 height 13
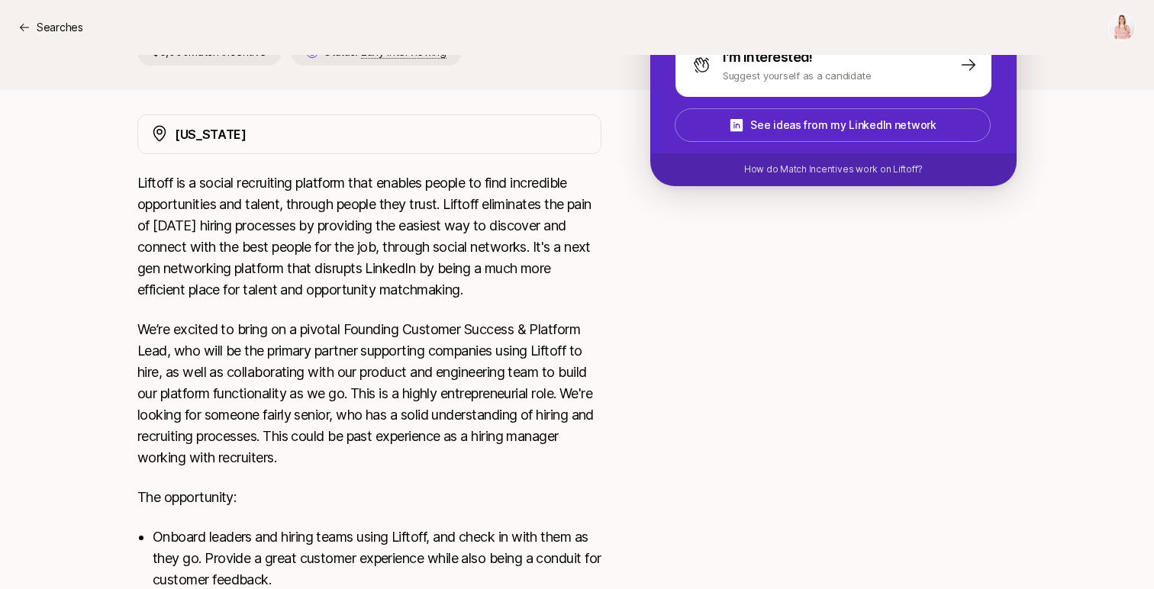
scroll to position [429, 0]
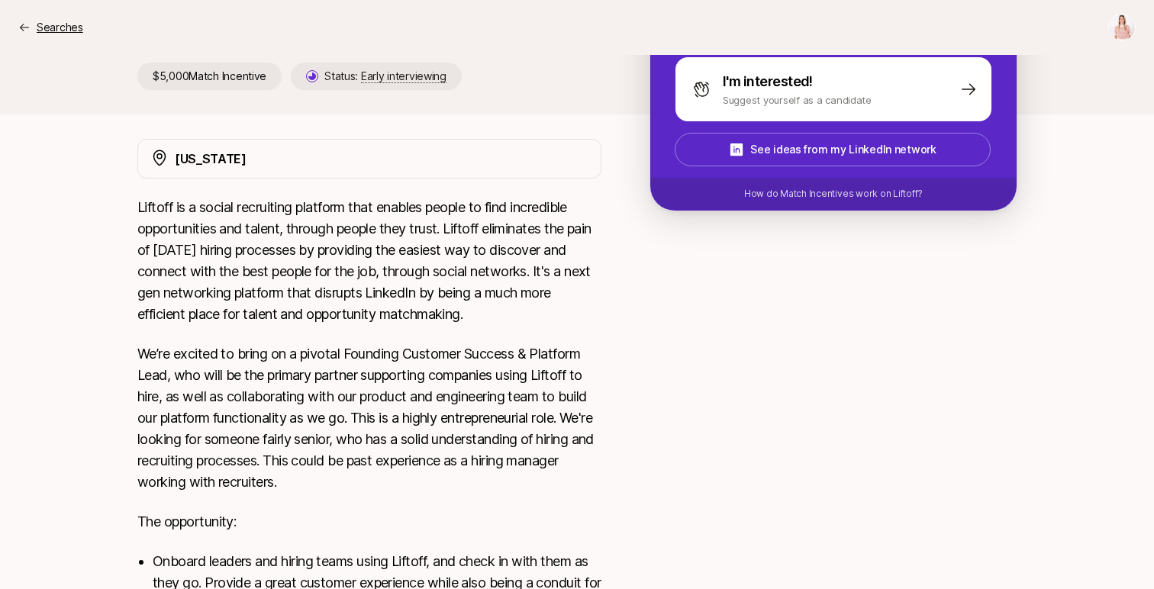
click at [50, 36] on p "Searches" at bounding box center [60, 27] width 47 height 18
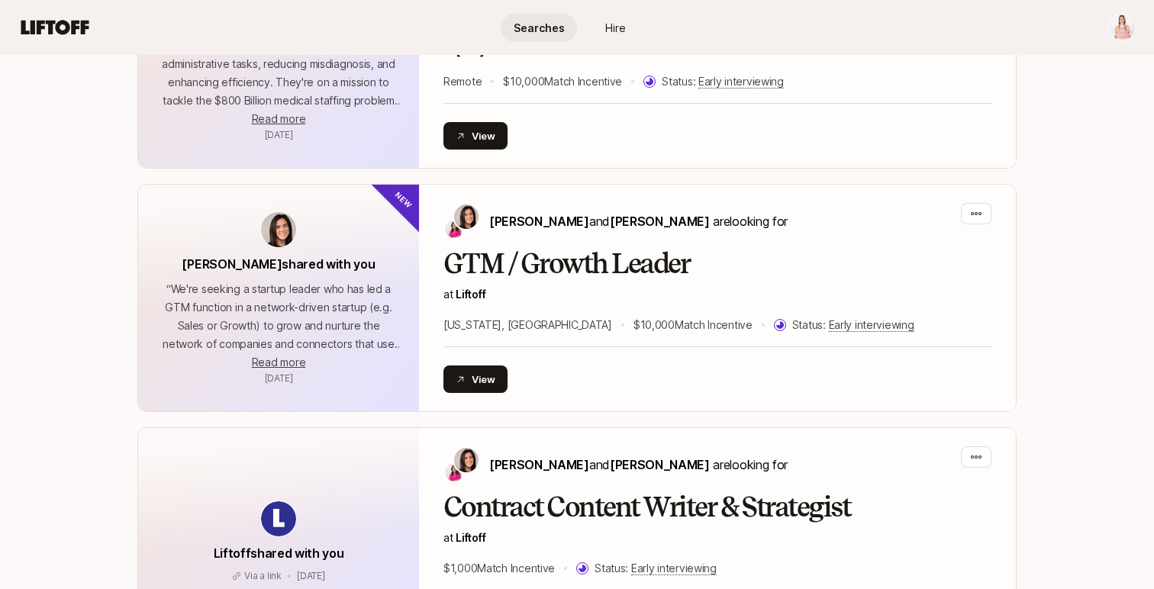
scroll to position [1238, 0]
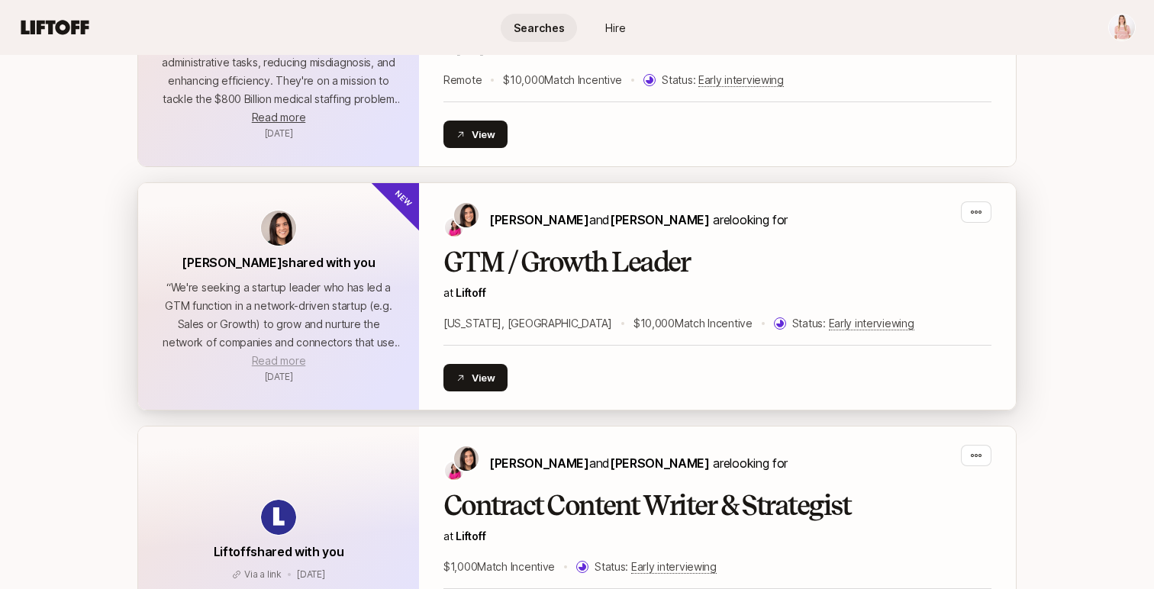
click at [263, 355] on span "Read more" at bounding box center [278, 360] width 53 height 13
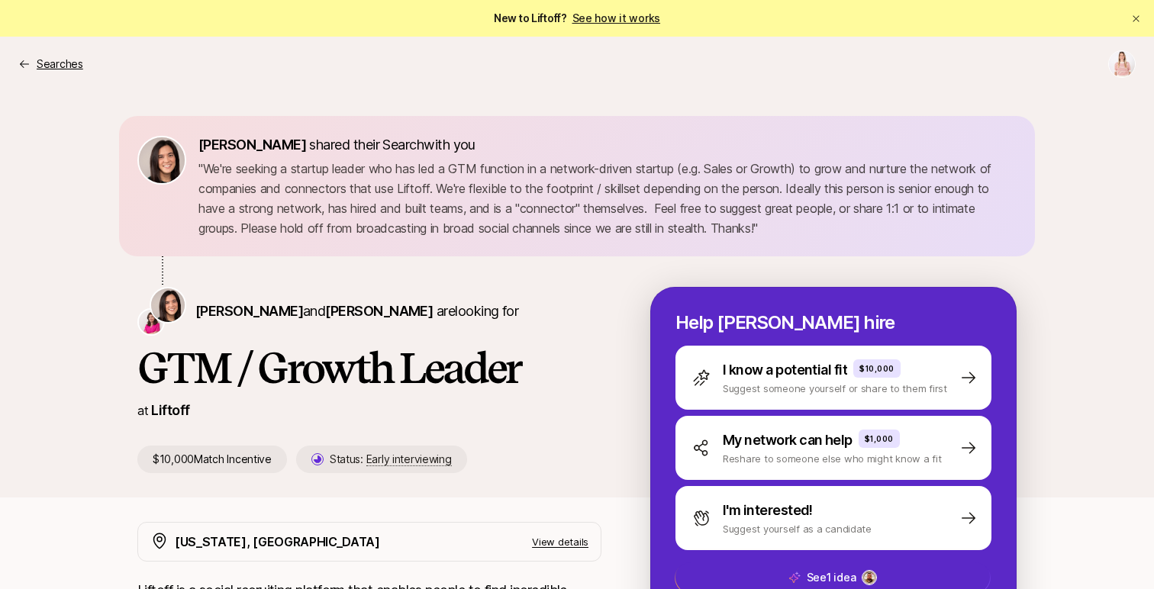
click at [63, 67] on p "Searches" at bounding box center [60, 64] width 47 height 18
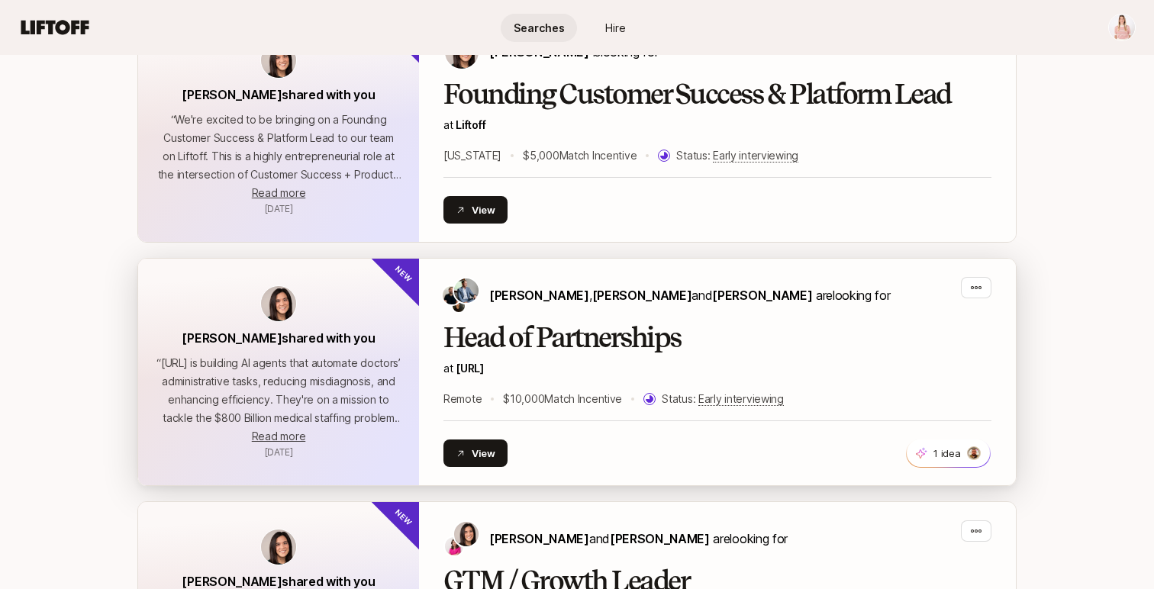
scroll to position [919, 0]
click at [291, 435] on span "Read more" at bounding box center [278, 436] width 53 height 13
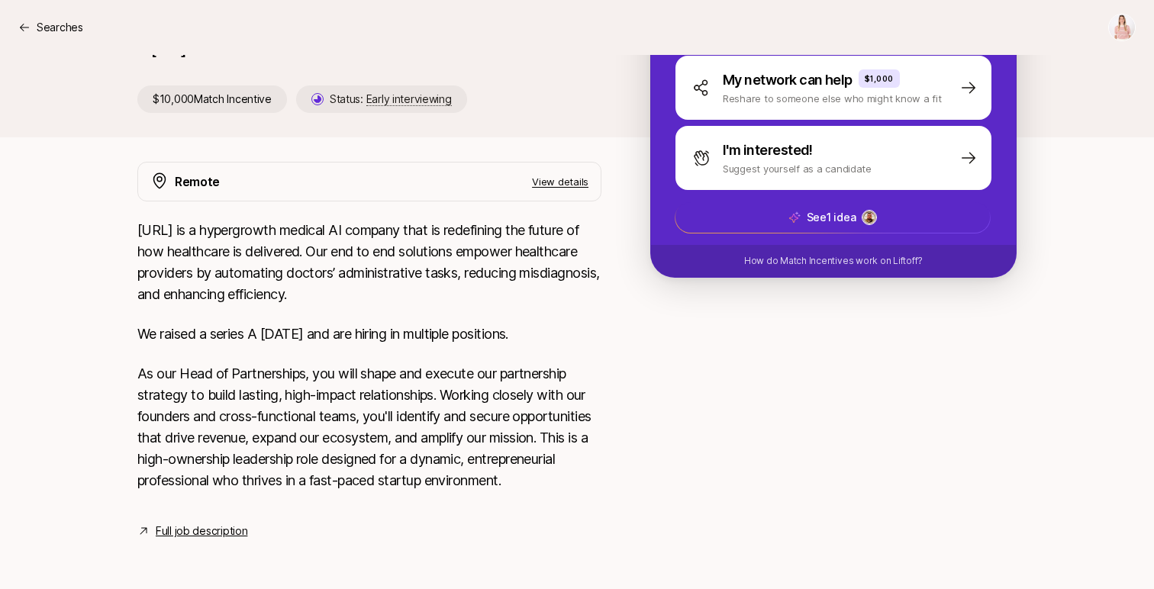
scroll to position [362, 0]
click at [40, 35] on p "Searches" at bounding box center [60, 27] width 47 height 18
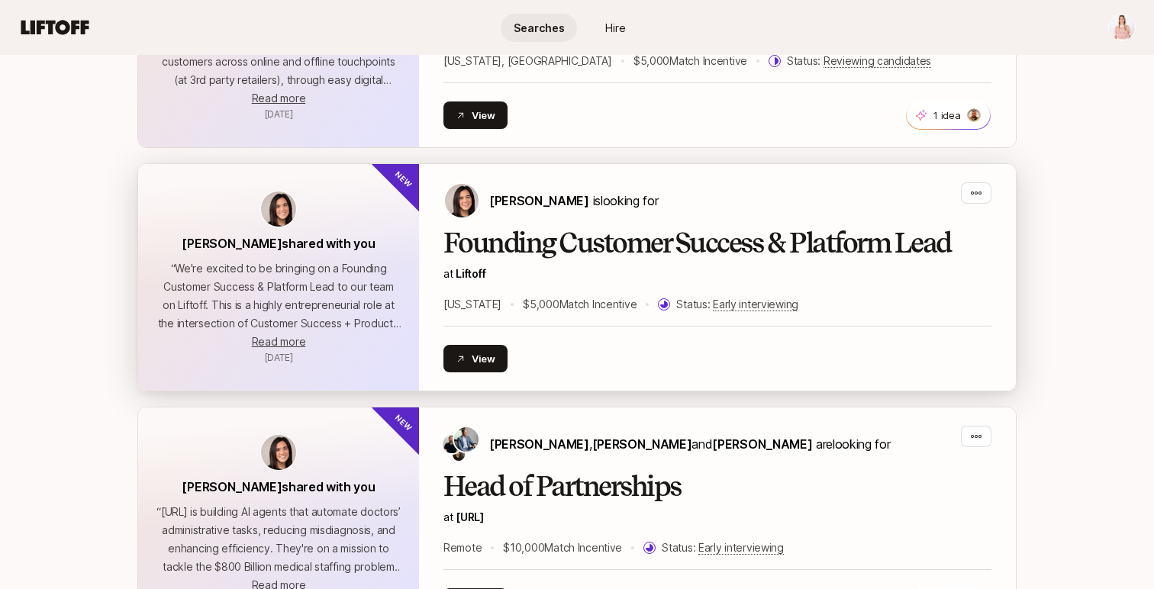
scroll to position [769, 0]
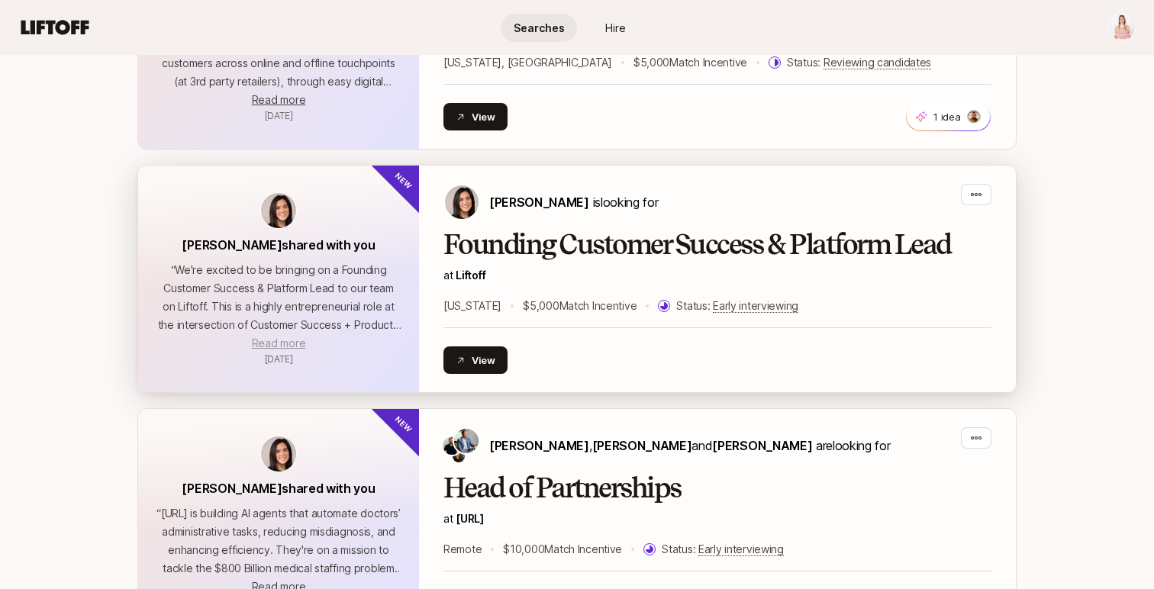
click at [290, 340] on span "Read more" at bounding box center [278, 342] width 53 height 13
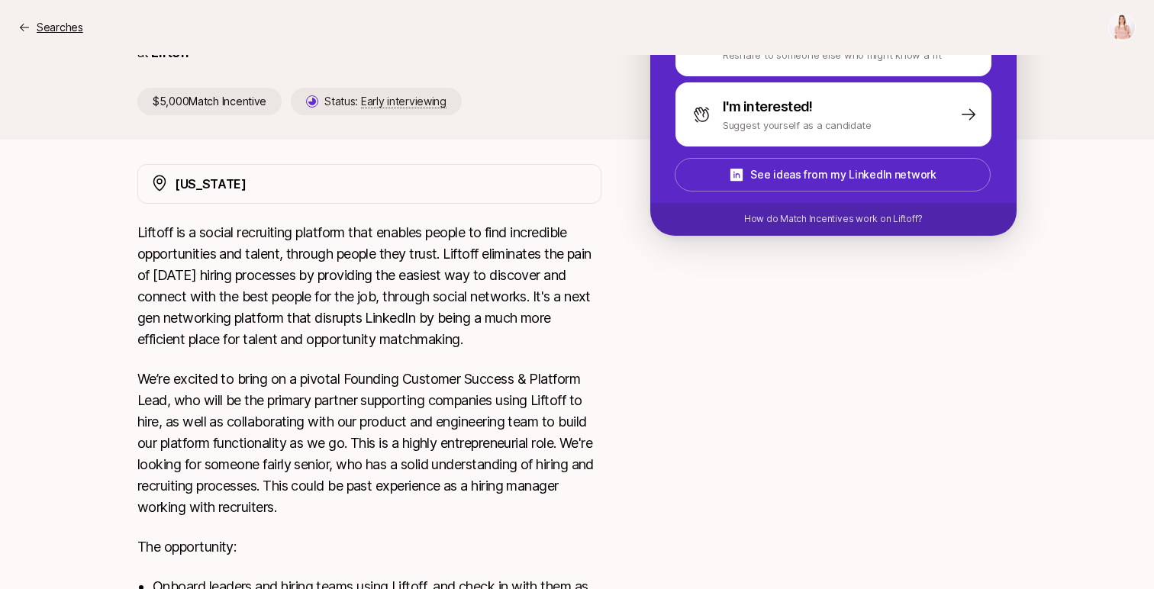
click at [35, 27] on div "Searches" at bounding box center [50, 27] width 65 height 18
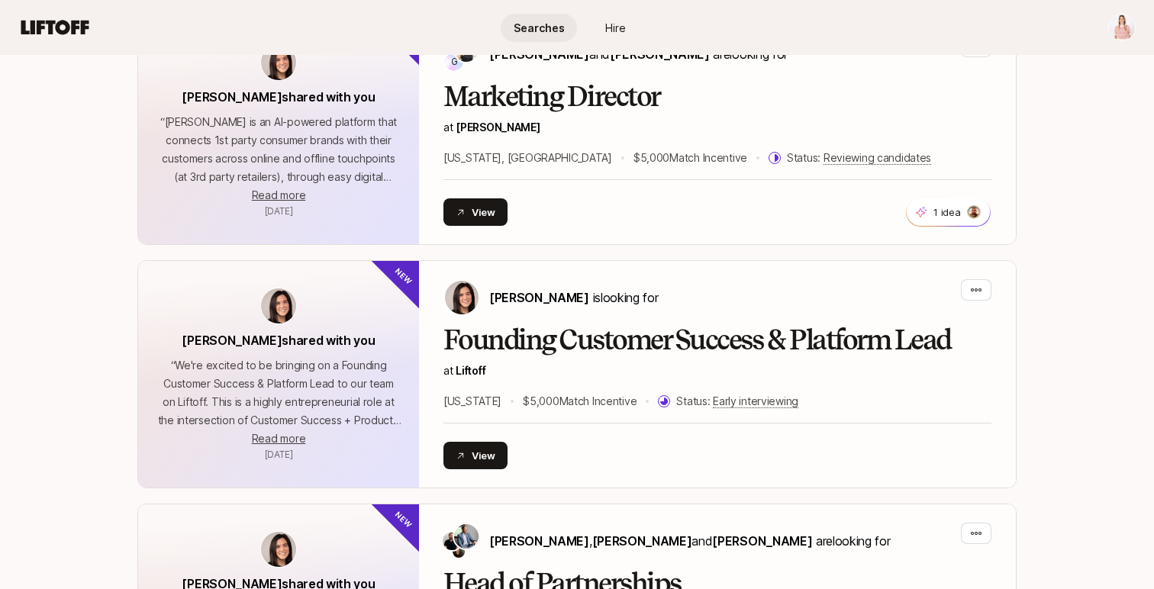
scroll to position [674, 0]
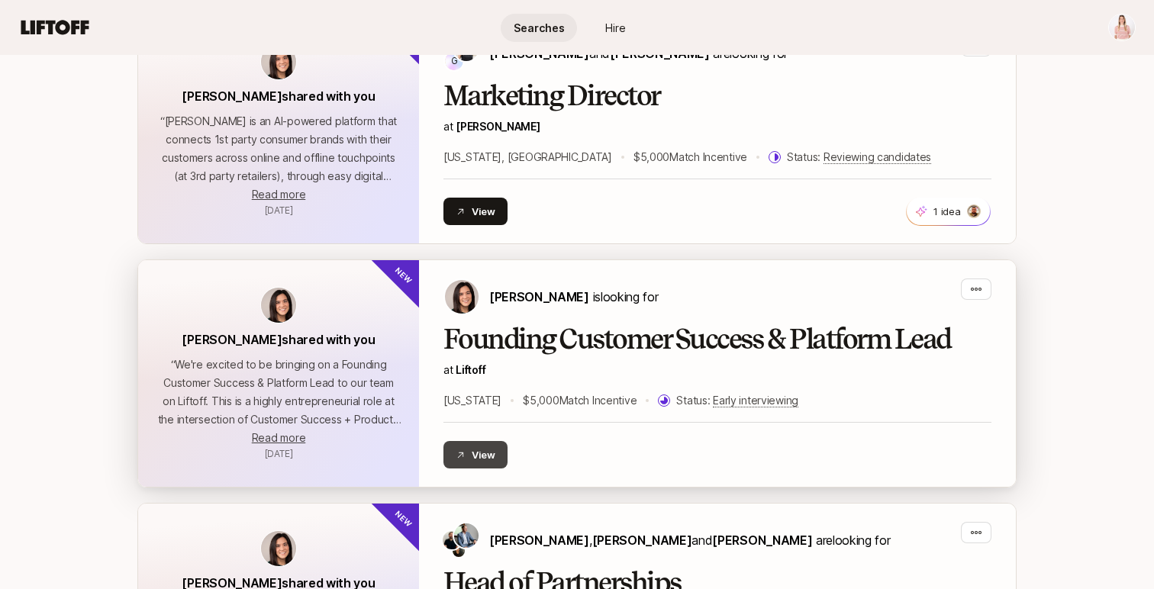
click at [466, 459] on button "View" at bounding box center [475, 454] width 64 height 27
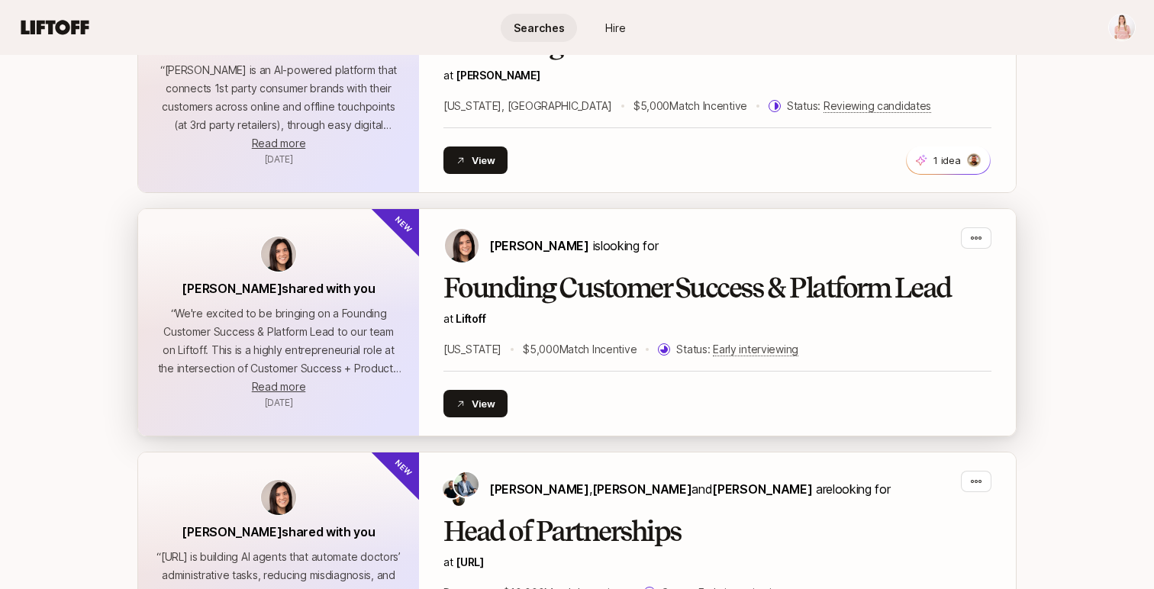
scroll to position [745, 0]
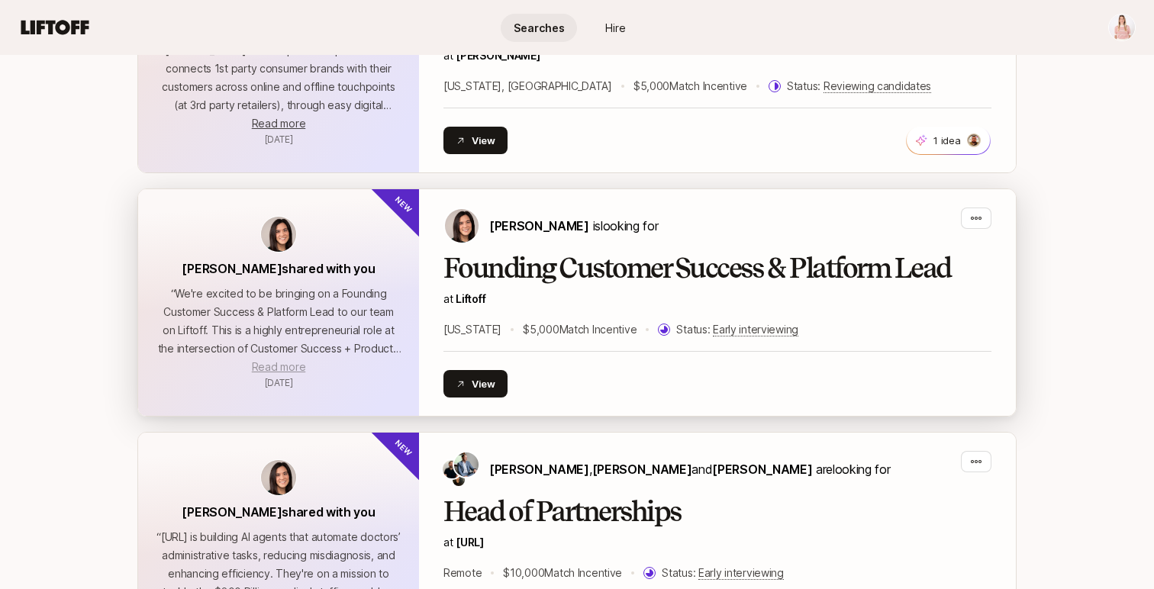
click at [269, 363] on span "Read more" at bounding box center [278, 366] width 53 height 13
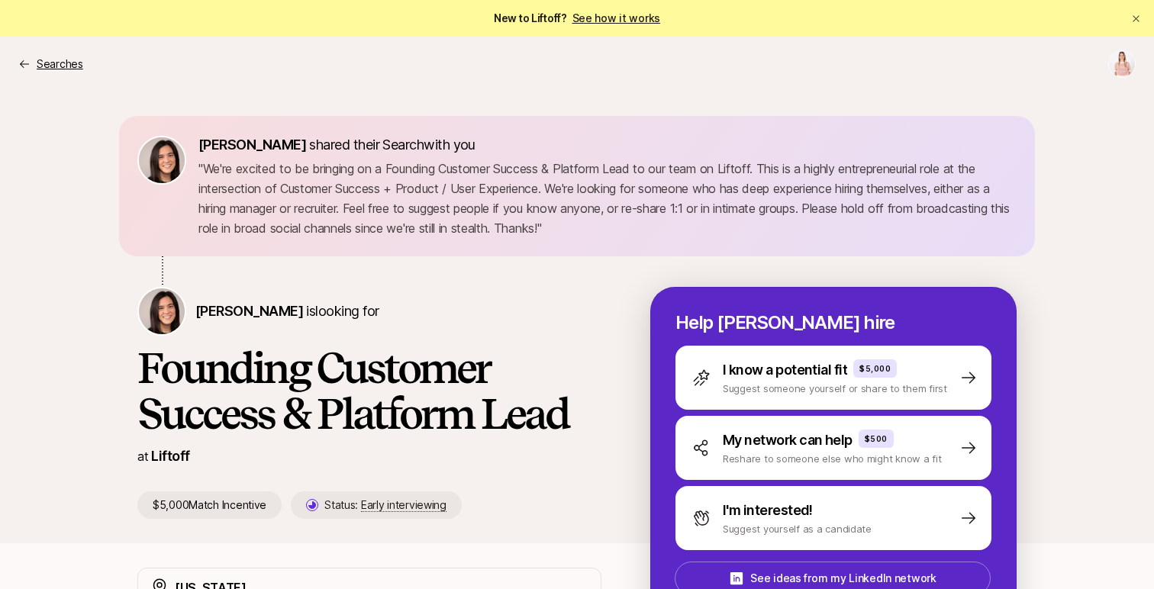
click at [60, 60] on p "Searches" at bounding box center [60, 64] width 47 height 18
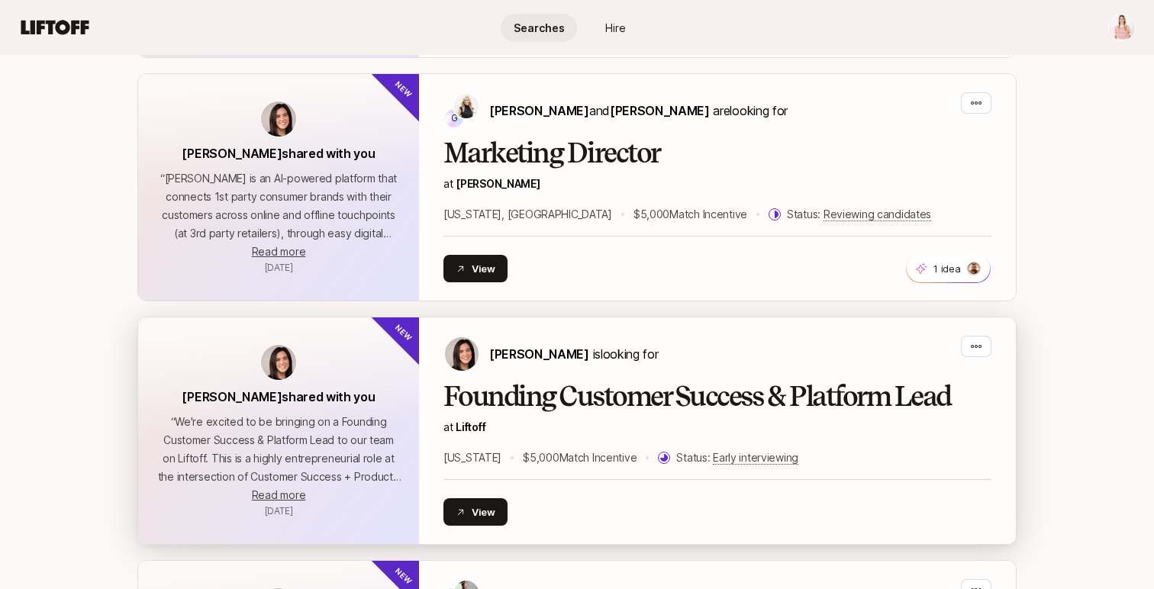
scroll to position [603, 0]
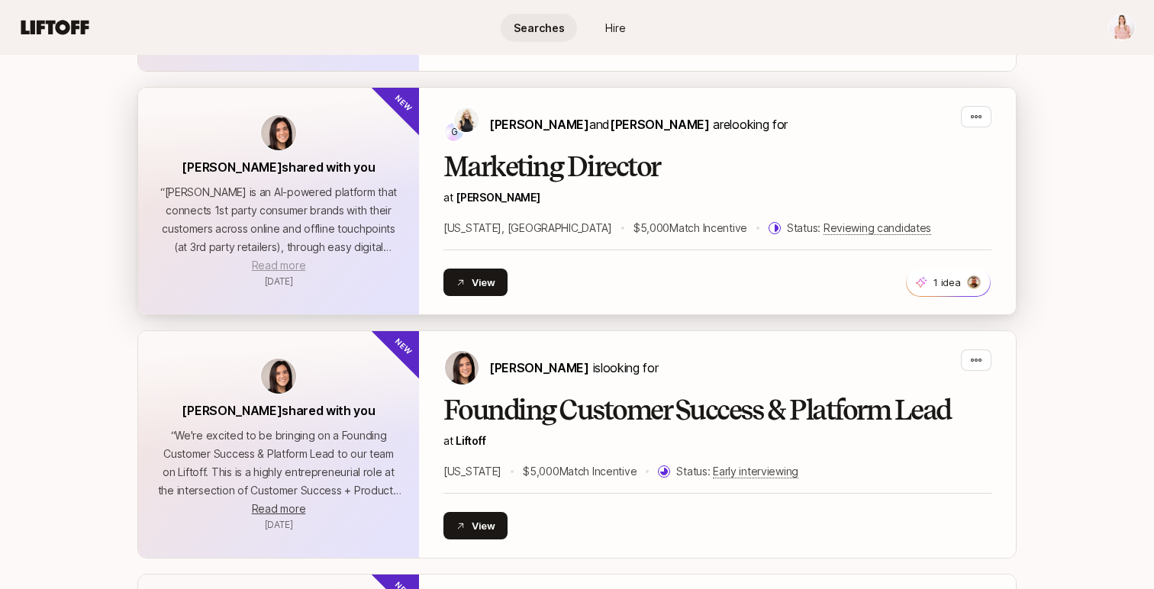
click at [269, 265] on span "Read more" at bounding box center [278, 265] width 53 height 13
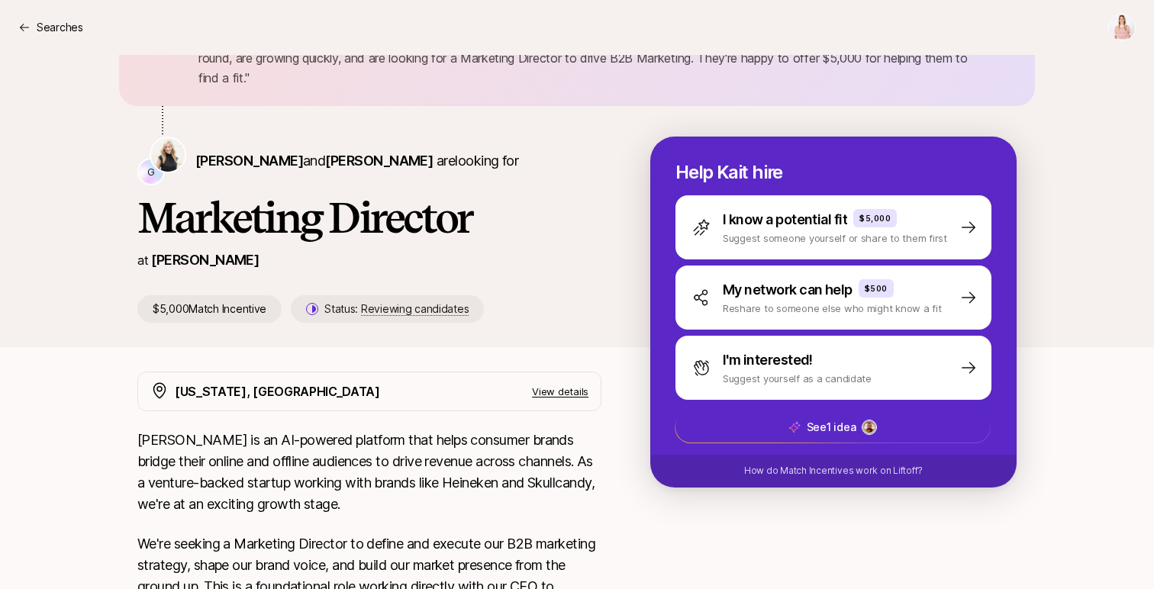
scroll to position [130, 0]
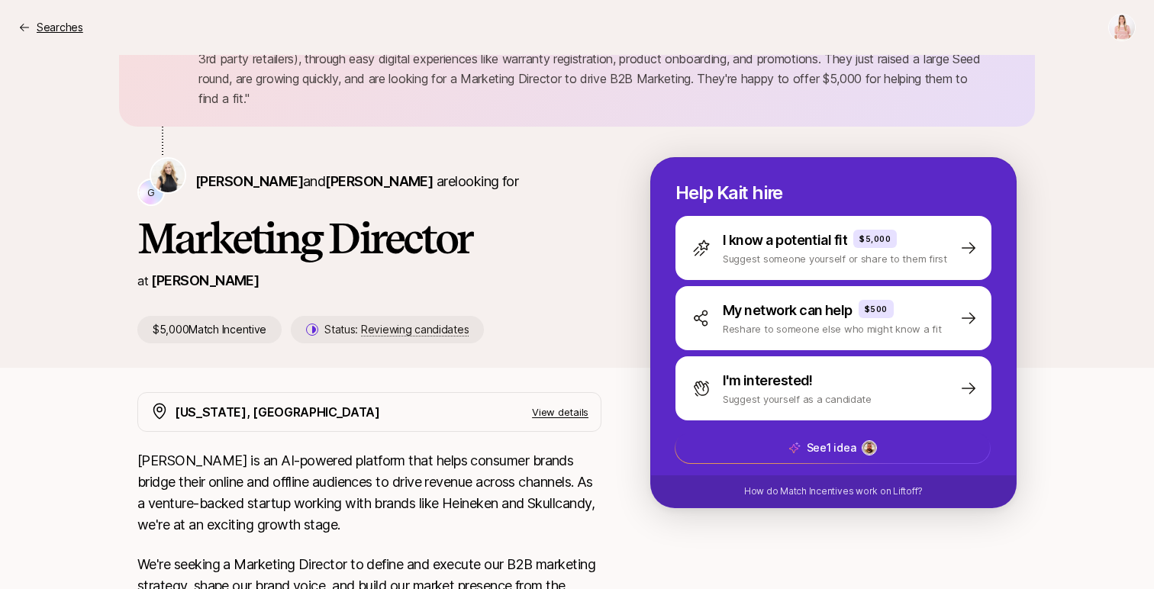
click at [40, 20] on p "Searches" at bounding box center [60, 27] width 47 height 18
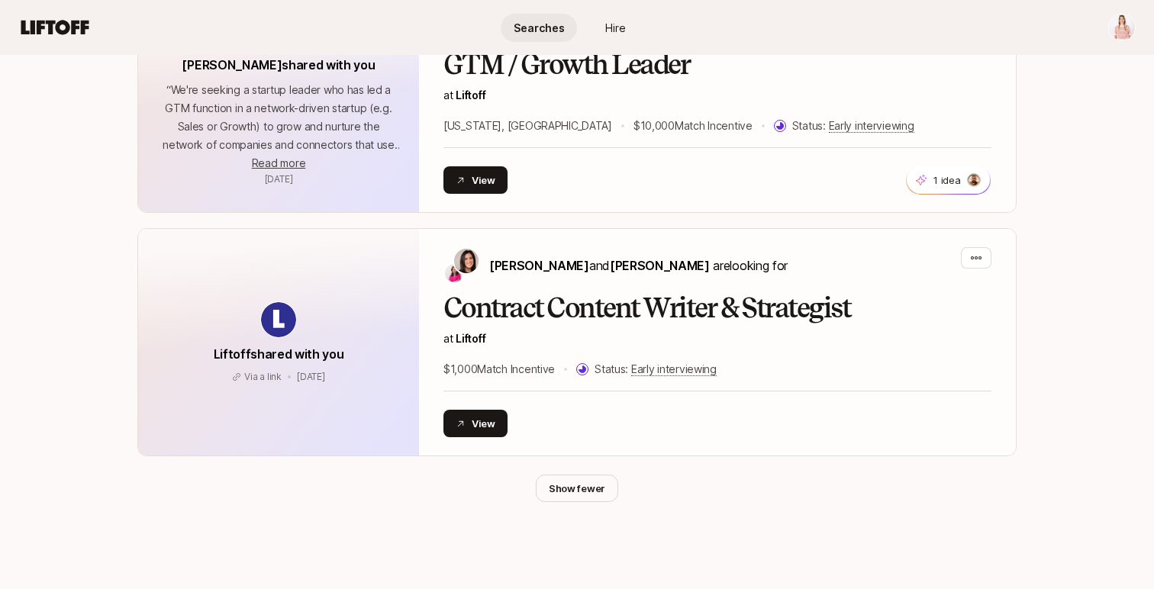
scroll to position [1437, 0]
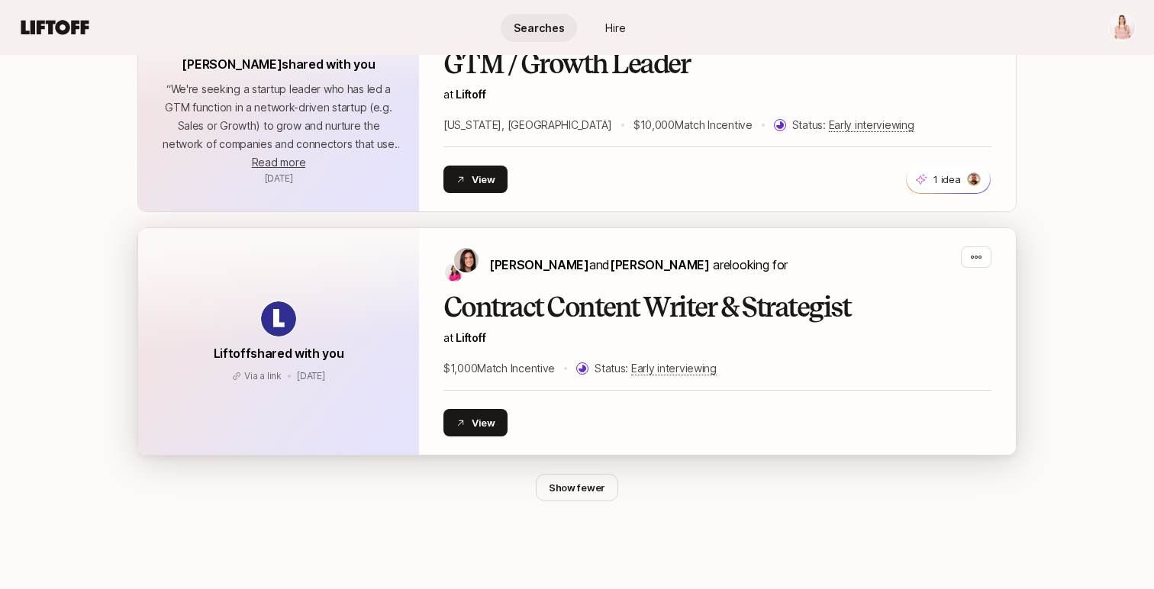
click at [529, 329] on p "at Liftoff" at bounding box center [717, 338] width 548 height 18
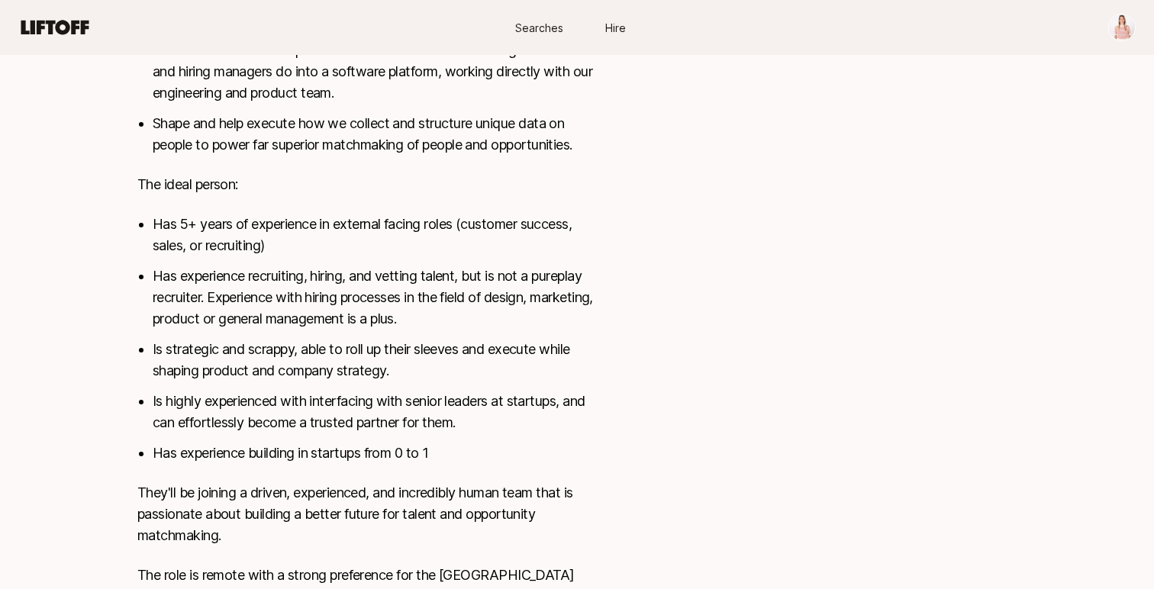
scroll to position [1060, 0]
